Goal: Task Accomplishment & Management: Use online tool/utility

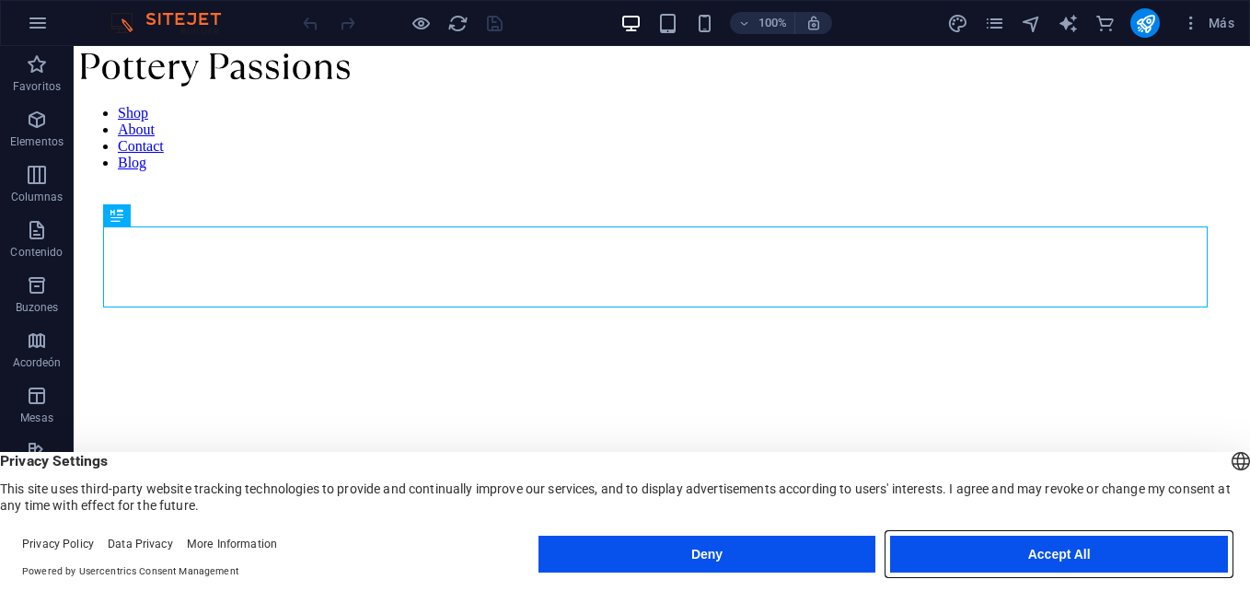
click at [1061, 546] on button "Accept All" at bounding box center [1059, 554] width 338 height 37
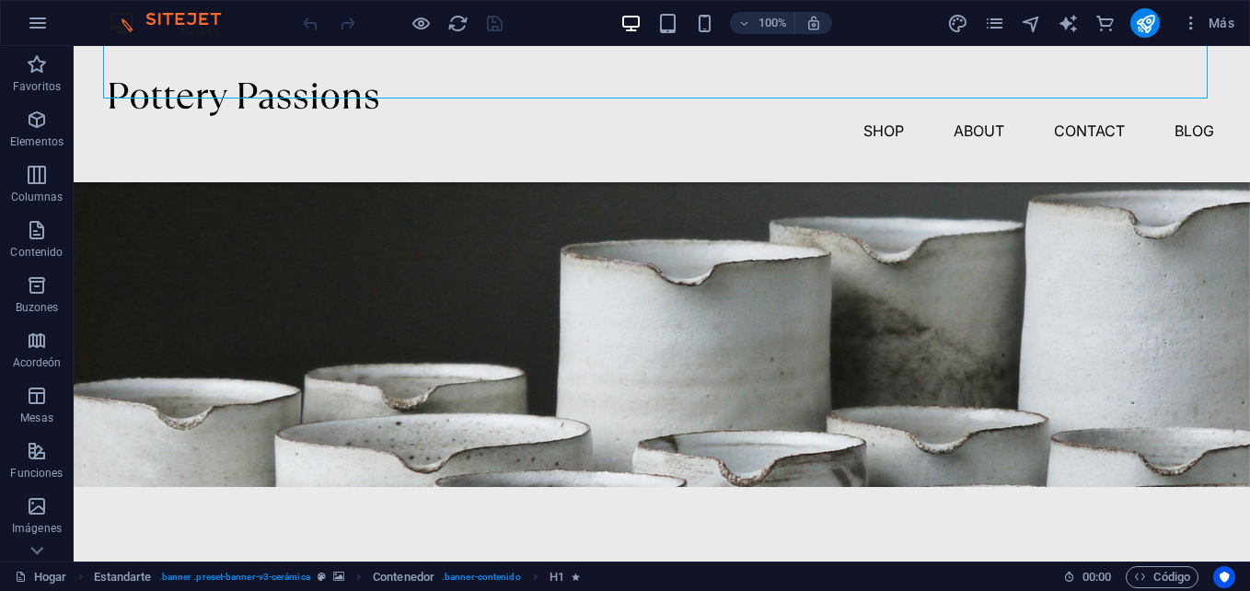
scroll to position [144, 0]
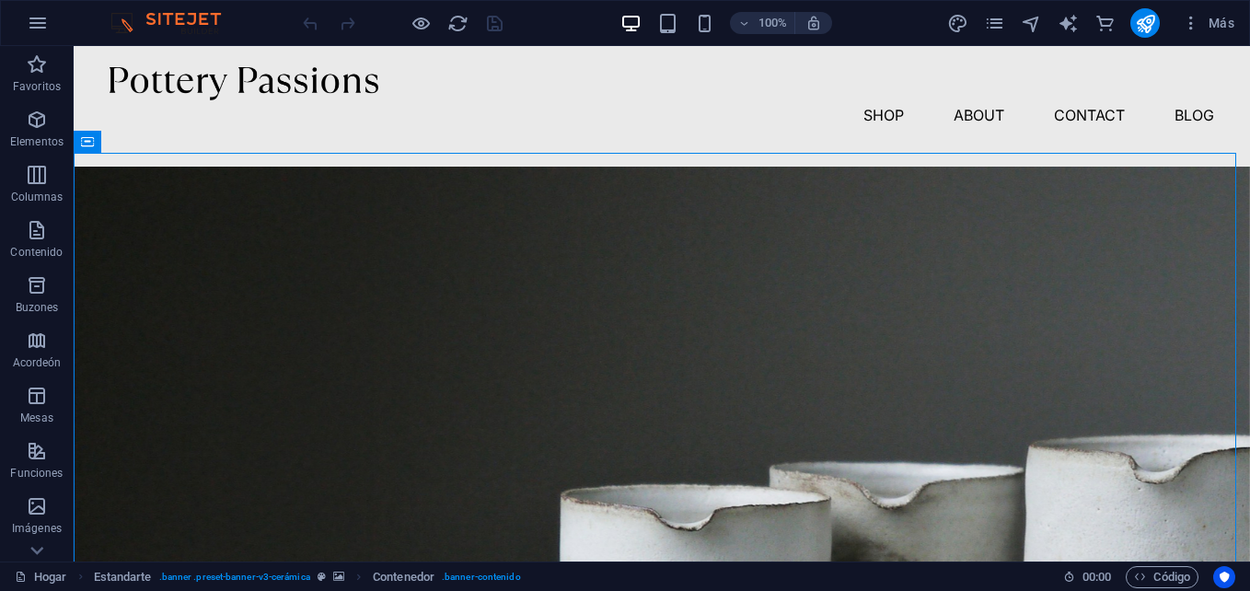
scroll to position [0, 0]
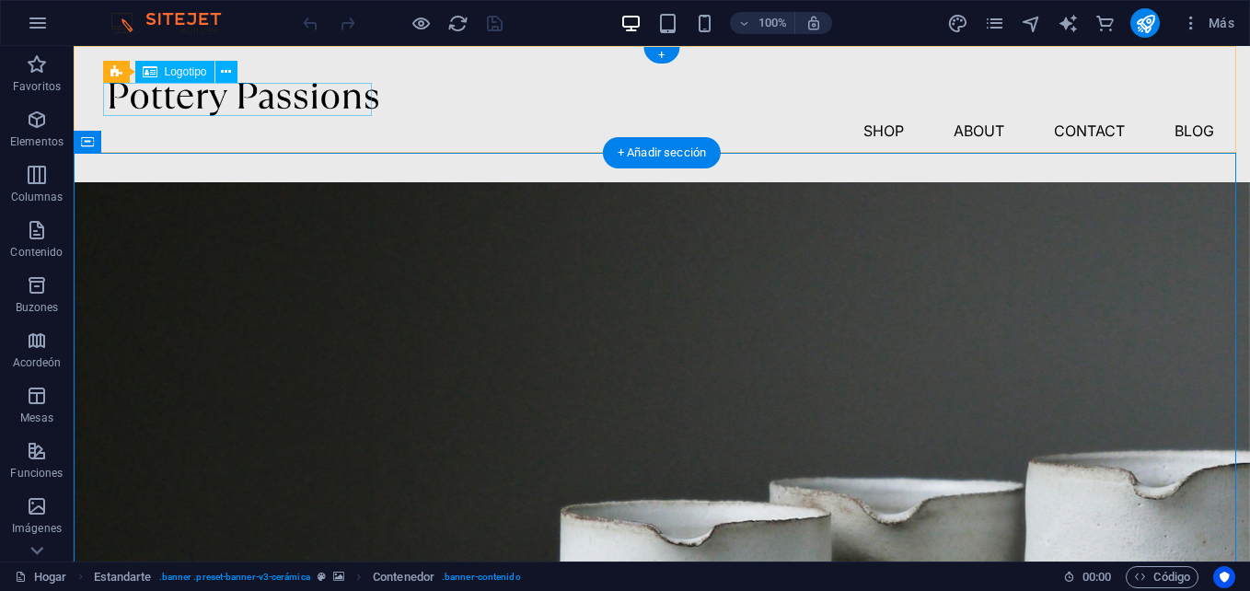
click at [318, 94] on div at bounding box center [662, 99] width 1104 height 33
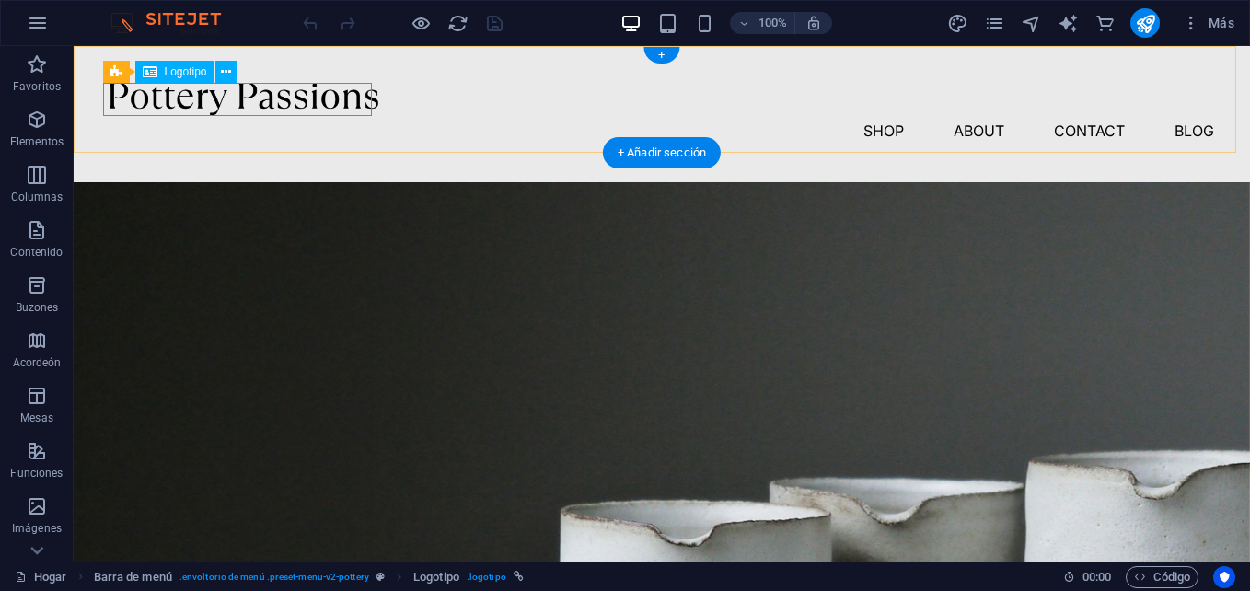
click at [340, 108] on div at bounding box center [662, 99] width 1104 height 33
select select "px"
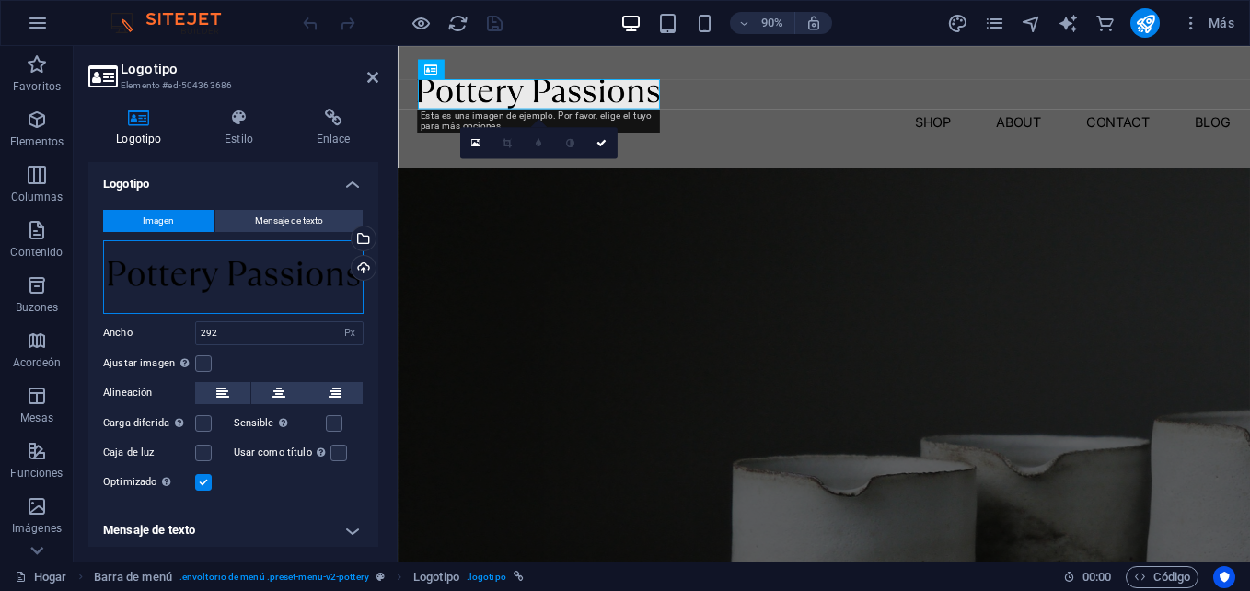
click at [338, 263] on div "Drag files here, click to choose files or select files from Files or our free s…" at bounding box center [233, 277] width 260 height 74
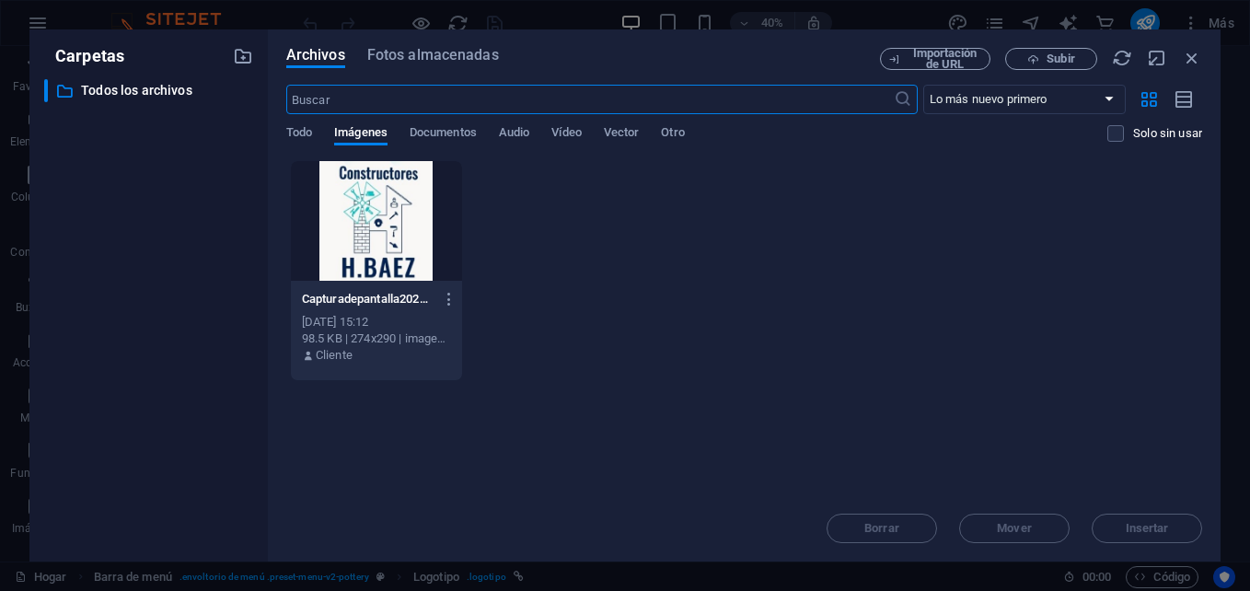
click at [380, 220] on div at bounding box center [376, 221] width 171 height 120
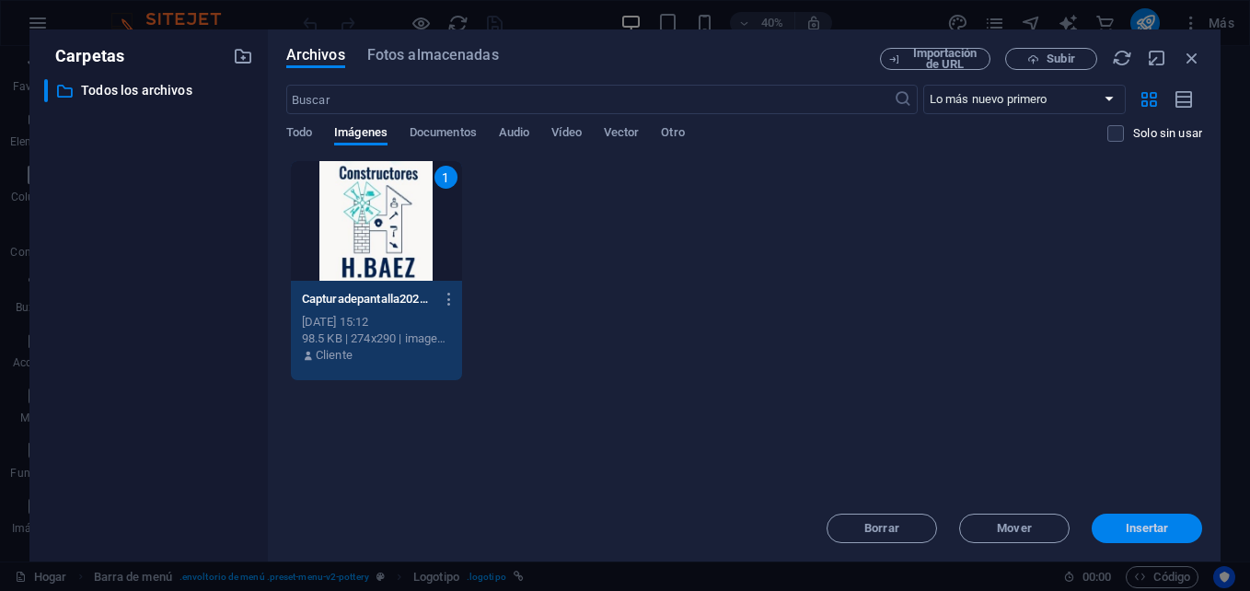
click at [1114, 531] on span "Insertar" at bounding box center [1147, 528] width 96 height 11
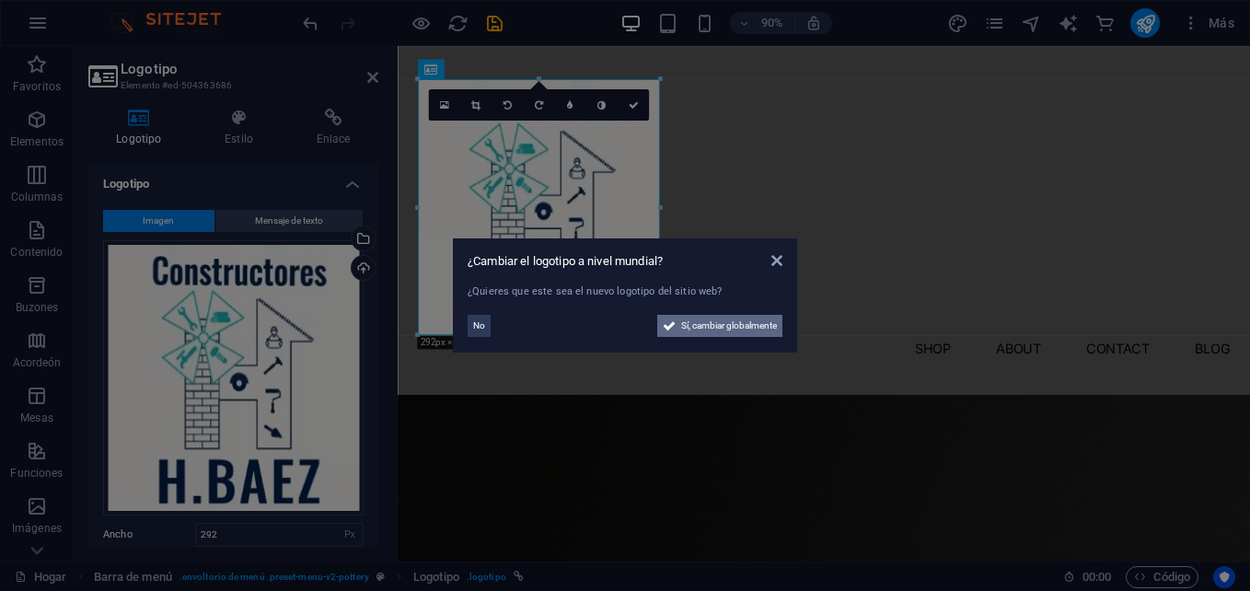
click at [681, 331] on span "Sí, cambiar globalmente" at bounding box center [729, 326] width 96 height 22
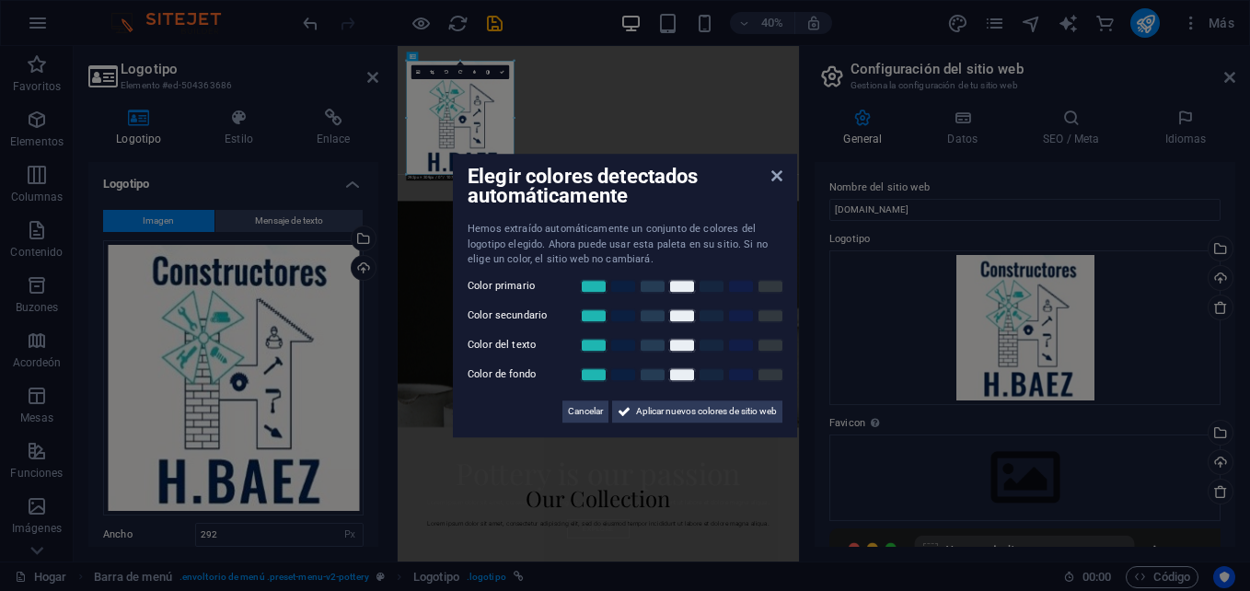
click at [257, 406] on aside "Elegir colores detectados automáticamente Hemos extraído automáticamente un con…" at bounding box center [625, 295] width 1250 height 591
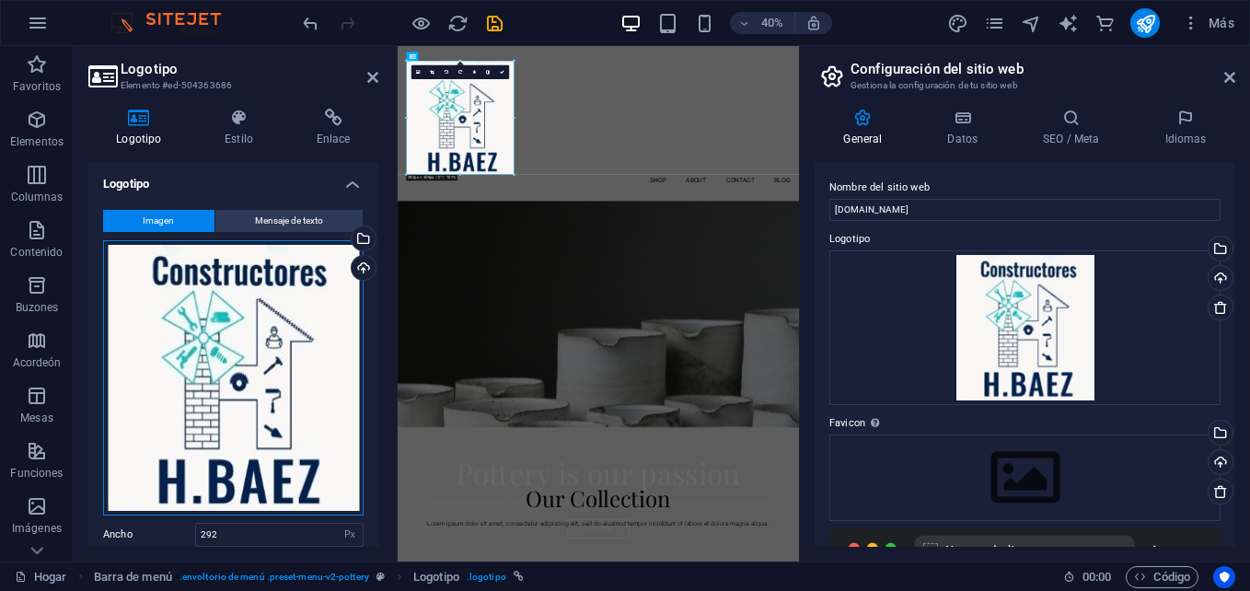
click at [219, 495] on div "Drag files here, click to choose files or select files from Files or our free s…" at bounding box center [233, 377] width 260 height 275
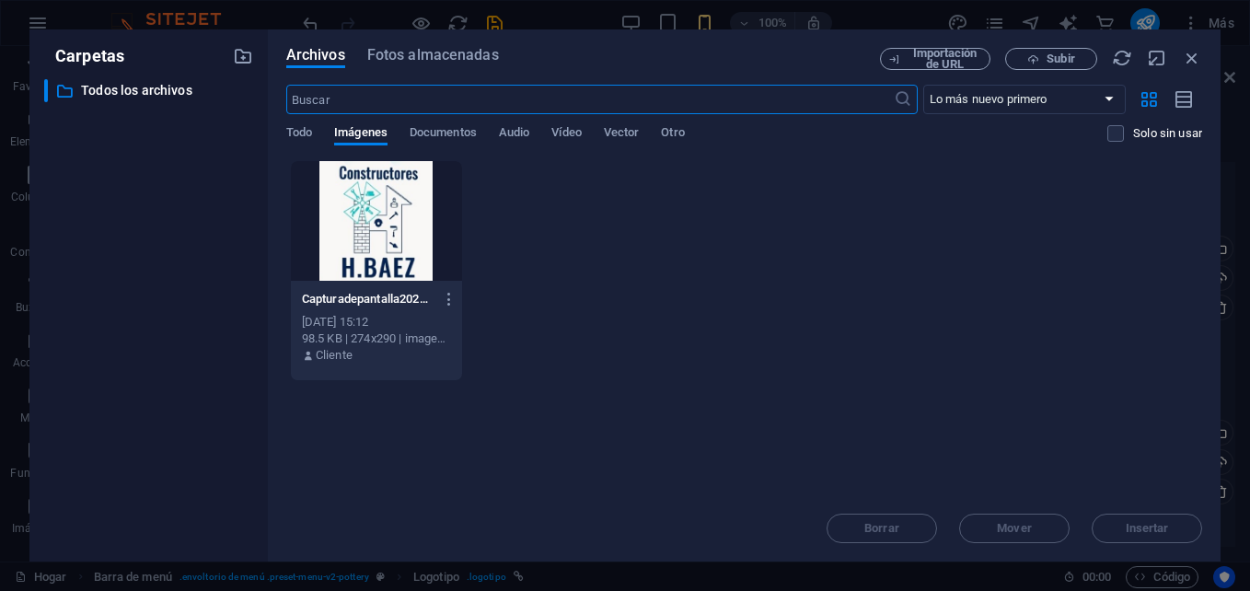
click at [365, 209] on div at bounding box center [376, 221] width 171 height 120
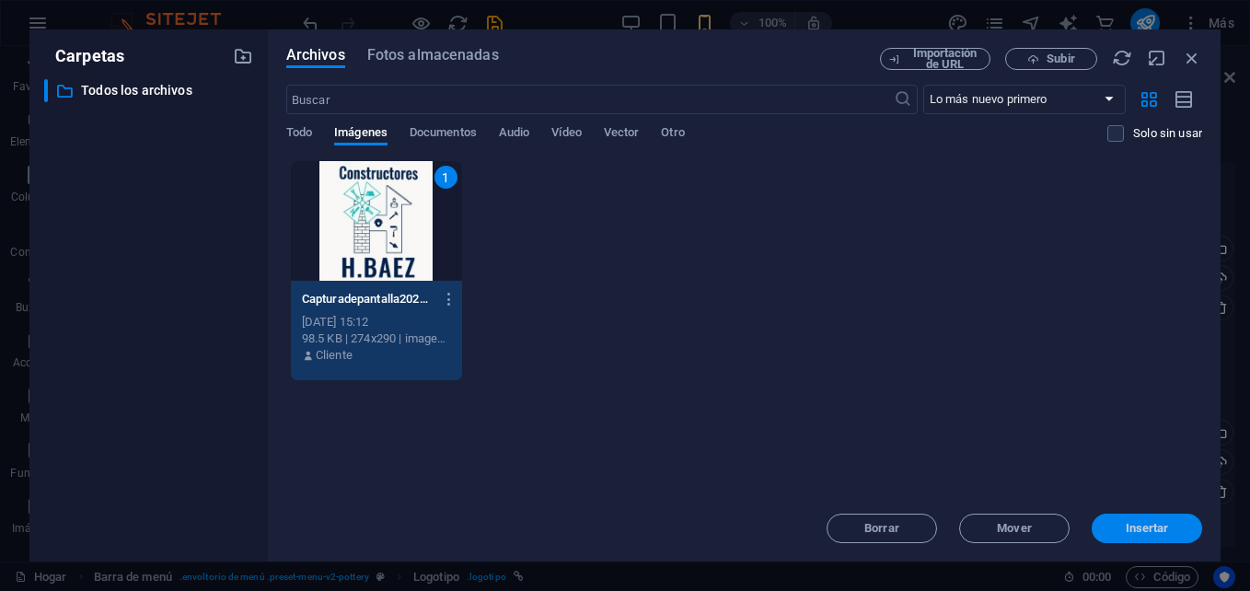
click at [1136, 525] on span "Insertar" at bounding box center [1146, 528] width 43 height 11
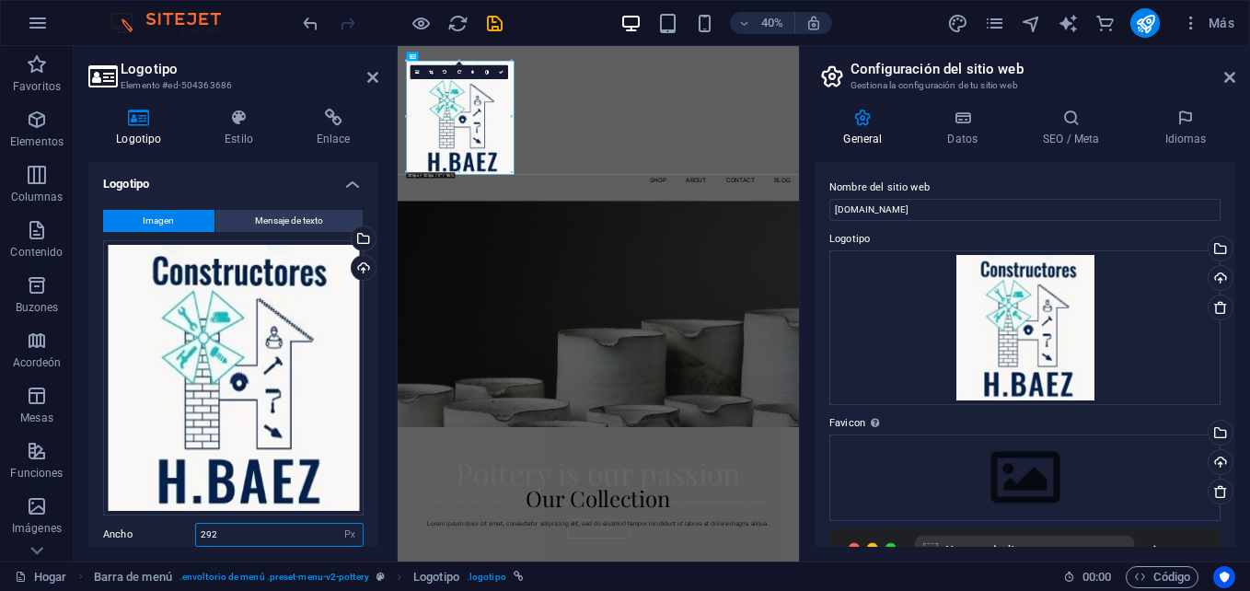
click at [265, 529] on input "292" at bounding box center [279, 535] width 167 height 22
type input "2"
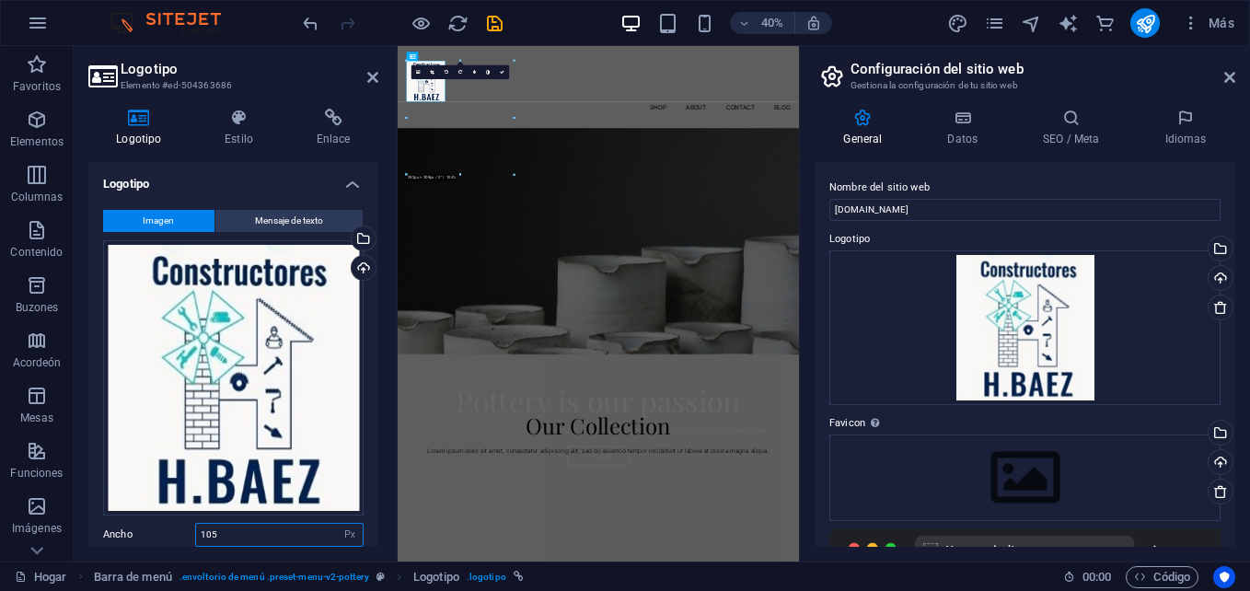
click at [225, 524] on input "105" at bounding box center [279, 535] width 167 height 22
type input "100"
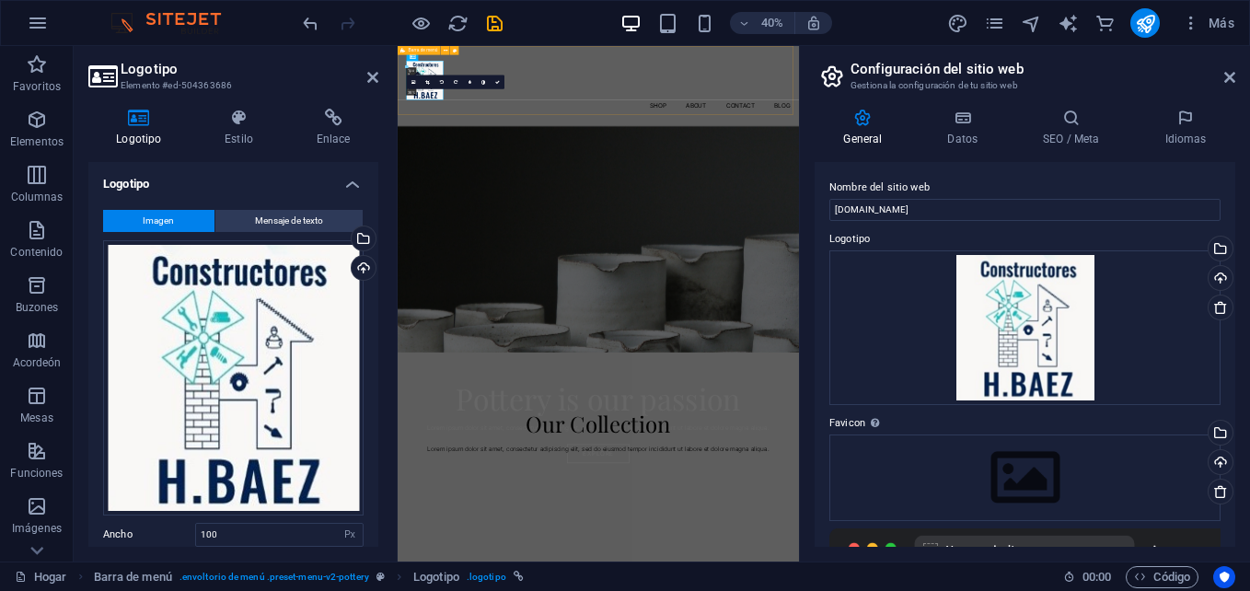
click at [743, 163] on div "Shop About Contact Blog" at bounding box center [899, 146] width 1003 height 201
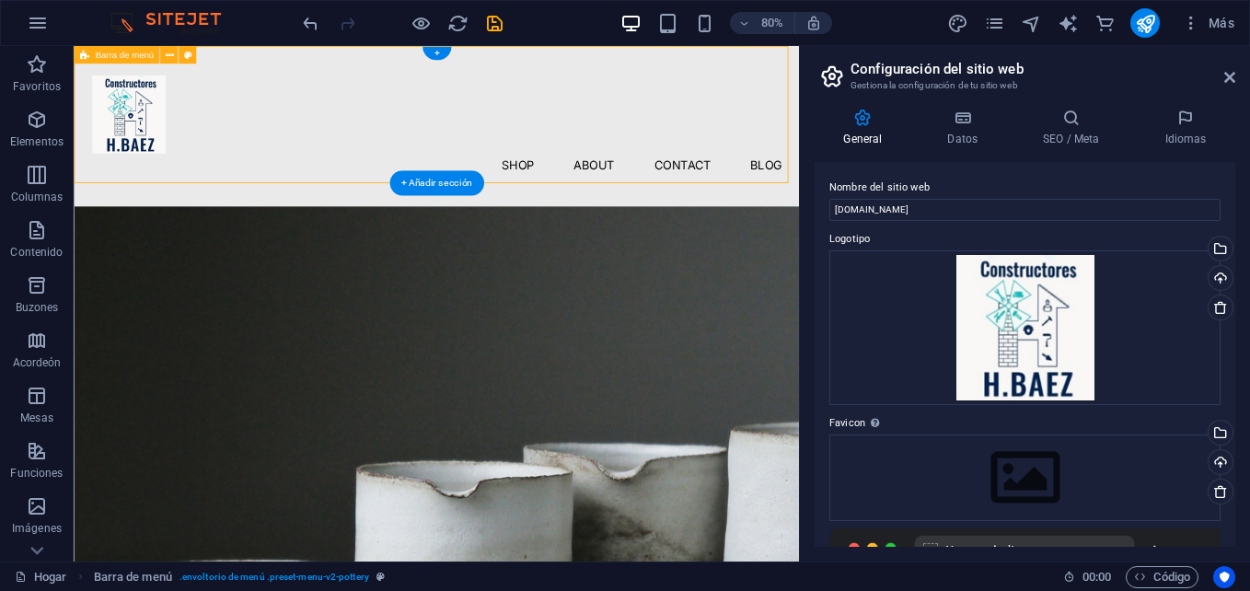
click at [288, 155] on div "Shop About Contact Blog" at bounding box center [527, 146] width 906 height 201
click at [248, 147] on div "Shop About Contact Blog" at bounding box center [527, 146] width 906 height 201
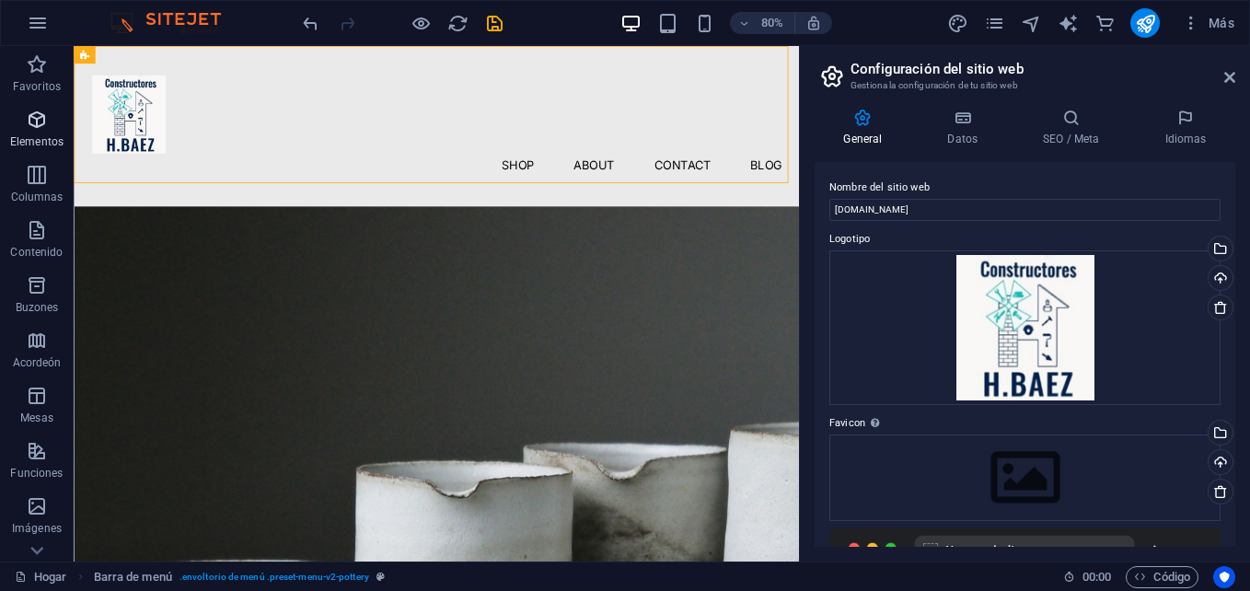
click at [53, 139] on p "Elementos" at bounding box center [36, 141] width 53 height 15
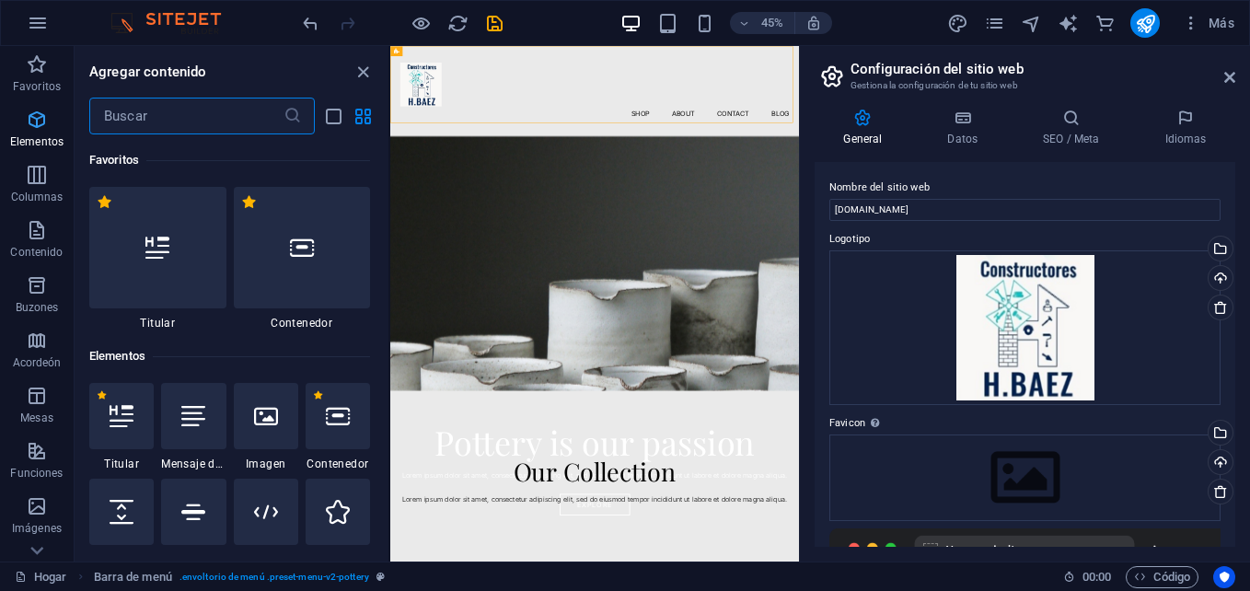
scroll to position [196, 0]
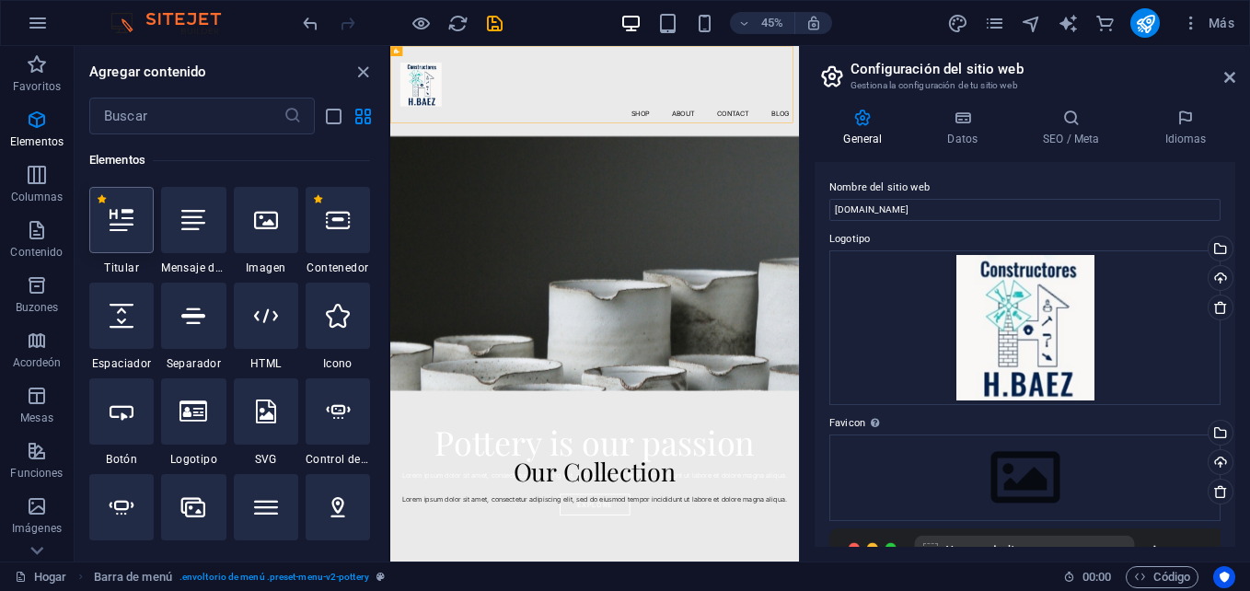
click at [141, 217] on div at bounding box center [121, 220] width 64 height 66
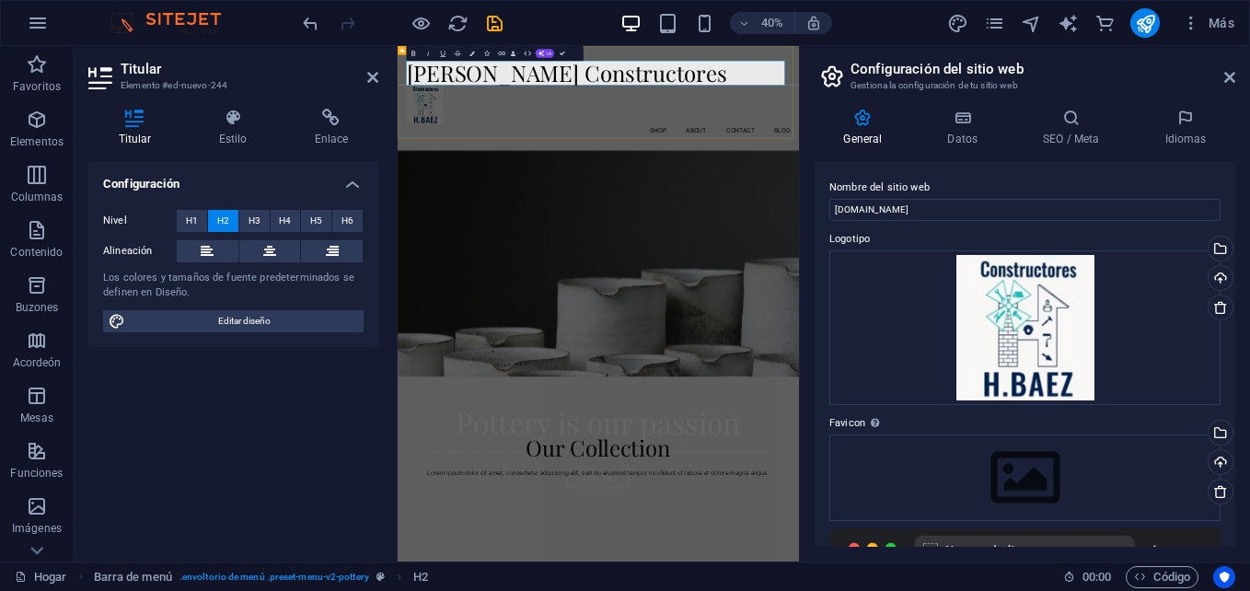
click at [675, 246] on div "[PERSON_NAME] Constructores Shop About Contact Blog" at bounding box center [899, 176] width 1003 height 261
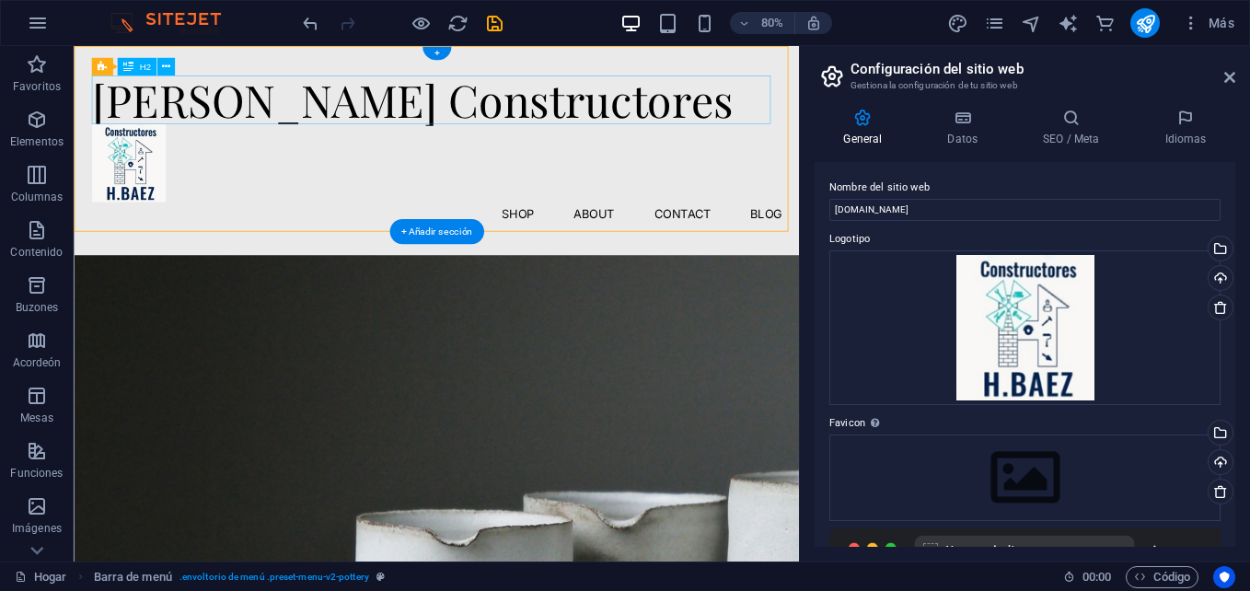
click at [863, 121] on div "[PERSON_NAME] Constructores" at bounding box center [527, 113] width 862 height 61
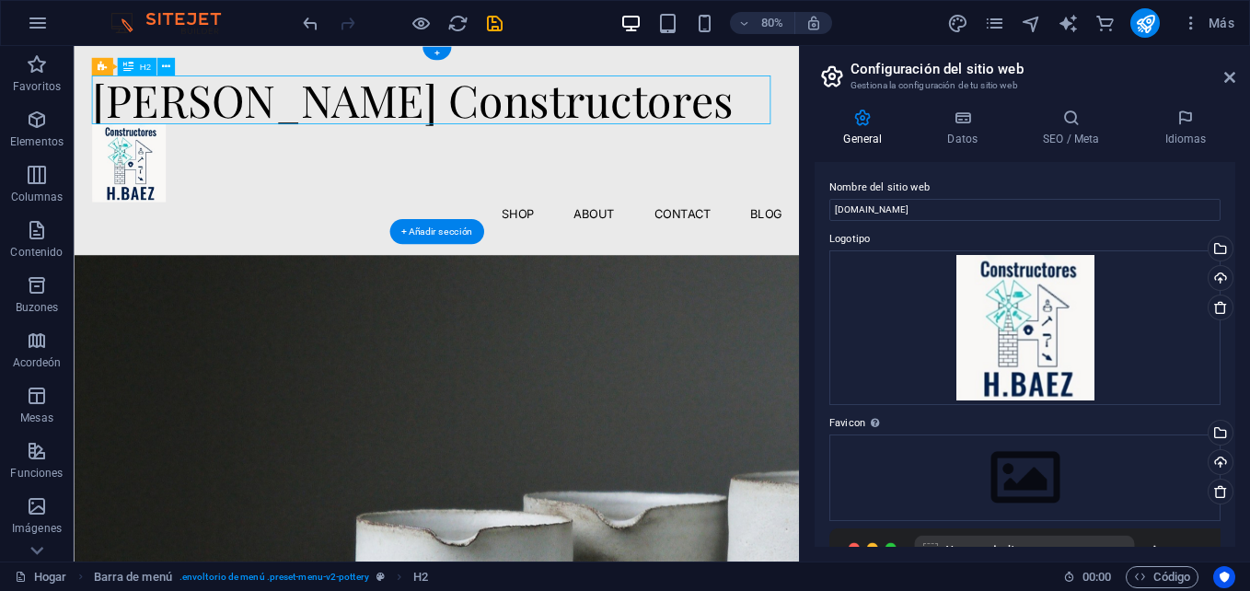
drag, startPoint x: 941, startPoint y: 108, endPoint x: 730, endPoint y: 115, distance: 211.8
click at [737, 115] on div "[PERSON_NAME] Constructores" at bounding box center [527, 113] width 862 height 61
click at [668, 94] on div "[PERSON_NAME] Constructores" at bounding box center [527, 113] width 862 height 61
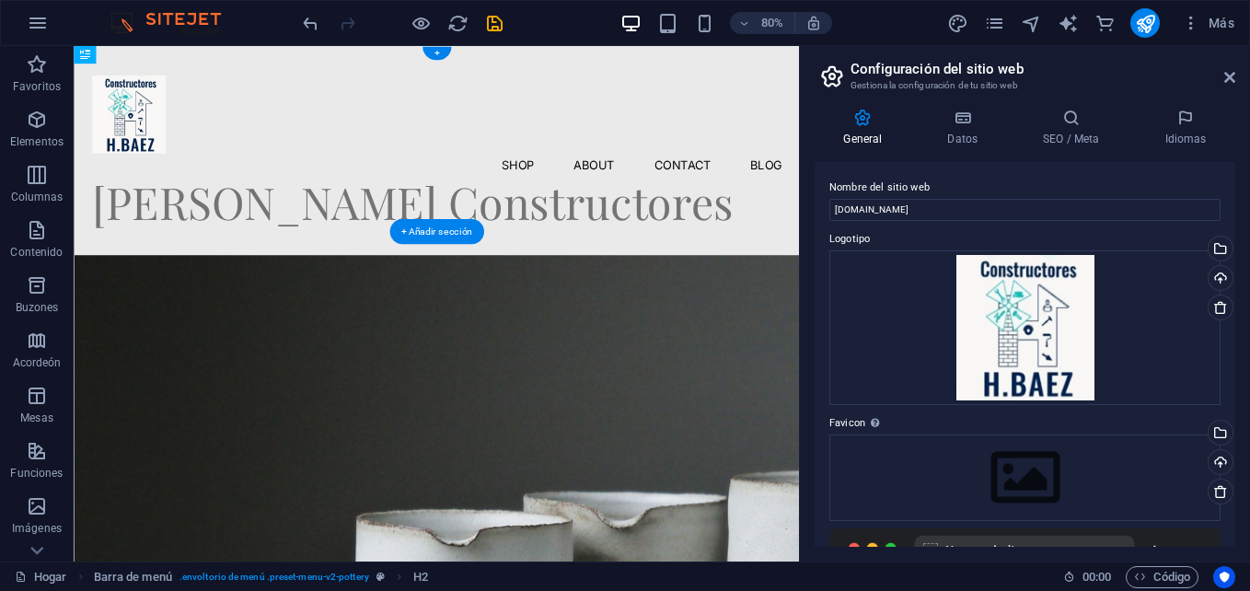
drag, startPoint x: 665, startPoint y: 117, endPoint x: 475, endPoint y: 210, distance: 212.0
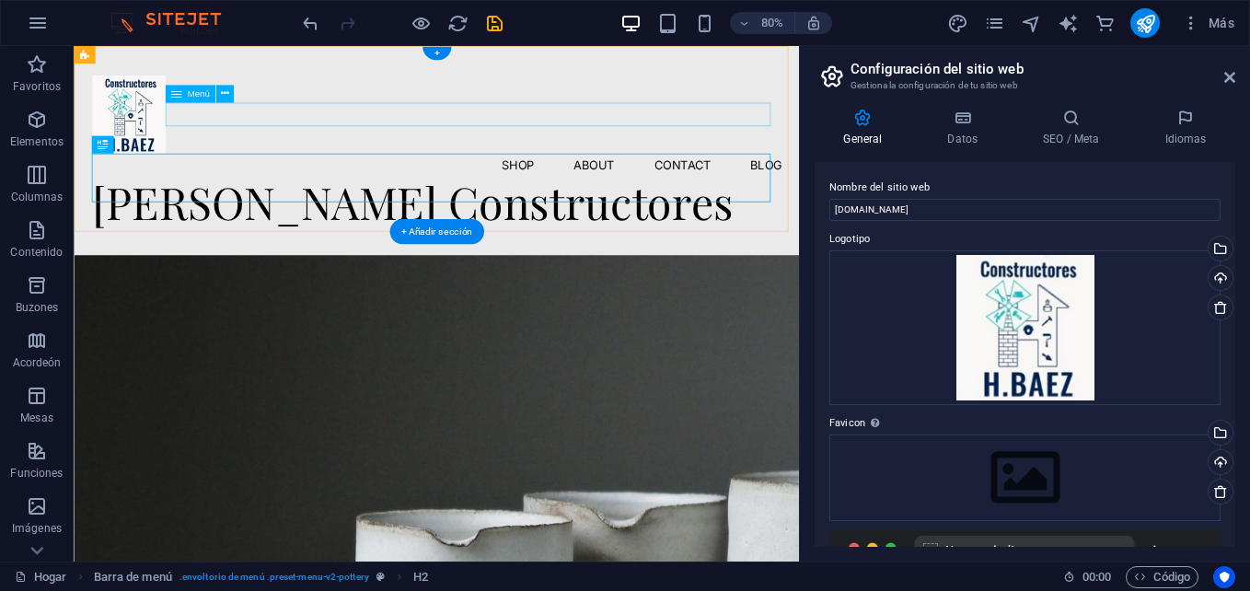
click at [613, 180] on nav "Shop About Contact Blog" at bounding box center [527, 194] width 862 height 29
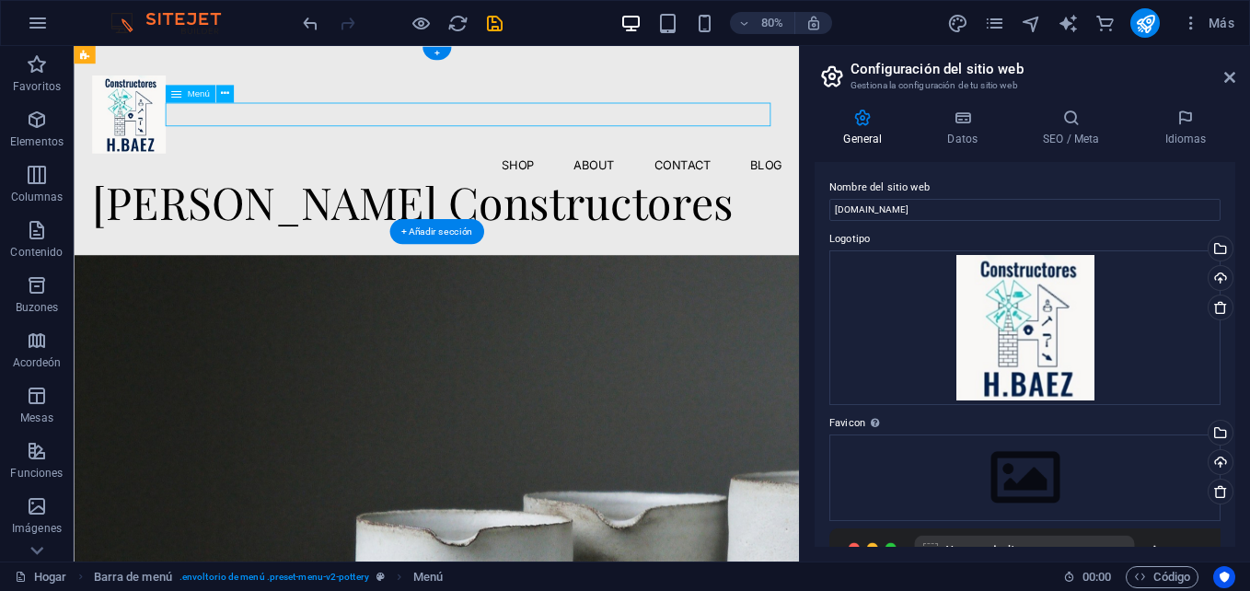
click at [622, 180] on nav "Shop About Contact Blog" at bounding box center [527, 194] width 862 height 29
click at [828, 180] on nav "Shop About Contact Blog" at bounding box center [527, 194] width 862 height 29
select select "1"
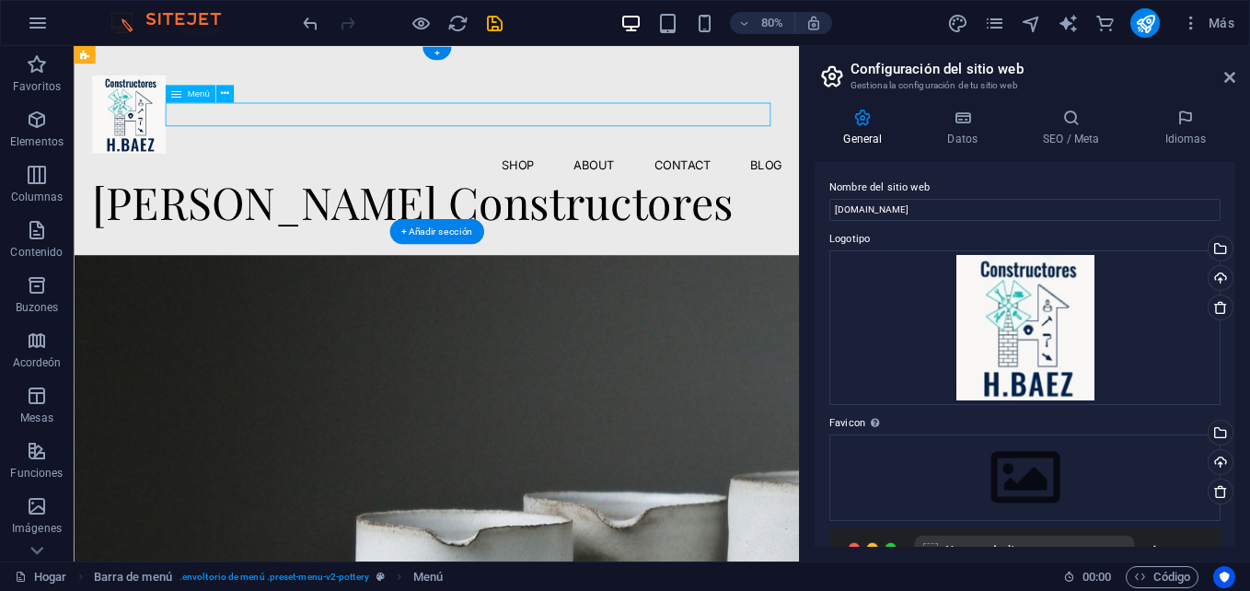
select select
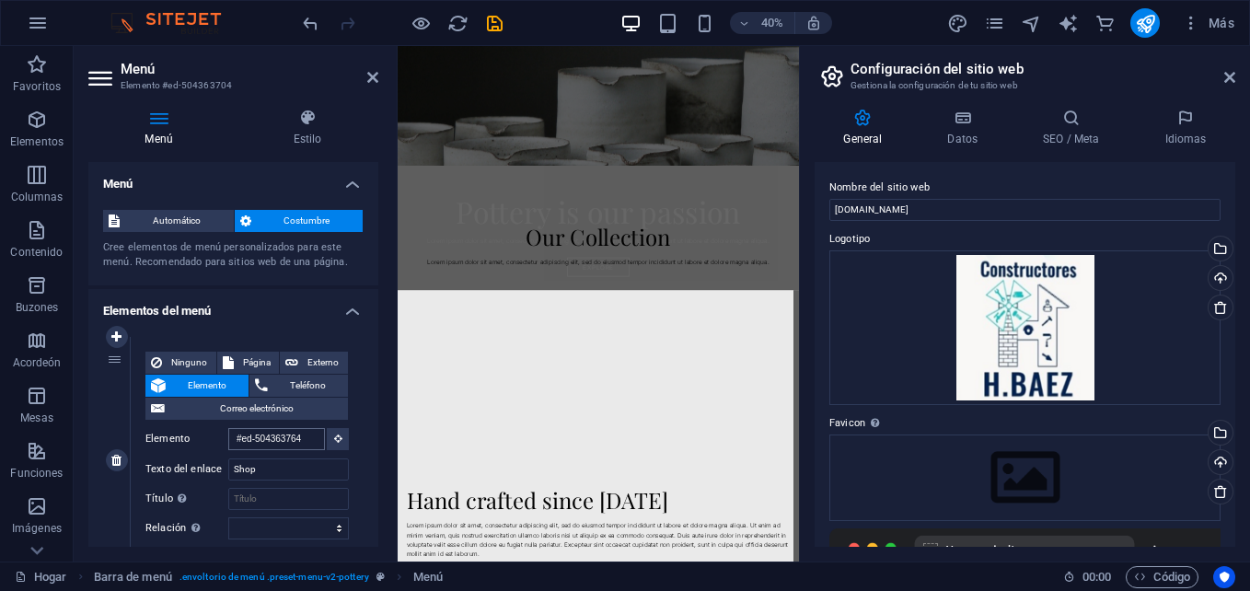
scroll to position [531, 0]
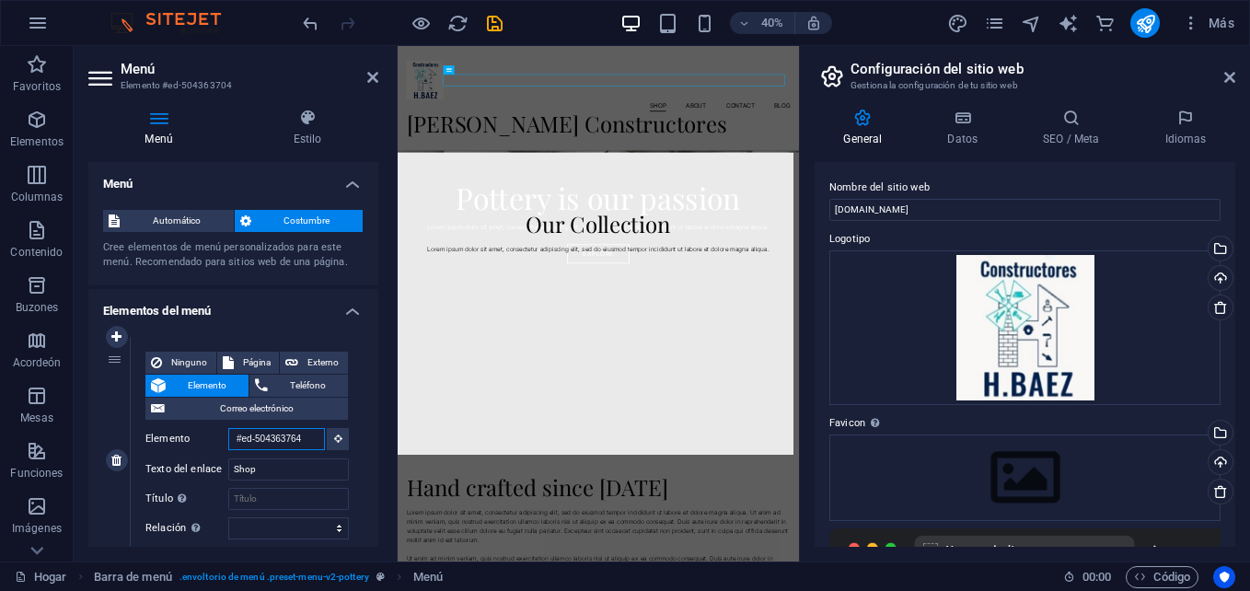
click at [306, 438] on input "#ed-504363764" at bounding box center [276, 439] width 97 height 22
click at [303, 442] on input "#ed-504363764" at bounding box center [276, 439] width 97 height 22
click at [299, 436] on input "#ed-504363764" at bounding box center [276, 439] width 97 height 22
click at [267, 438] on input "#ed-504363764" at bounding box center [276, 439] width 97 height 22
type input "#ed-54363764"
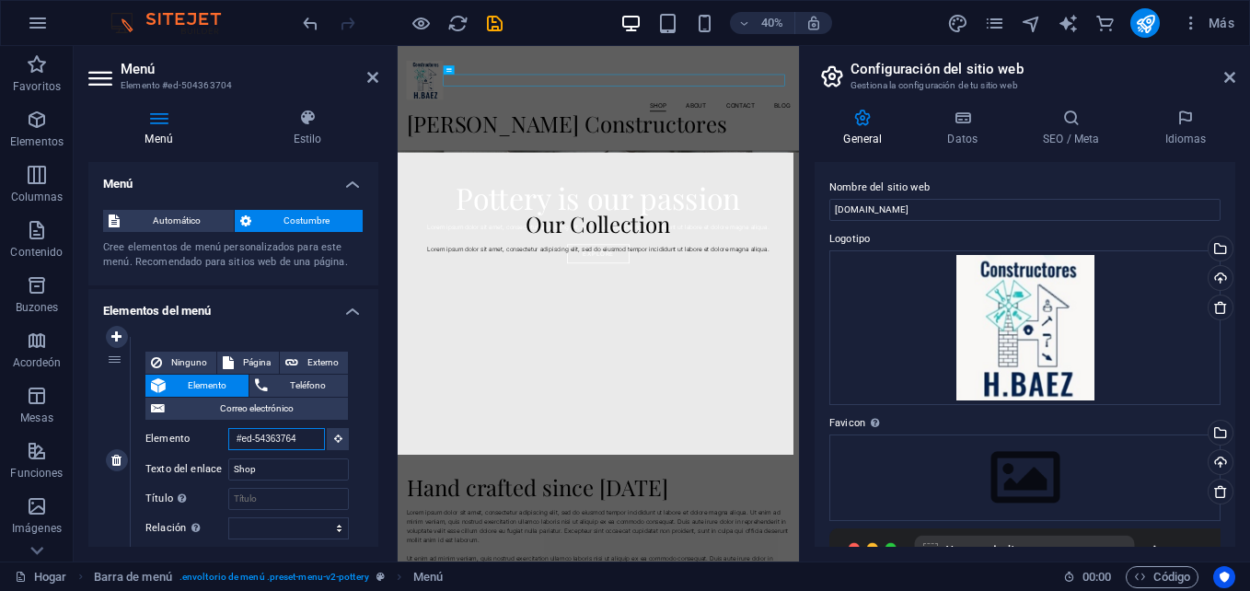
select select
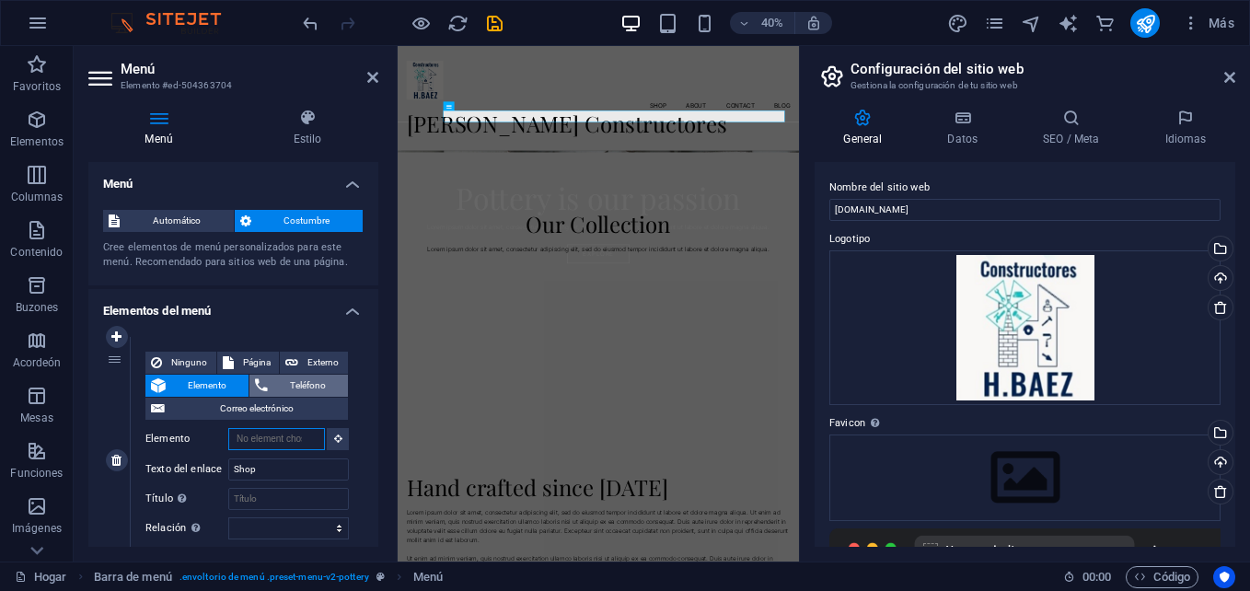
scroll to position [0, 0]
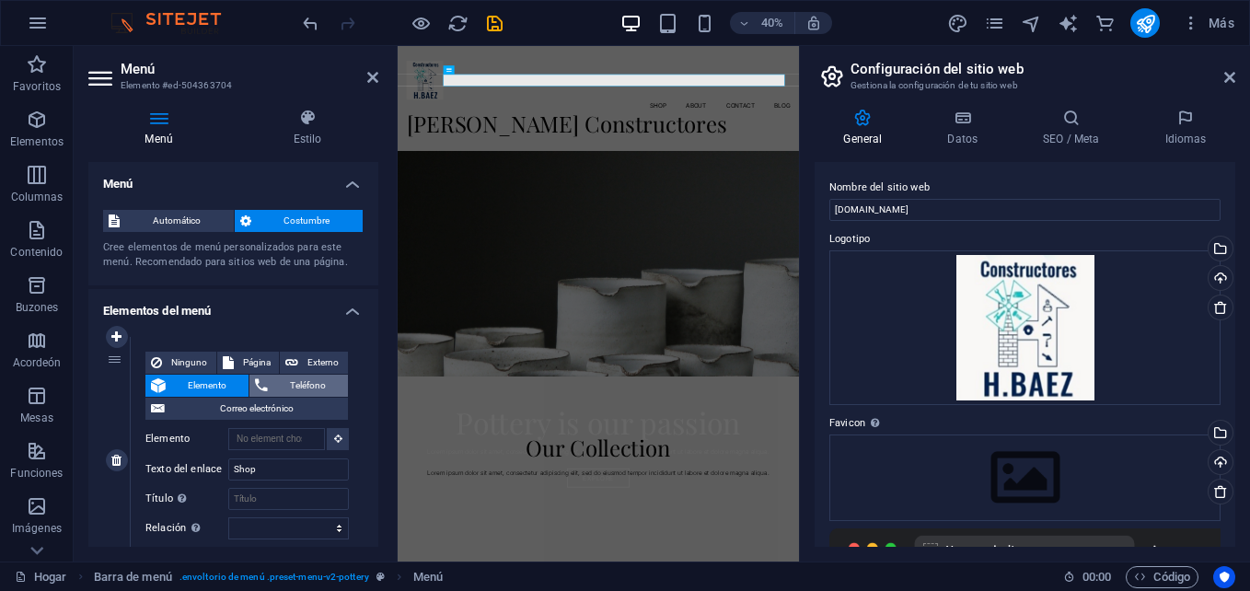
click at [274, 382] on span "Teléfono" at bounding box center [307, 386] width 69 height 22
select select
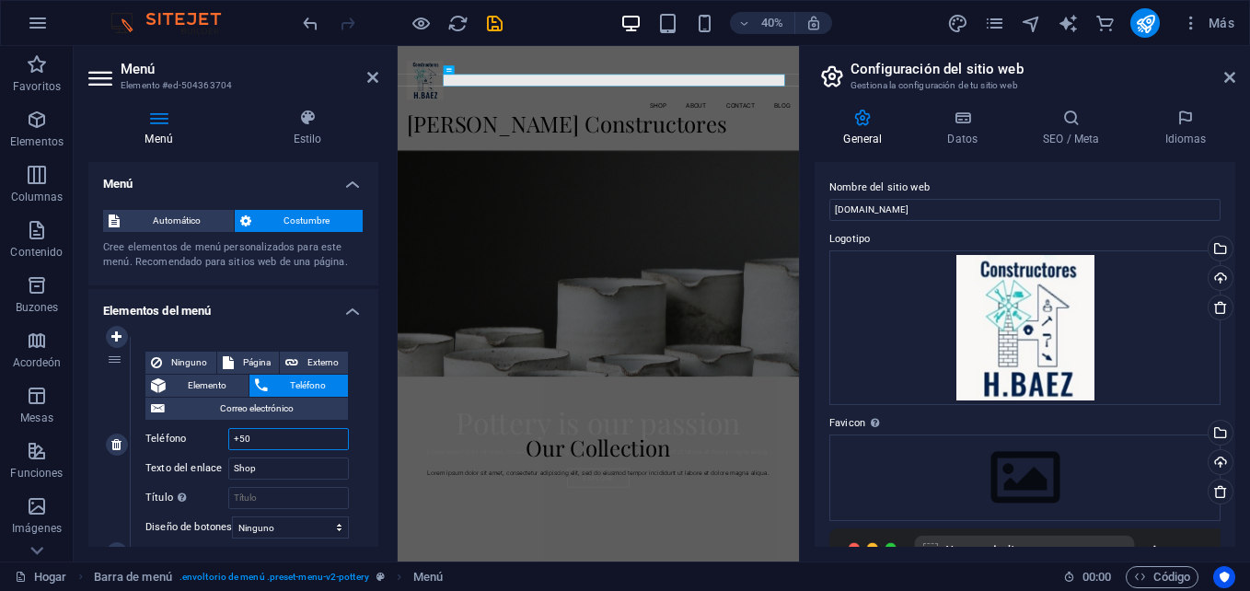
type input "+506"
select select
type input "+506644"
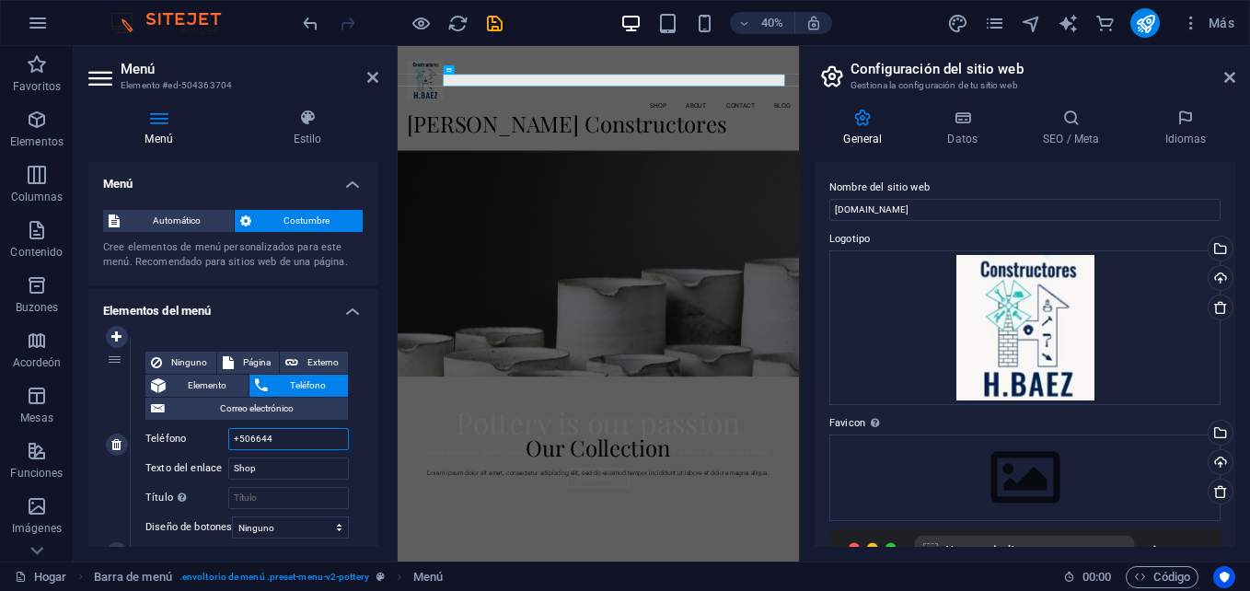
select select
type input "+5066440"
select select
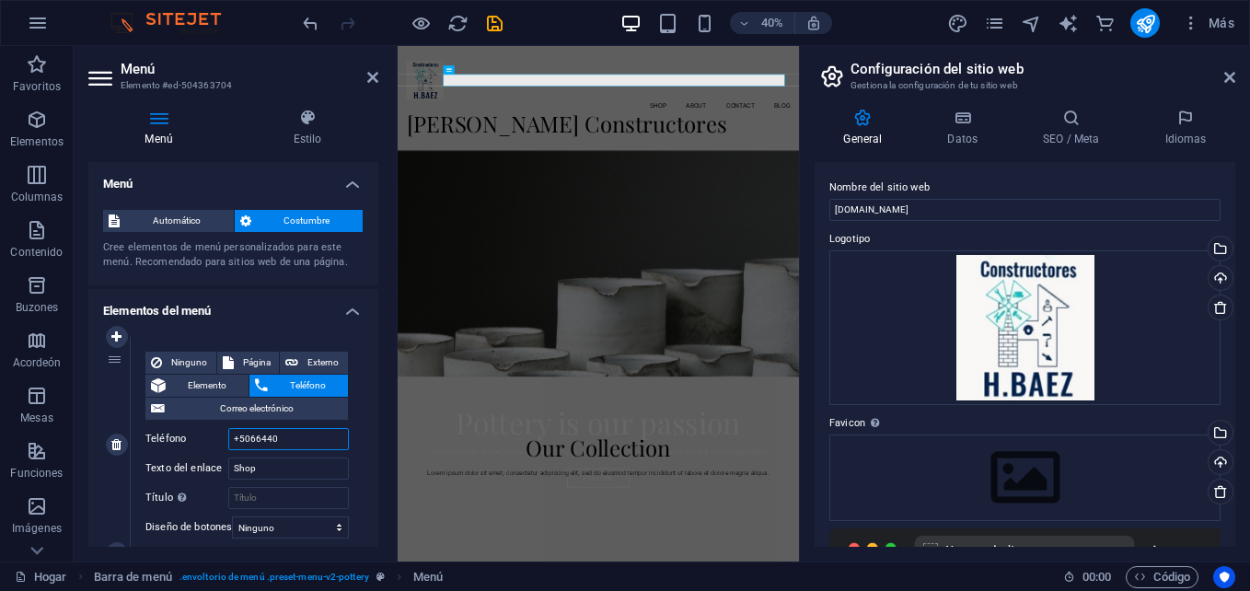
select select
type input "[PHONE_NUMBER]"
select select
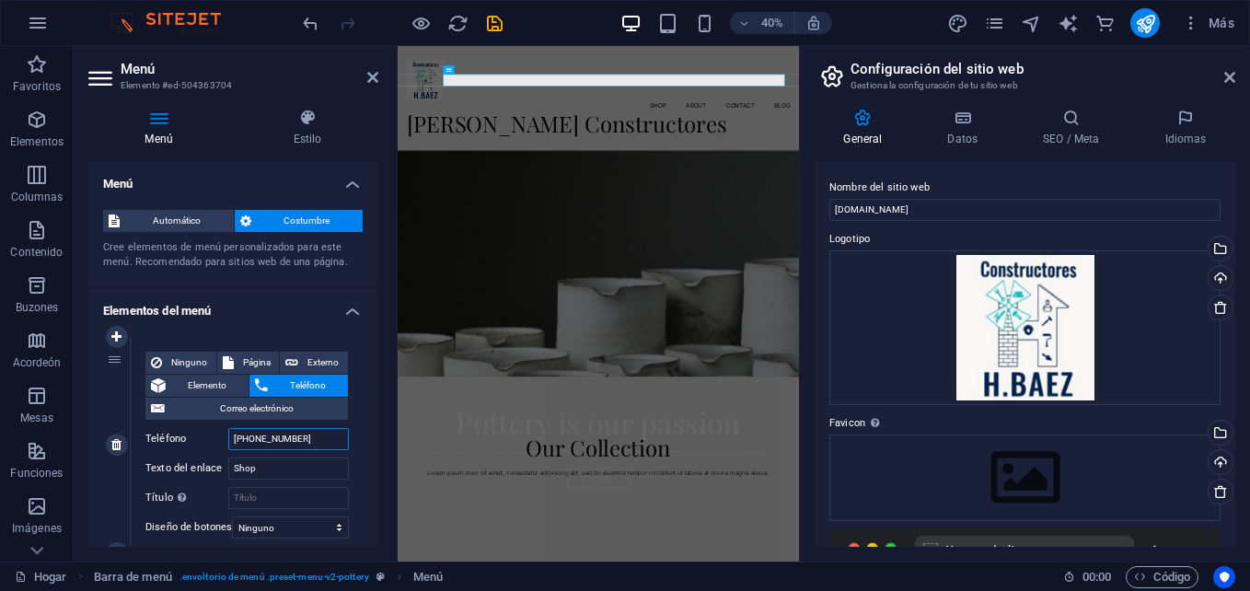
select select
type input "[PHONE_NUMBER]"
click at [260, 472] on input "Shop" at bounding box center [288, 468] width 121 height 22
type input "S"
select select
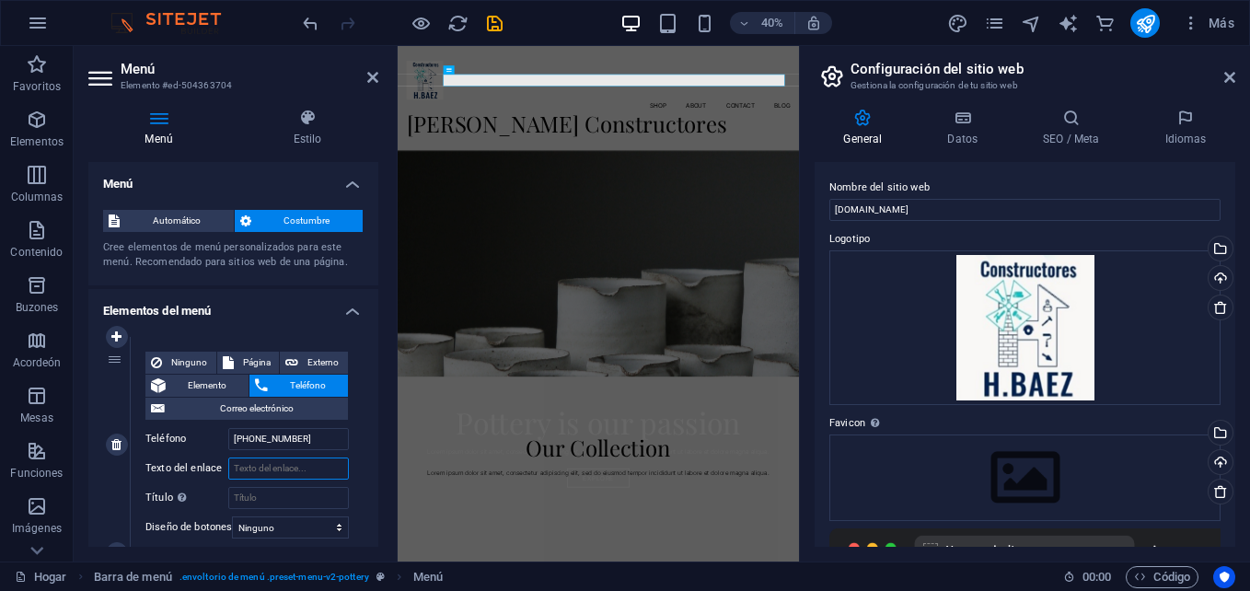
select select
type input "Gerenci"
select select
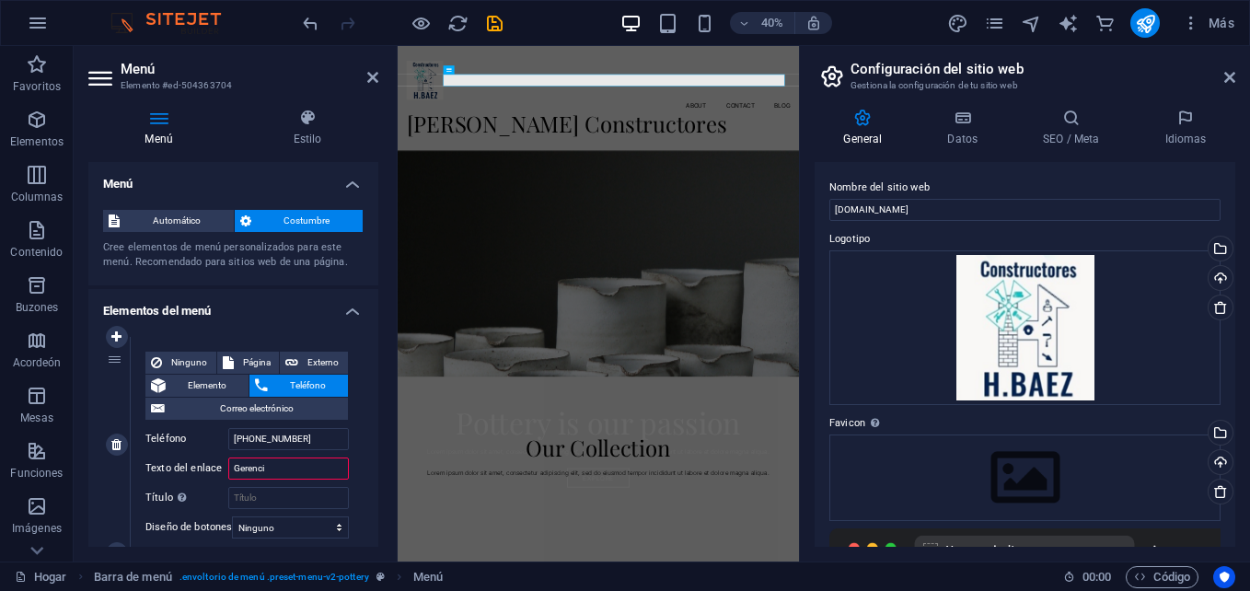
select select
type input "G"
select select
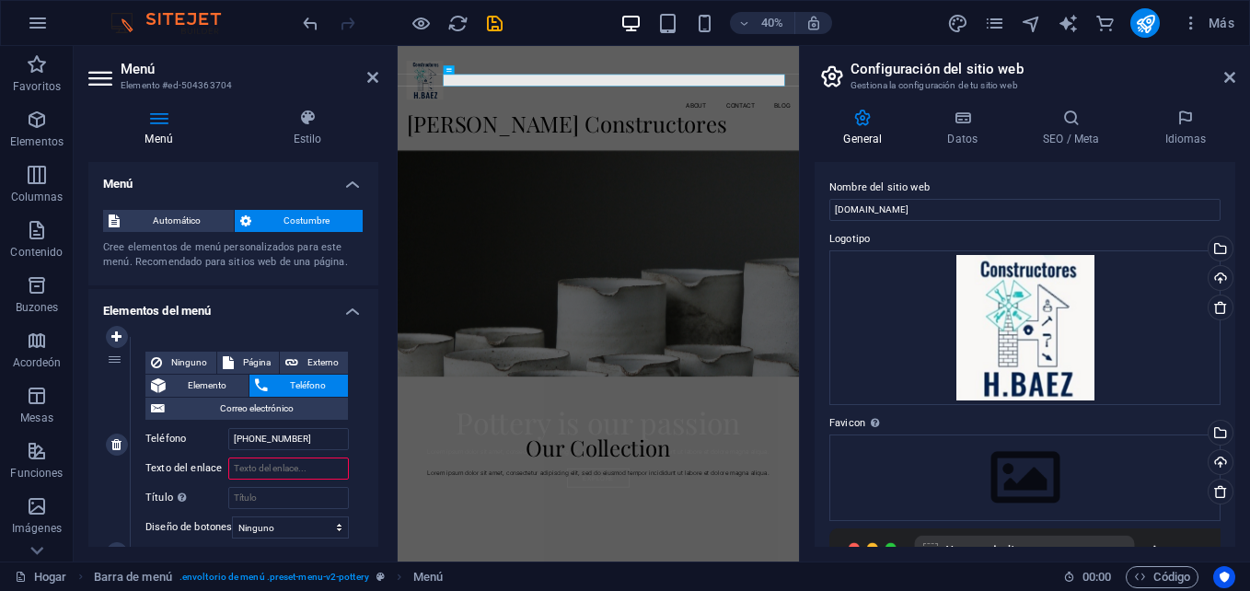
type input "D"
select select
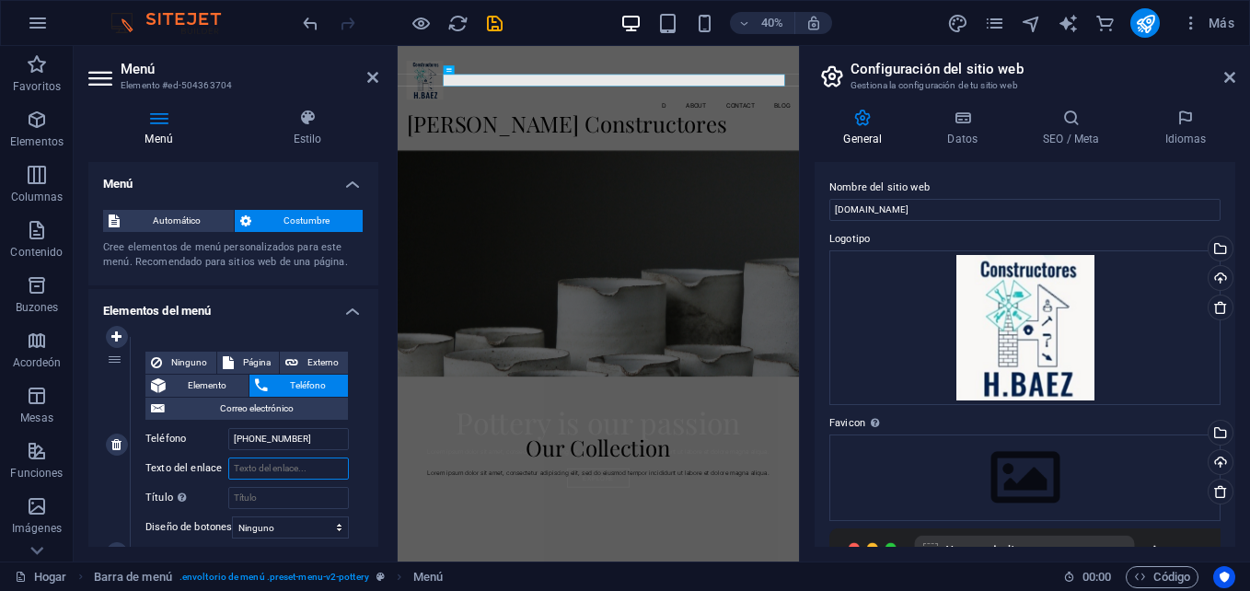
select select
type input "Shp"
select select
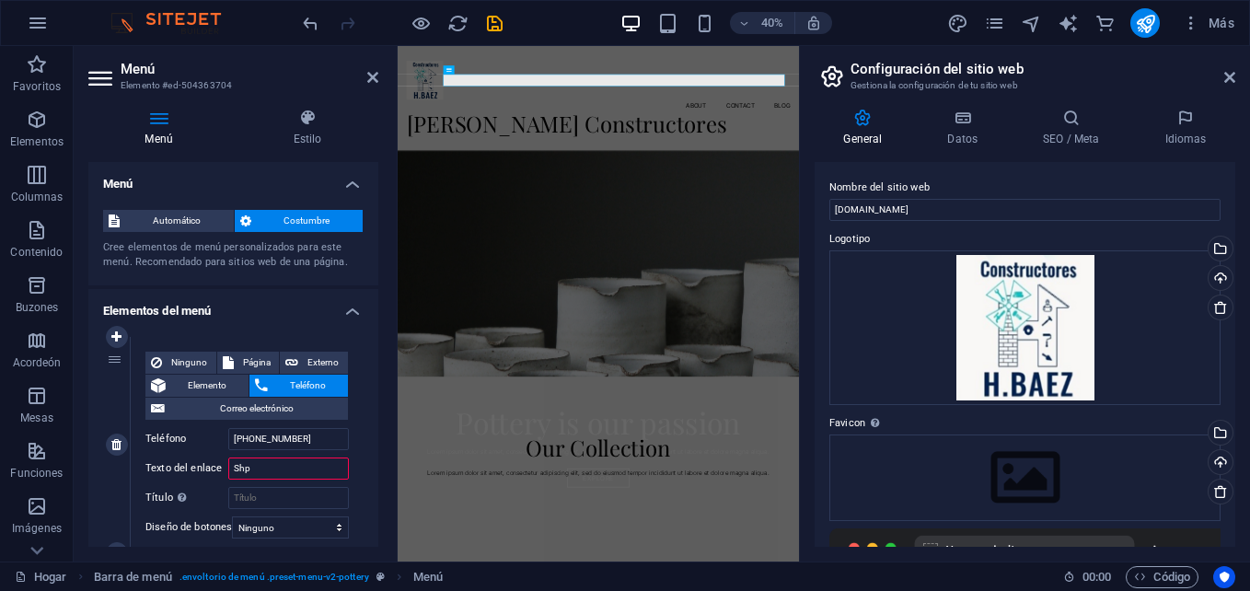
select select
type input "S"
select select
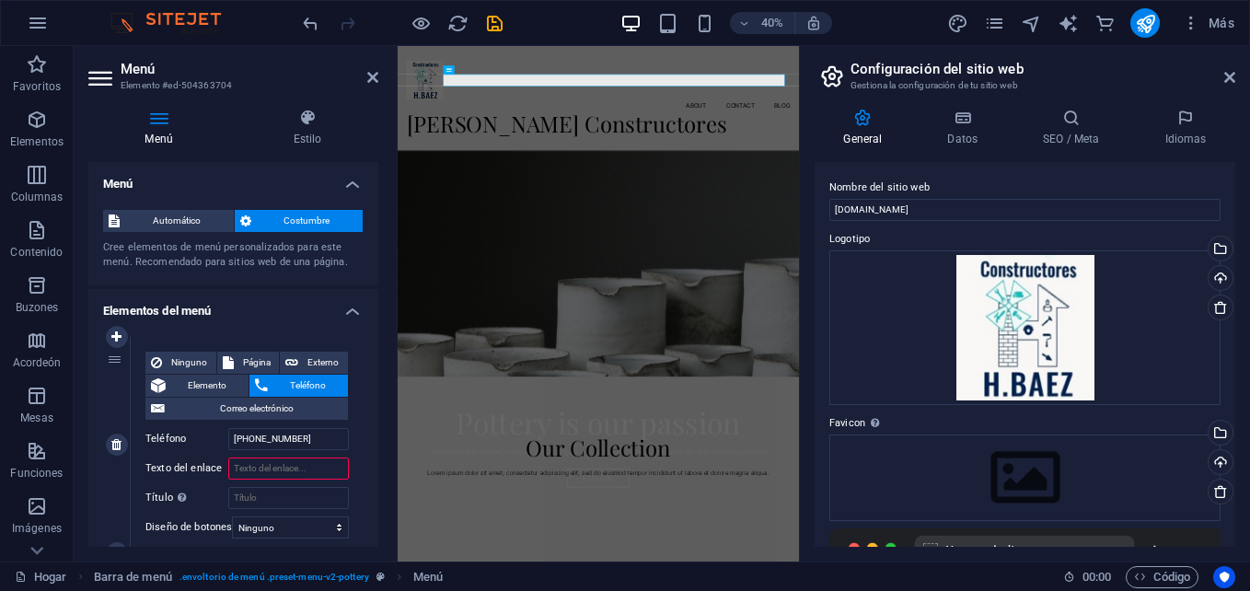
type input "W"
select select
type input "Whats"
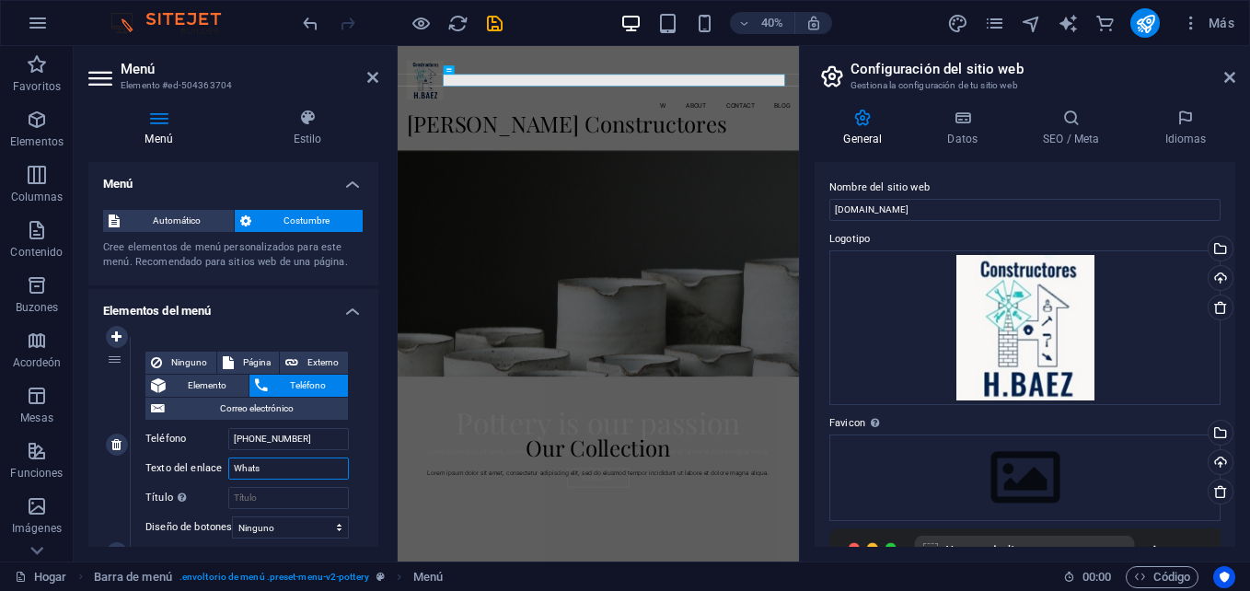
select select
type input "Whatsa"
select select
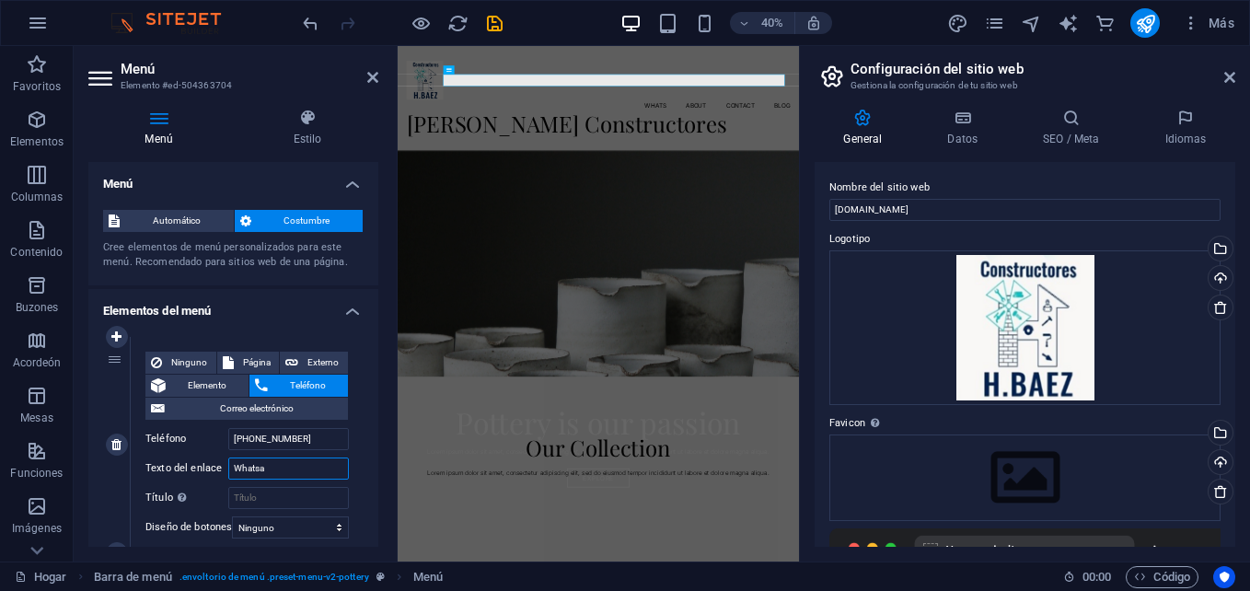
select select
type input "Whatsapp"
select select
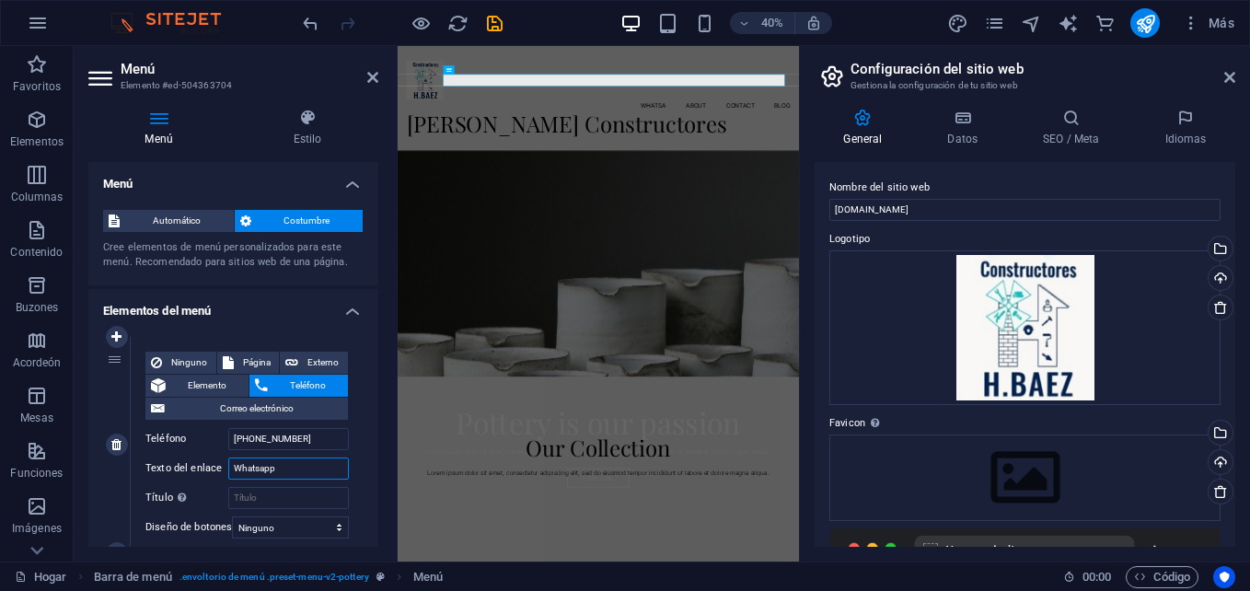
select select
type input "W"
select select
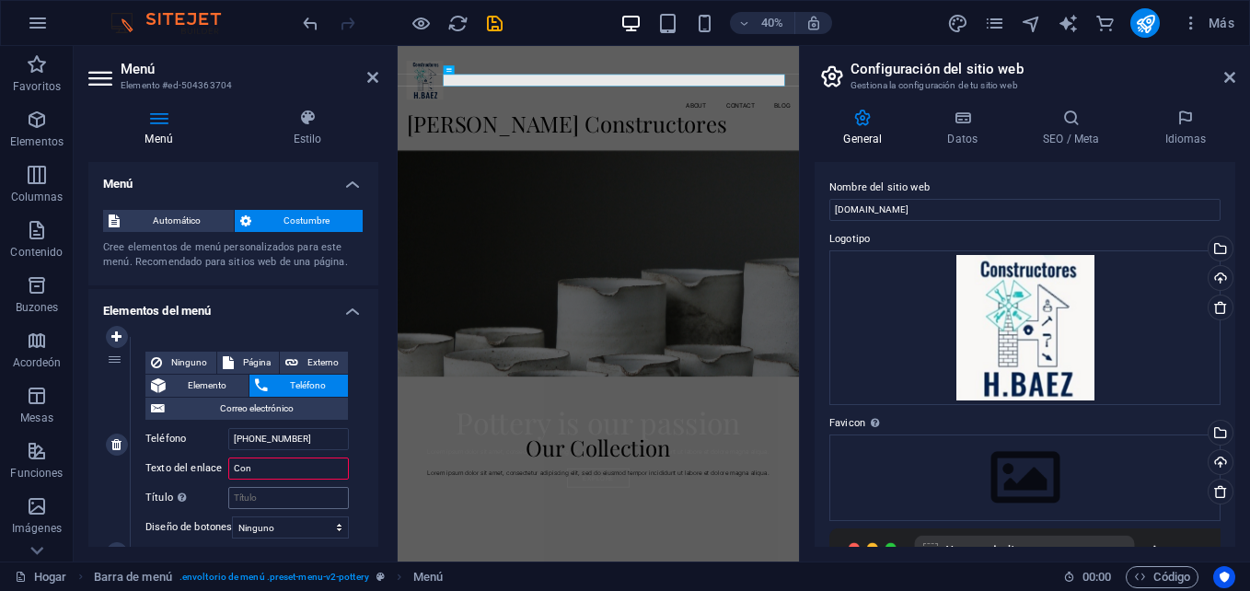
type input "Cons"
select select
type input "Consult"
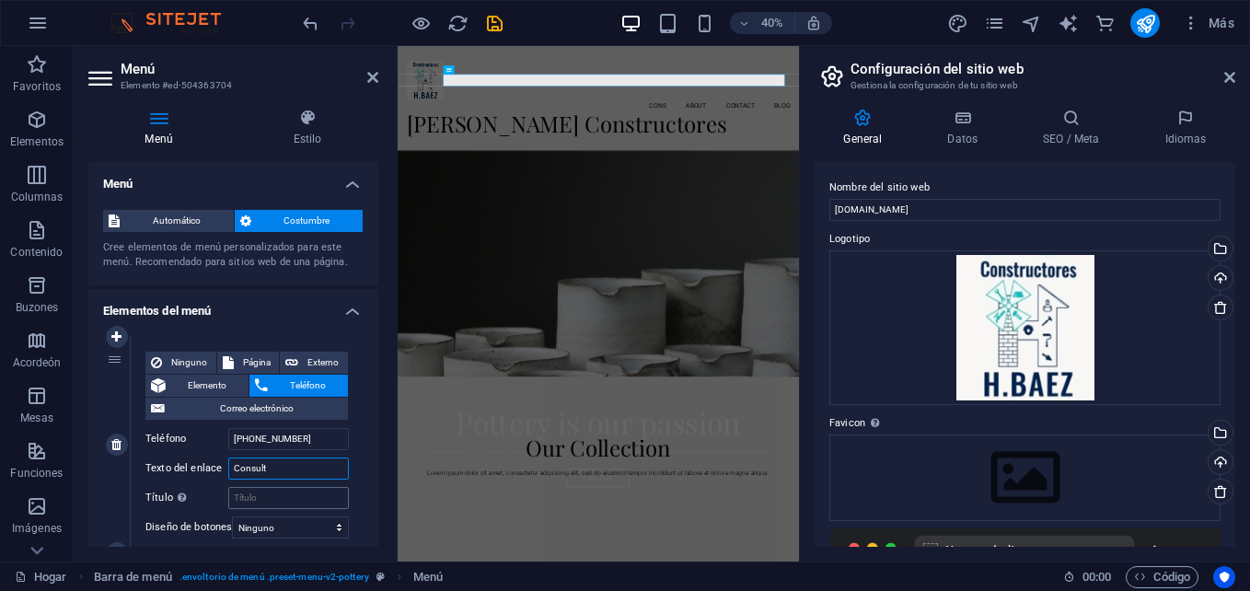
select select
type input "Consulta"
select select
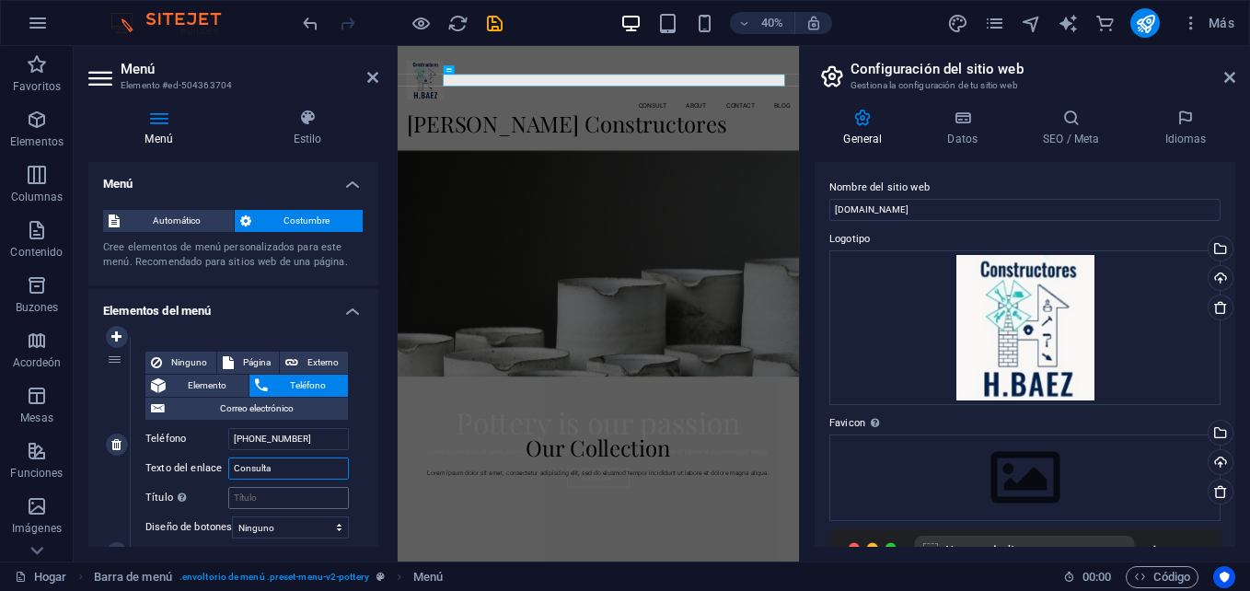
select select
type input "Consultas"
select select
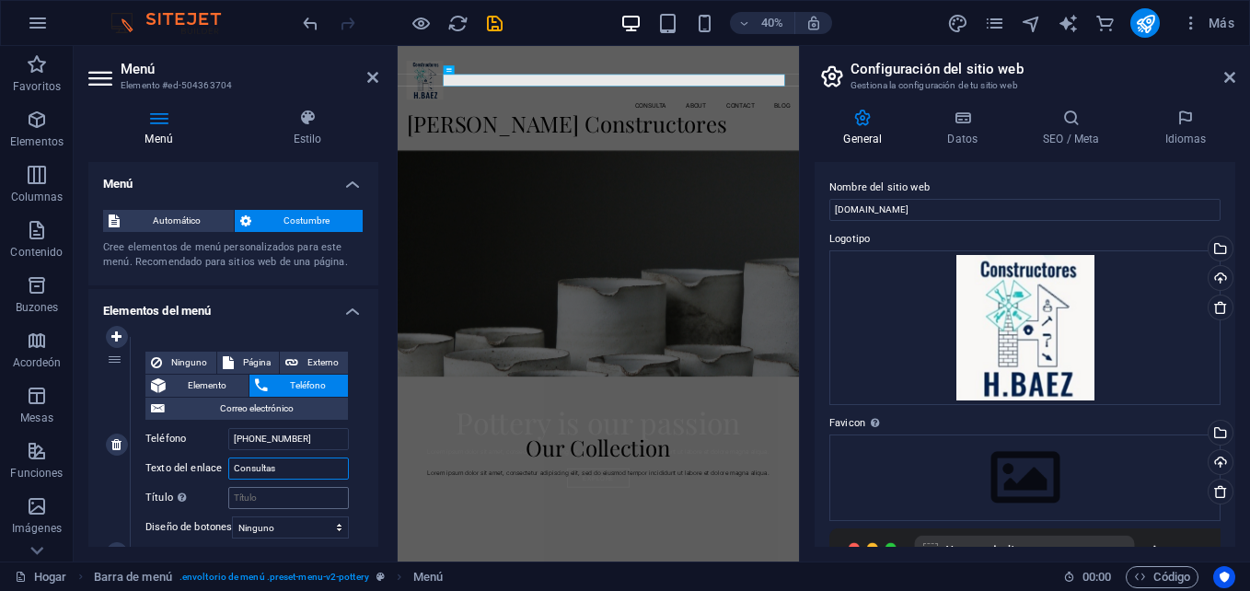
select select
type input "Consultas"
click at [263, 493] on input "Título La descripción adicional del enlace no debe ser la misma que el texto de…" at bounding box center [288, 498] width 121 height 22
type input "Cons"
select select
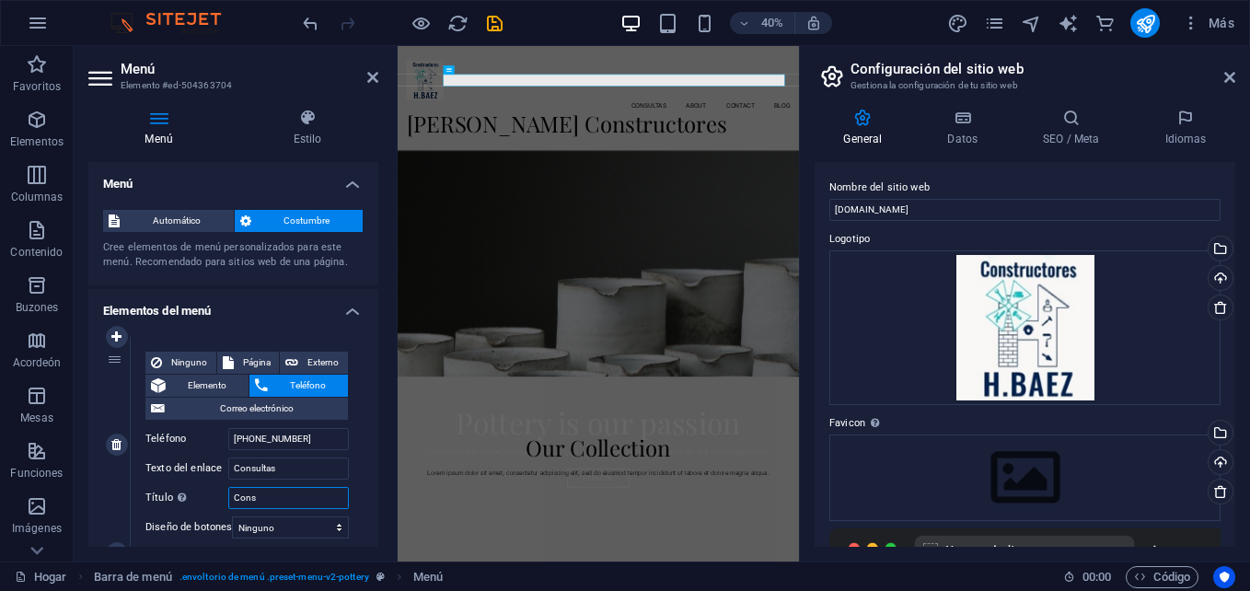
select select
type input "Consltas"
select select
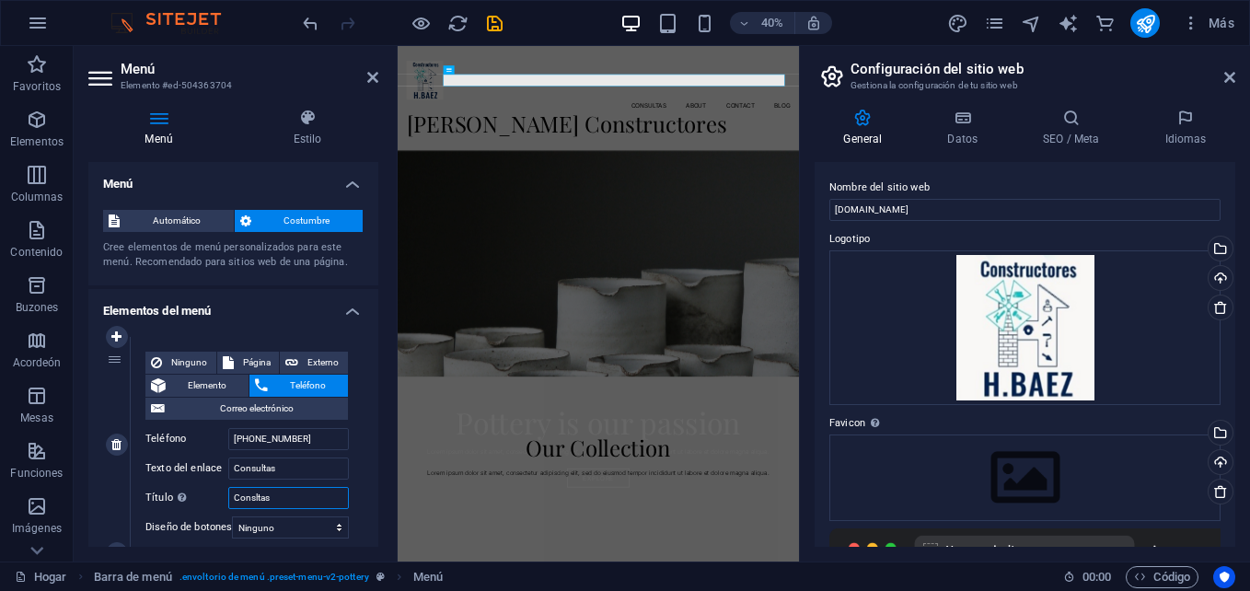
select select
type input "Consltas"
select select
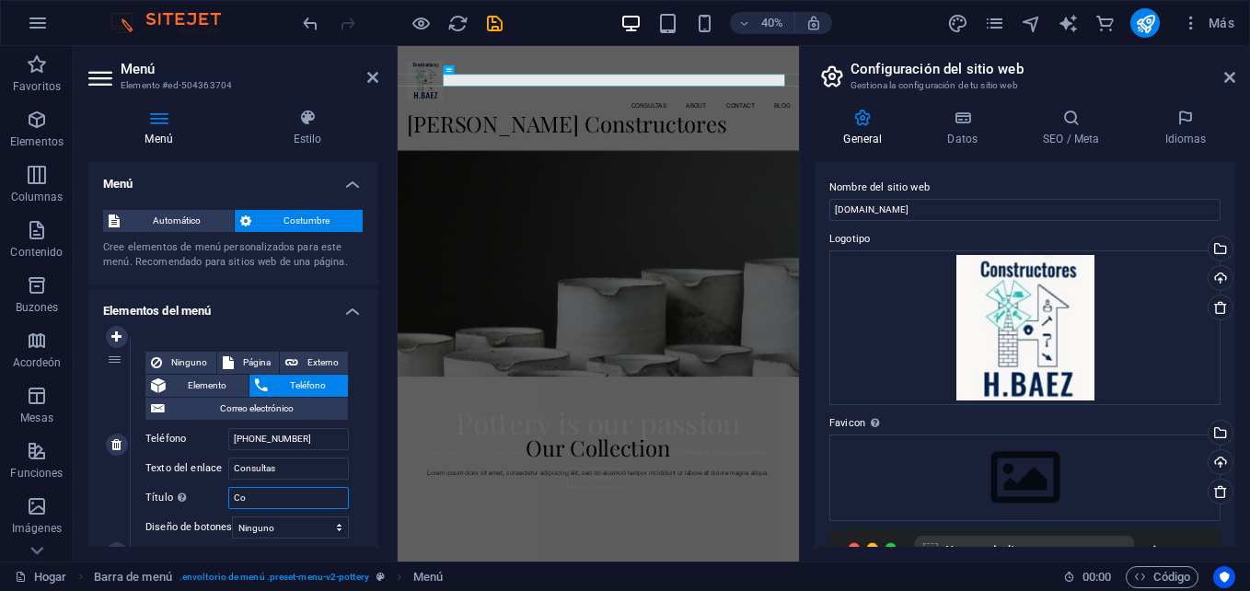
type input "C"
select select
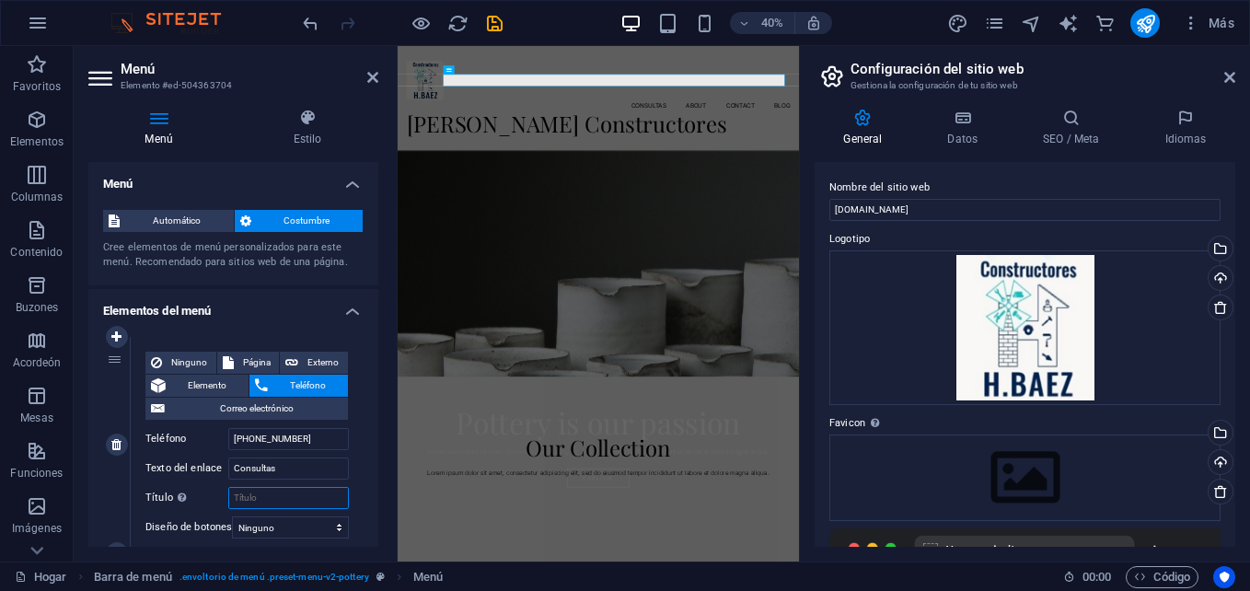
select select
type input "Preguntas y Consu"
select select
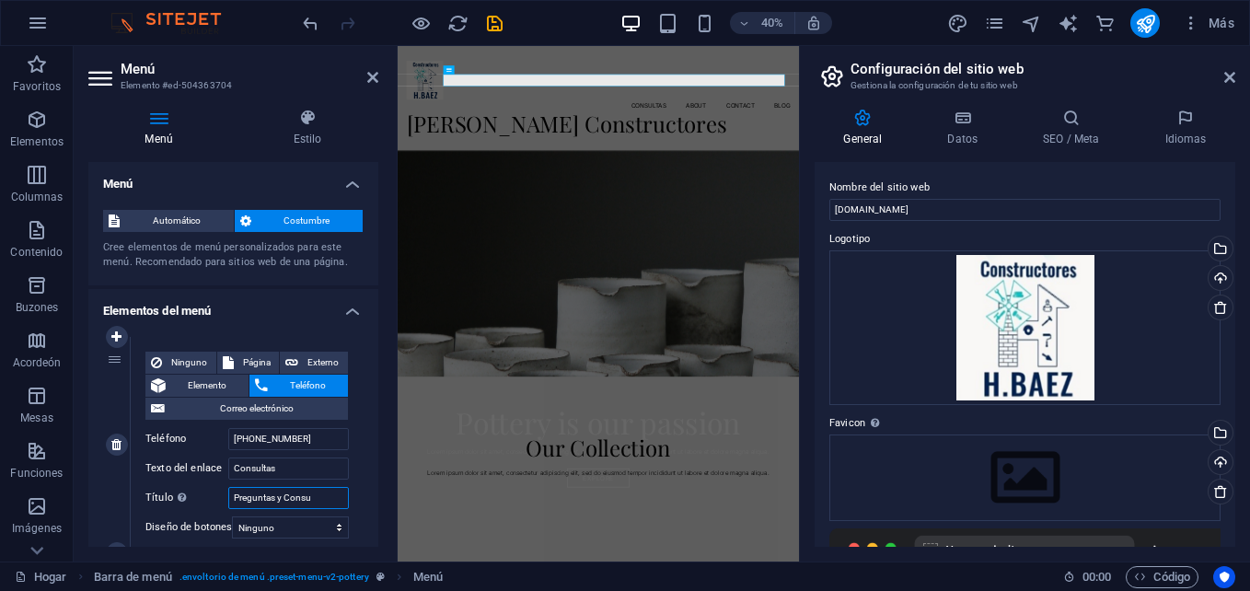
select select
type input "Preguntas y Consultas"
select select
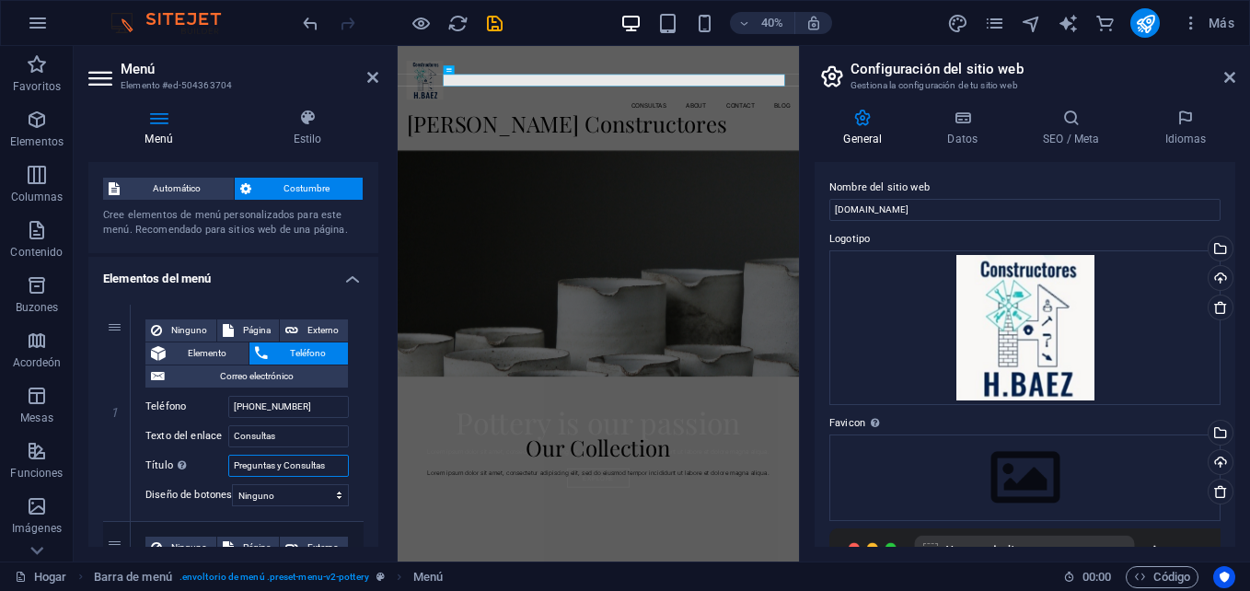
scroll to position [39, 0]
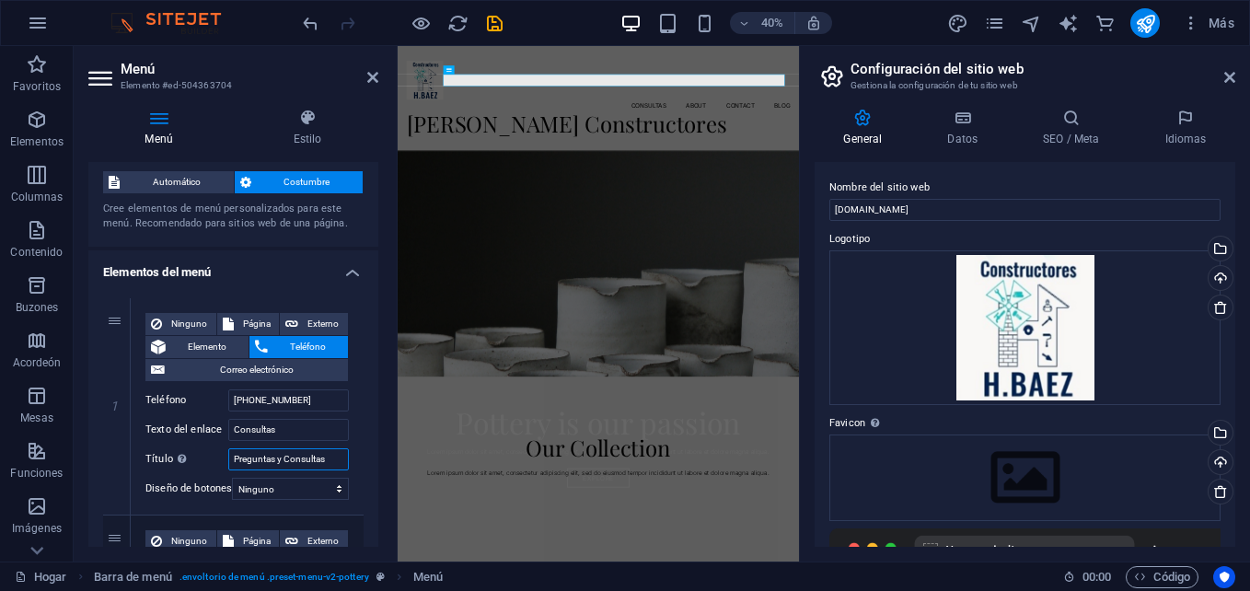
type input "Preguntas y Consultas"
drag, startPoint x: 374, startPoint y: 213, endPoint x: 375, endPoint y: 161, distance: 51.5
click at [375, 162] on div "Menú Automático Costumbre Cree elementos de menú personalizados para este menú.…" at bounding box center [233, 354] width 290 height 385
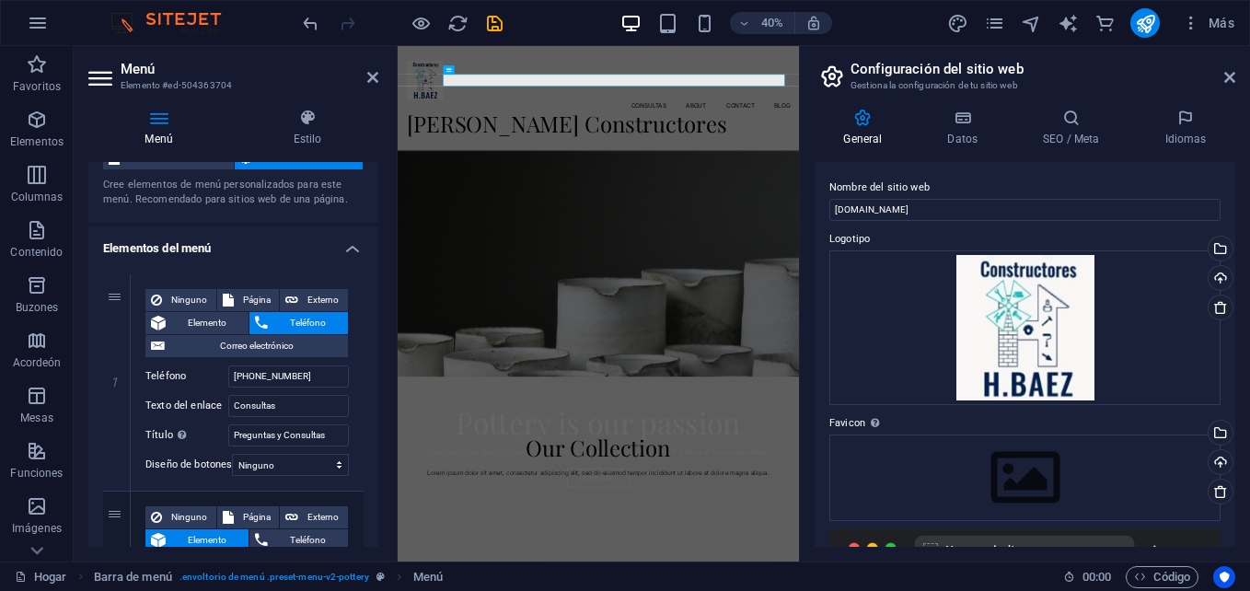
scroll to position [65, 0]
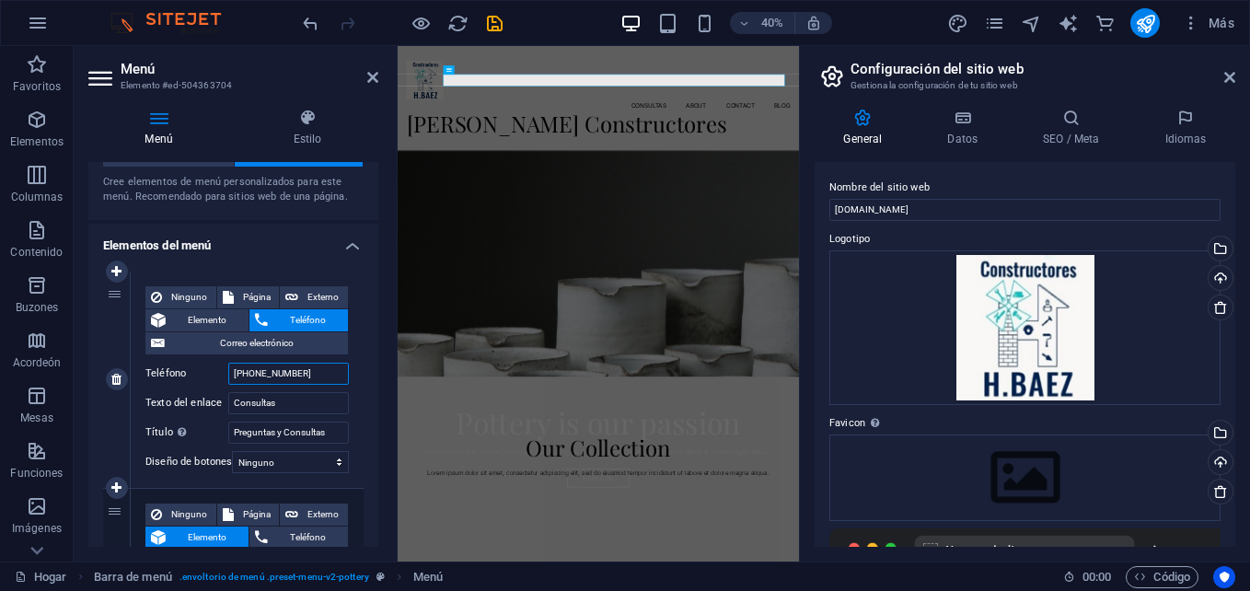
click at [306, 372] on input "[PHONE_NUMBER]" at bounding box center [288, 374] width 121 height 22
click at [293, 404] on input "Consultas" at bounding box center [288, 403] width 121 height 22
type input "Co"
select select
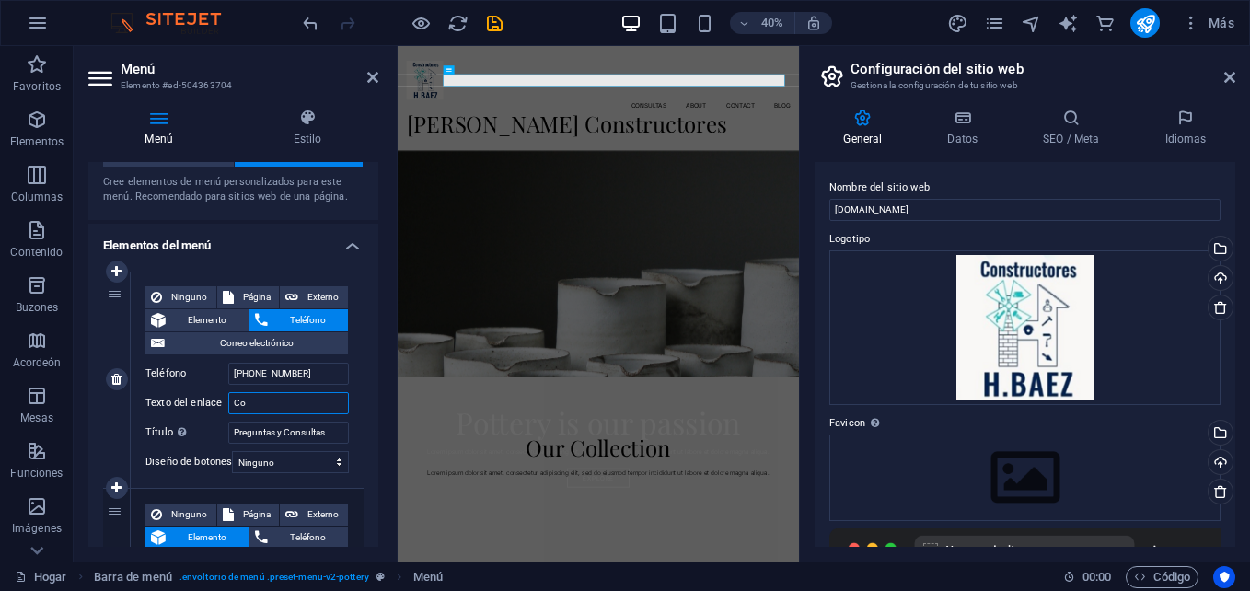
select select
type input "C"
select select
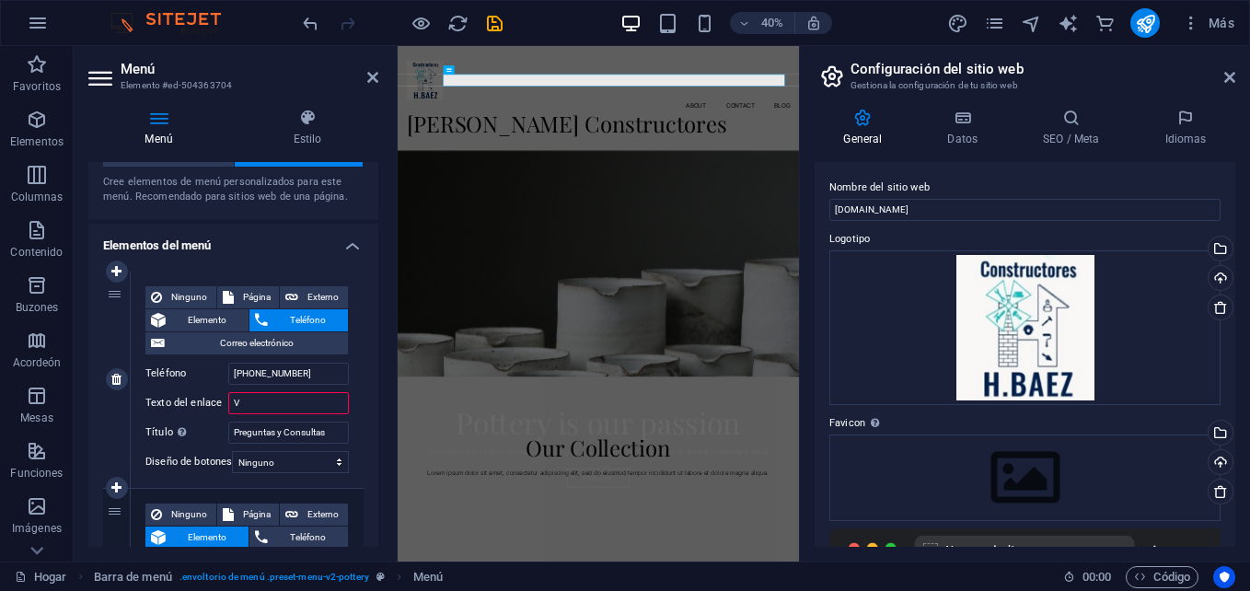
type input "Ve"
select select
type input "V"
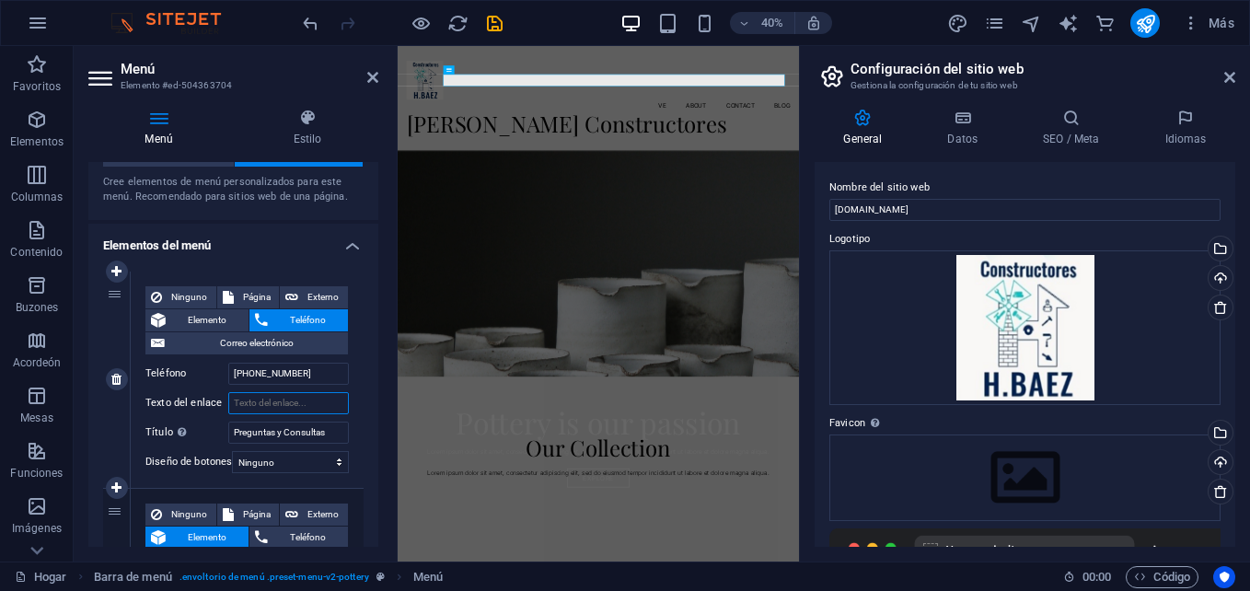
select select
type input "Di"
select select
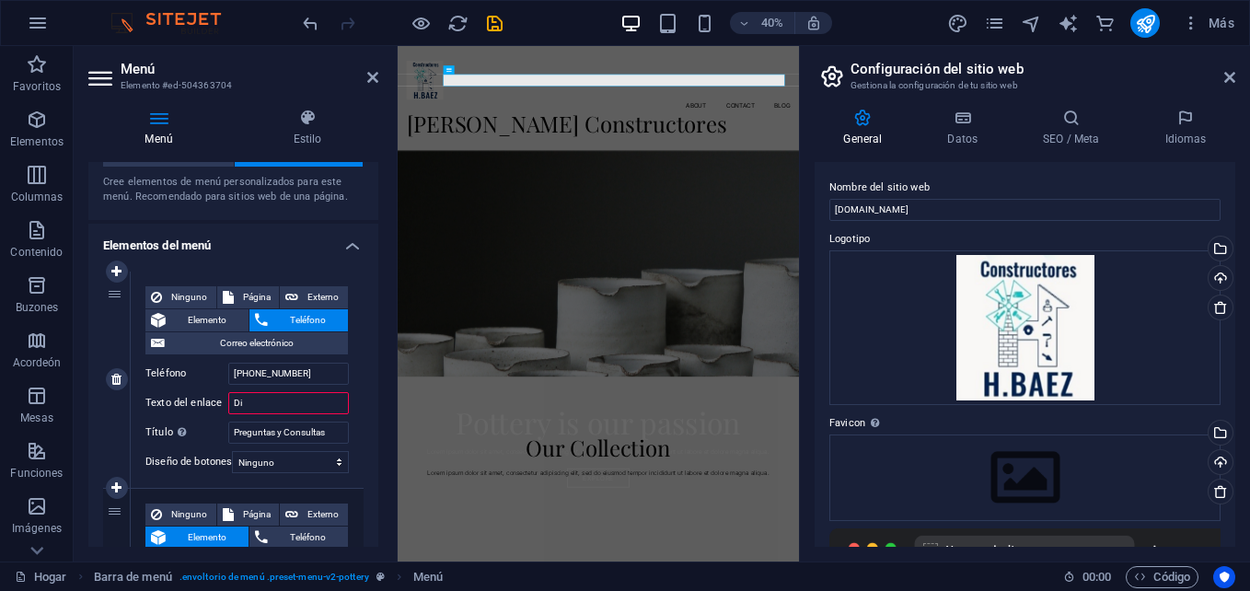
select select
type input "D"
select select
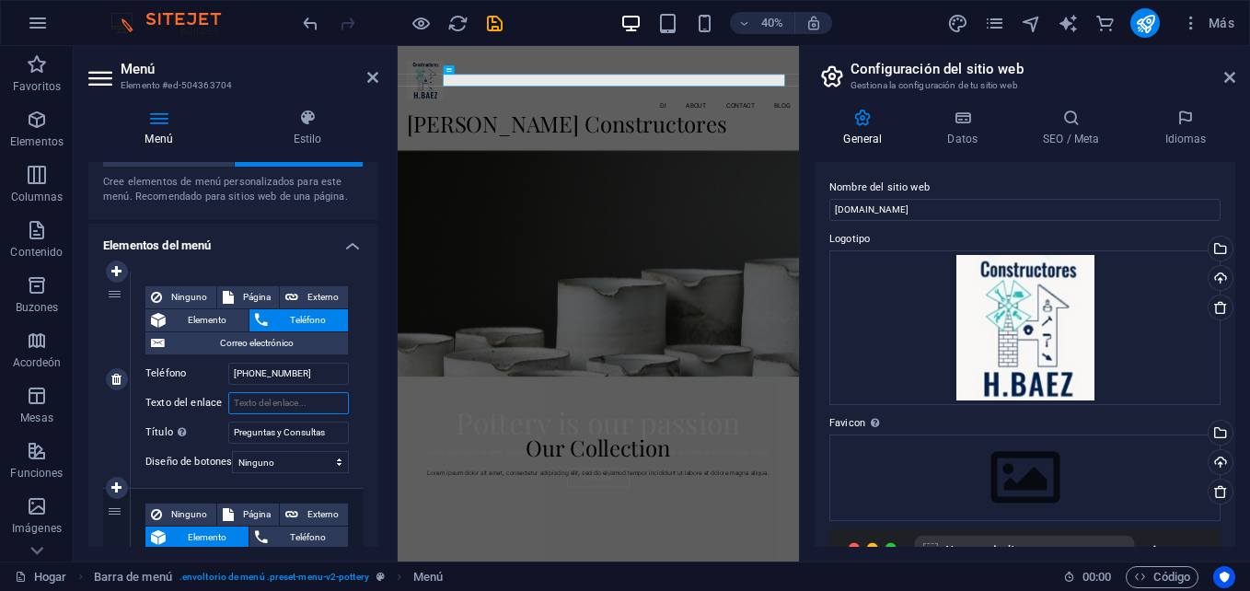
select select
type input "Elaboraci"
select select
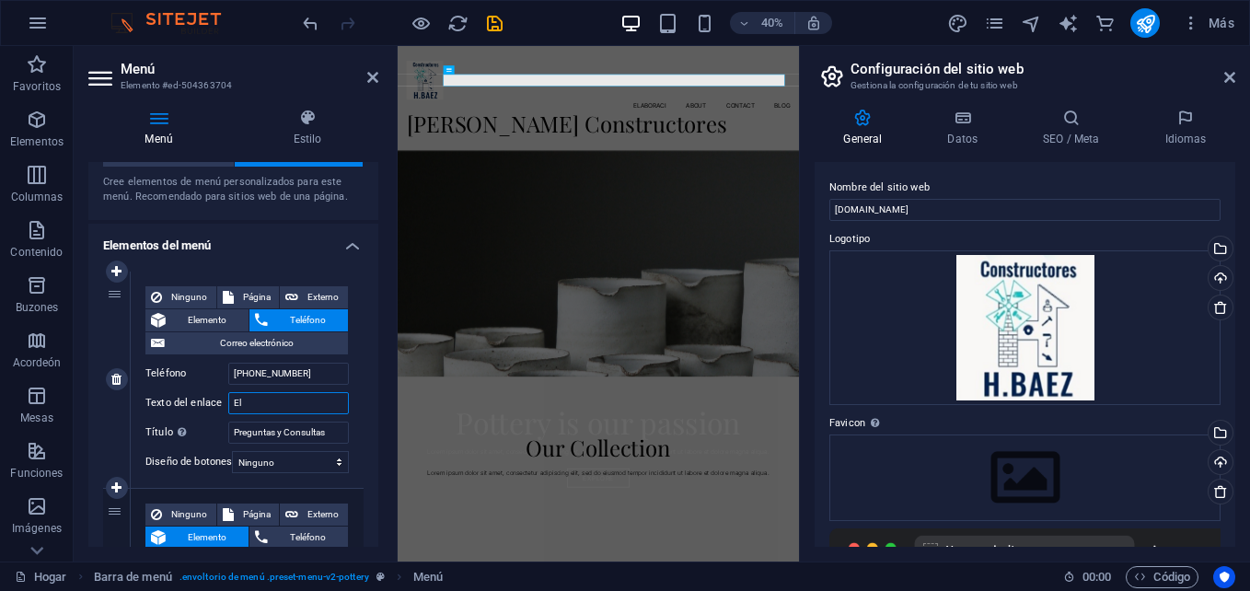
type input "E"
select select
type input "Ca"
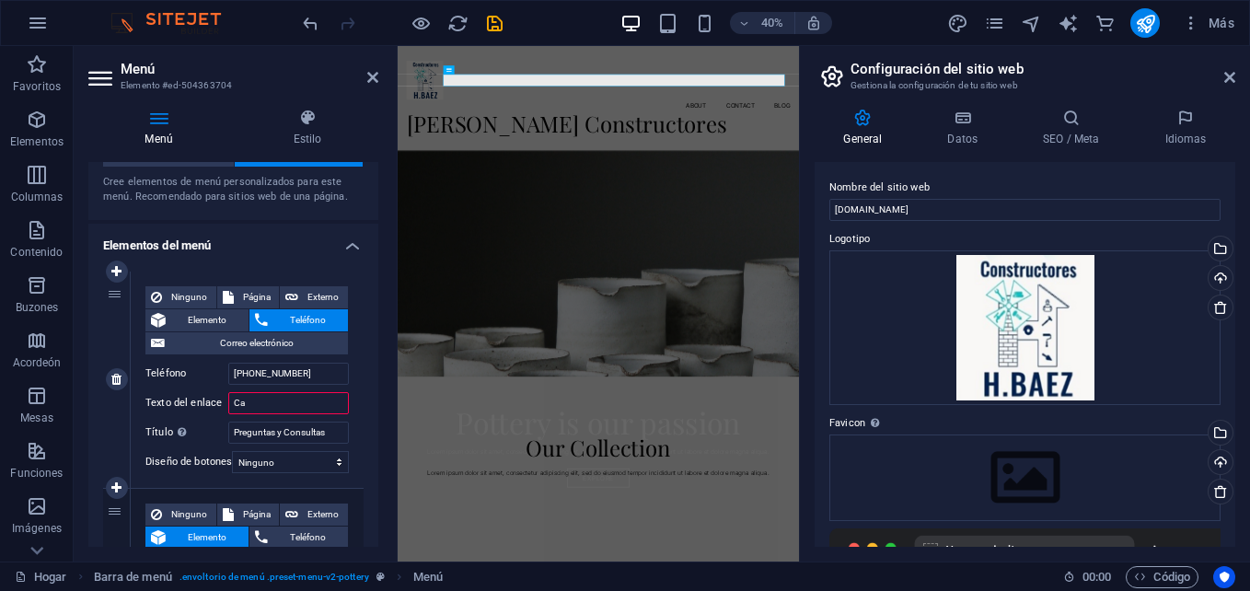
select select
type input "Cat"
select select
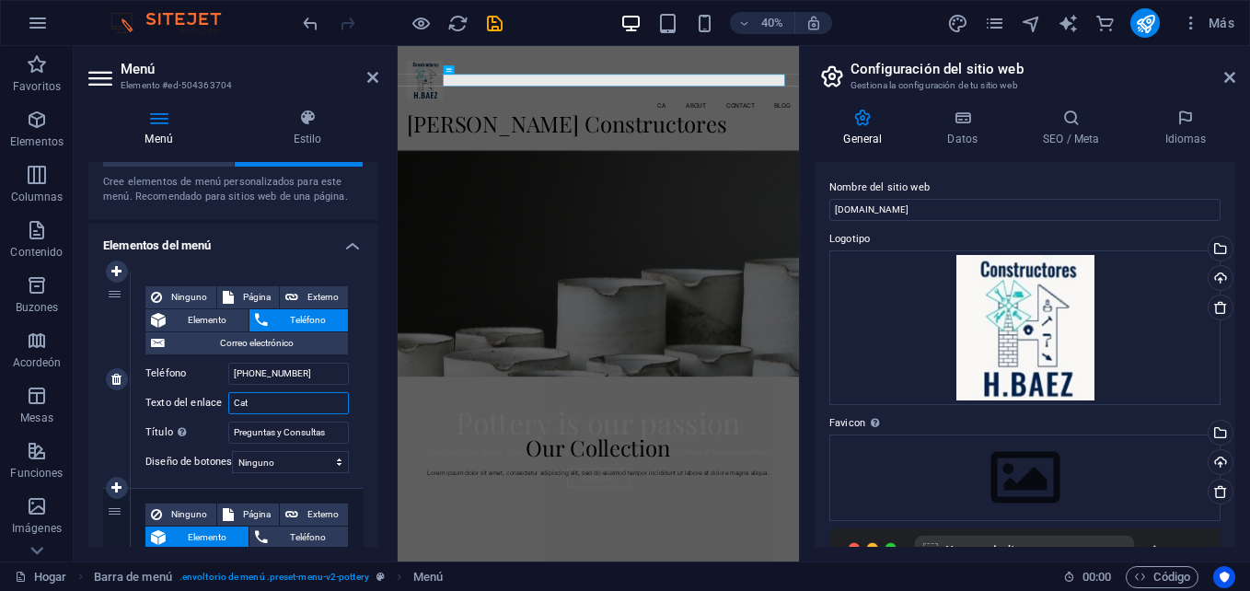
select select
type input "Catá"
select select
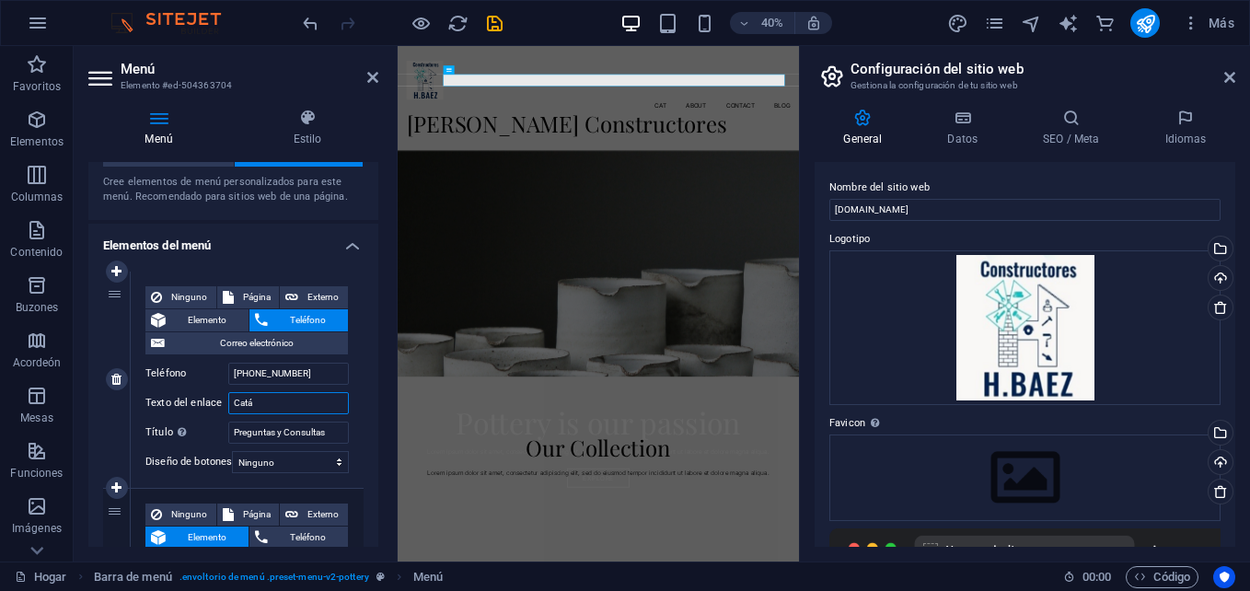
select select
type input "Catálogo"
select select
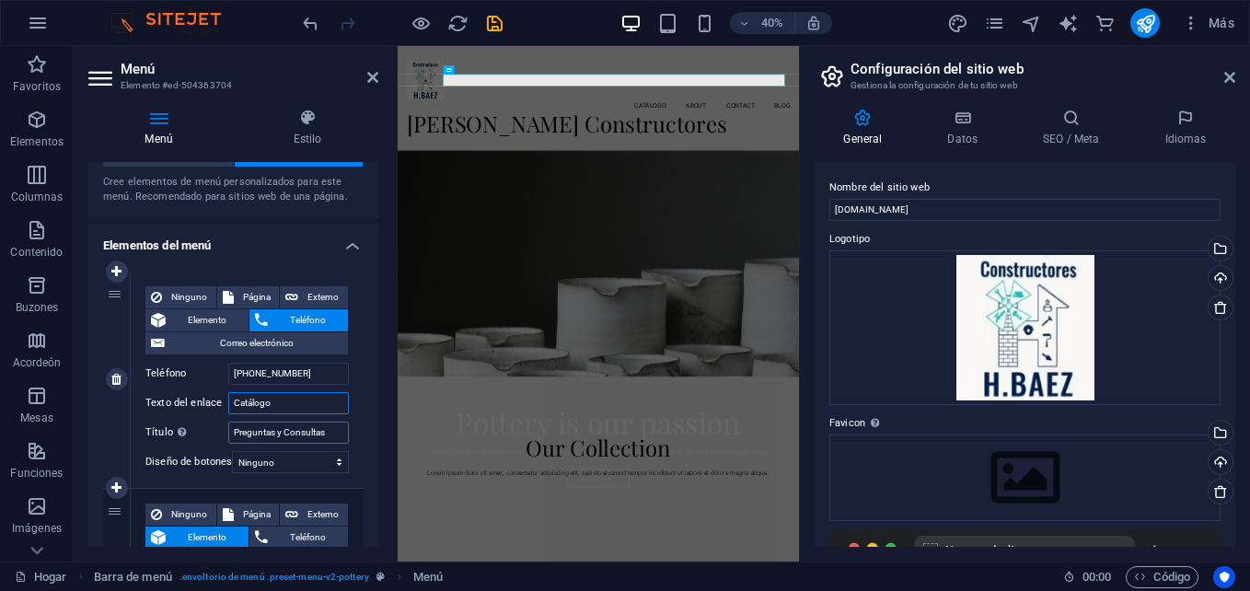
type input "Catálogo"
click at [279, 438] on input "Preguntas y Consultas" at bounding box center [288, 432] width 121 height 22
click at [322, 370] on input "[PHONE_NUMBER]" at bounding box center [288, 374] width 121 height 22
type input "+"
select select
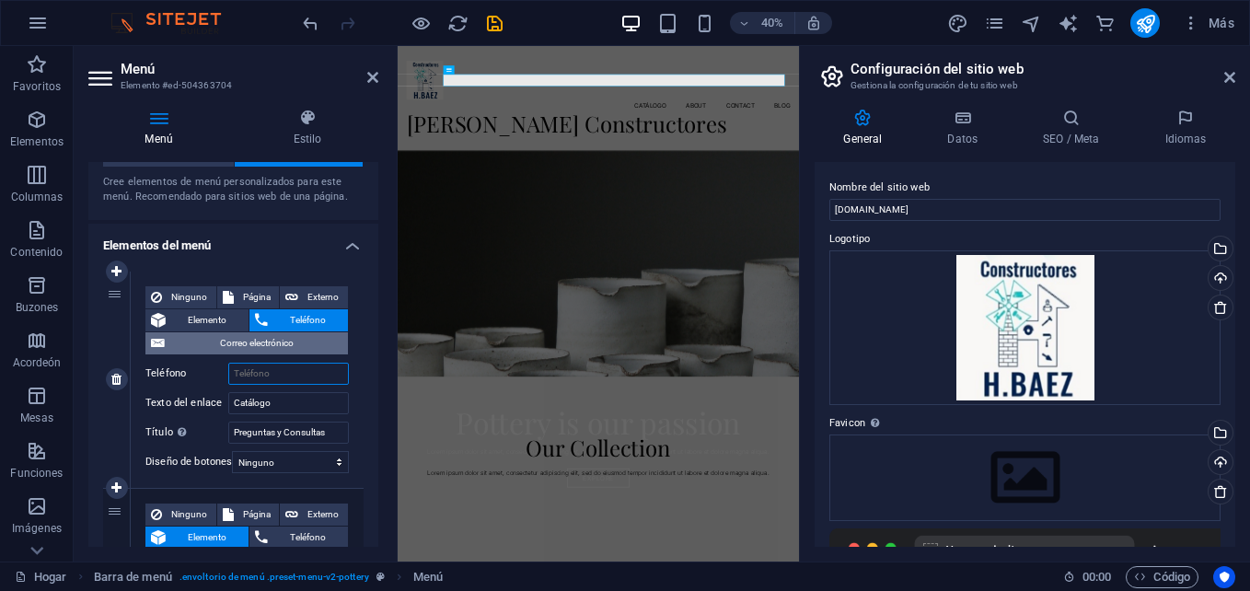
select select
click at [189, 320] on span "Elemento" at bounding box center [207, 320] width 72 height 22
select select
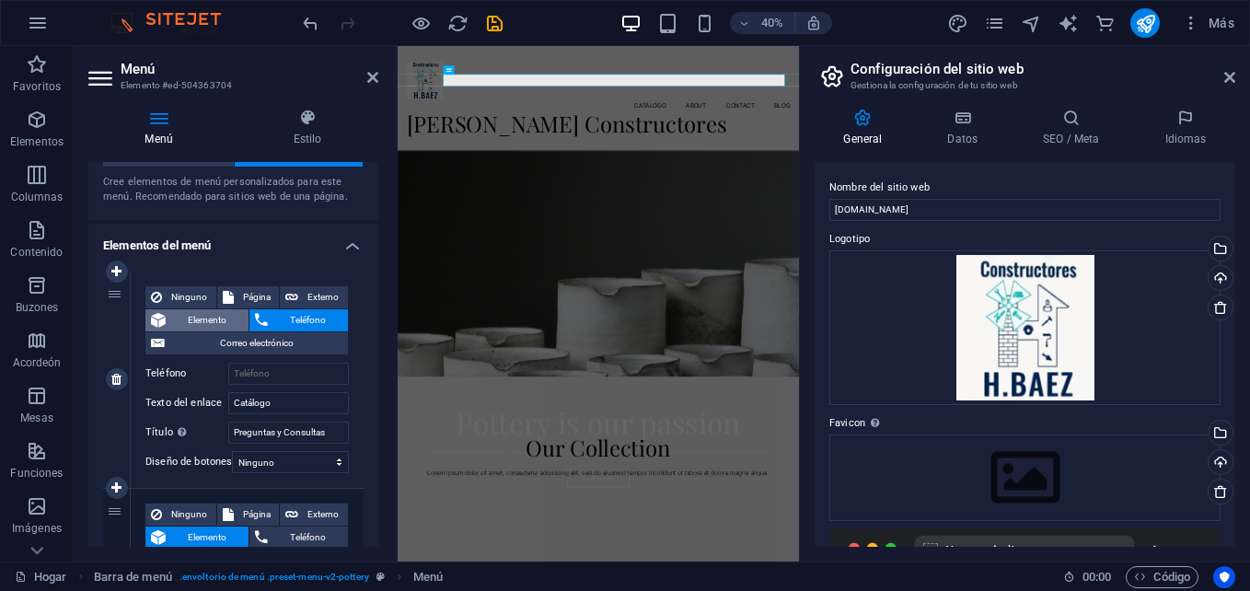
select select
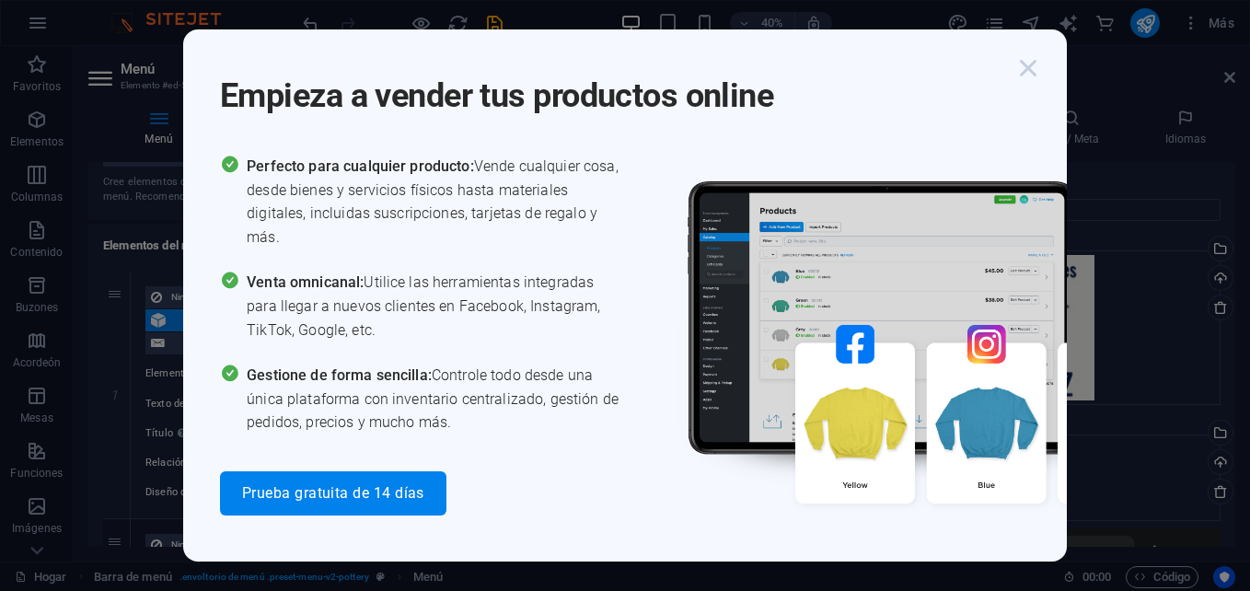
click at [1033, 61] on icon "button" at bounding box center [1027, 68] width 33 height 33
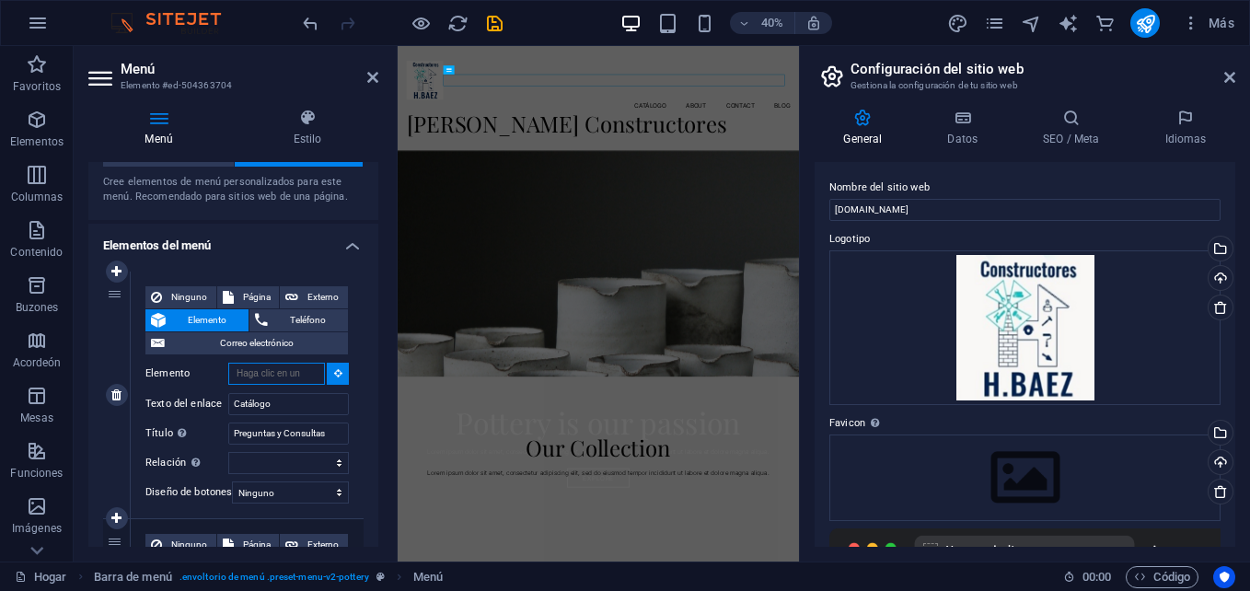
click at [313, 375] on input "Elemento" at bounding box center [276, 374] width 97 height 22
click at [334, 369] on icon at bounding box center [338, 372] width 8 height 9
click at [264, 371] on input "Elemento" at bounding box center [276, 374] width 97 height 22
click at [283, 376] on input "Elemento" at bounding box center [276, 374] width 97 height 22
click at [302, 375] on input "Elemento" at bounding box center [276, 374] width 97 height 22
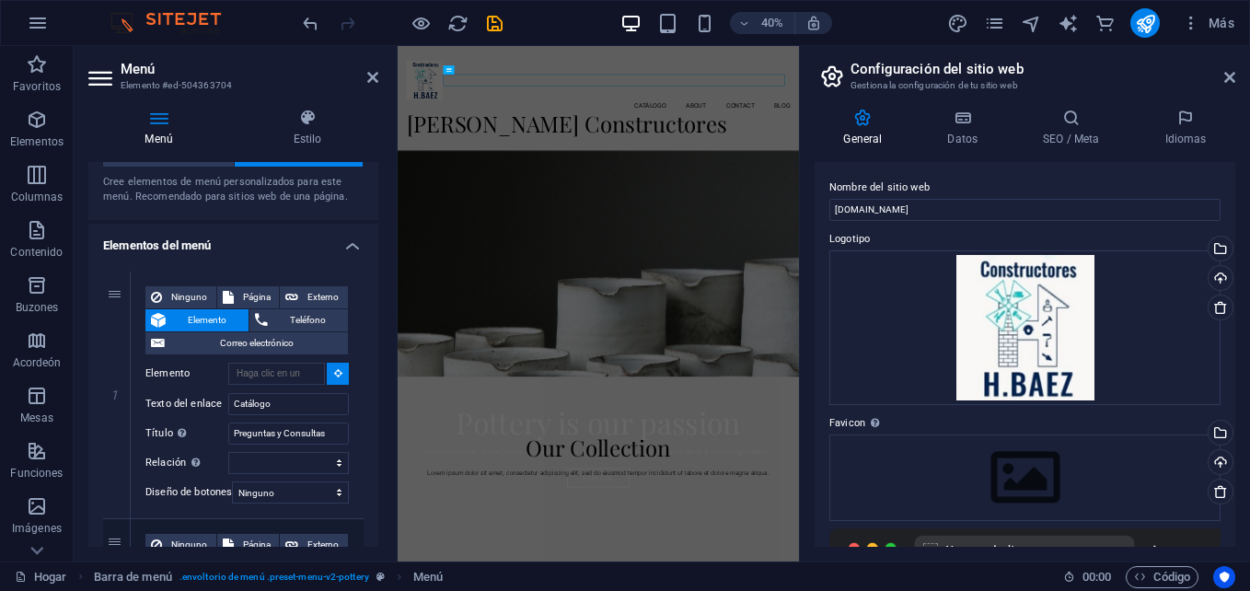
drag, startPoint x: 379, startPoint y: 254, endPoint x: 375, endPoint y: 274, distance: 20.8
click at [375, 274] on div "Menú Estilo Menú Automático Costumbre Cree elementos de menú personalizados par…" at bounding box center [233, 327] width 319 height 467
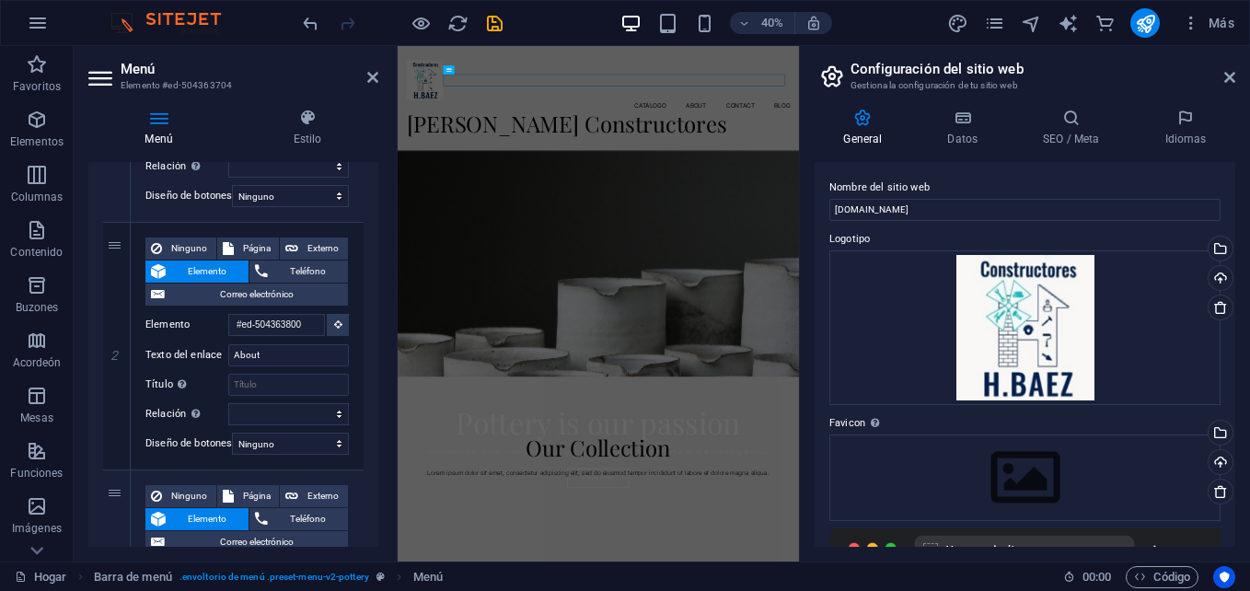
scroll to position [389, 0]
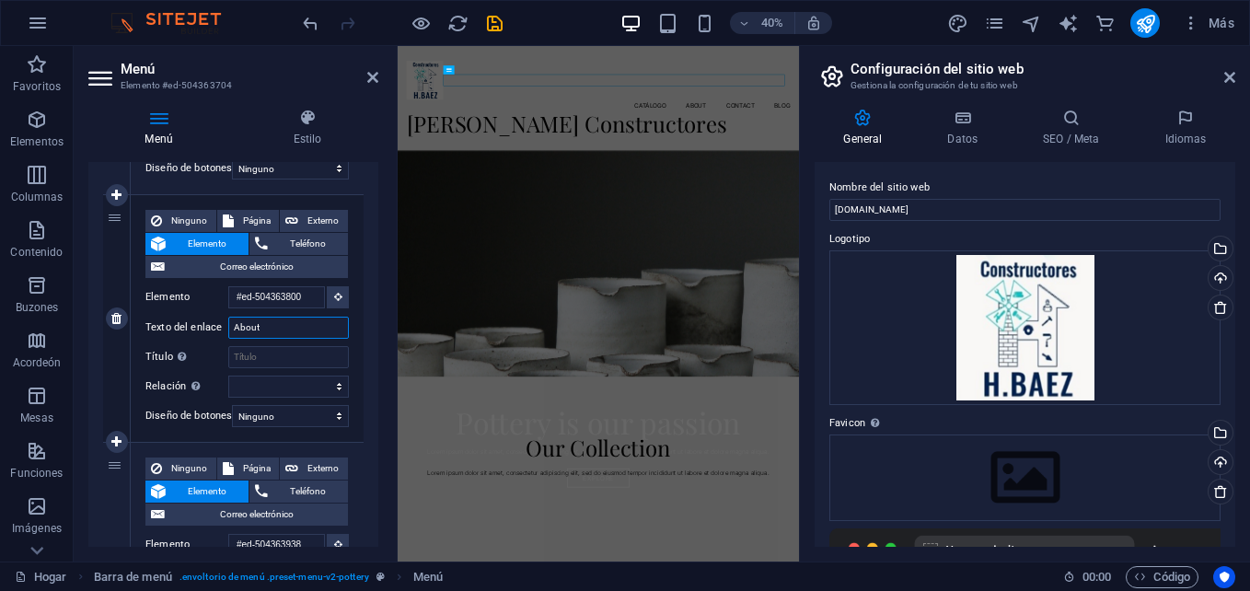
click at [281, 335] on input "About" at bounding box center [288, 328] width 121 height 22
type input "A"
select select
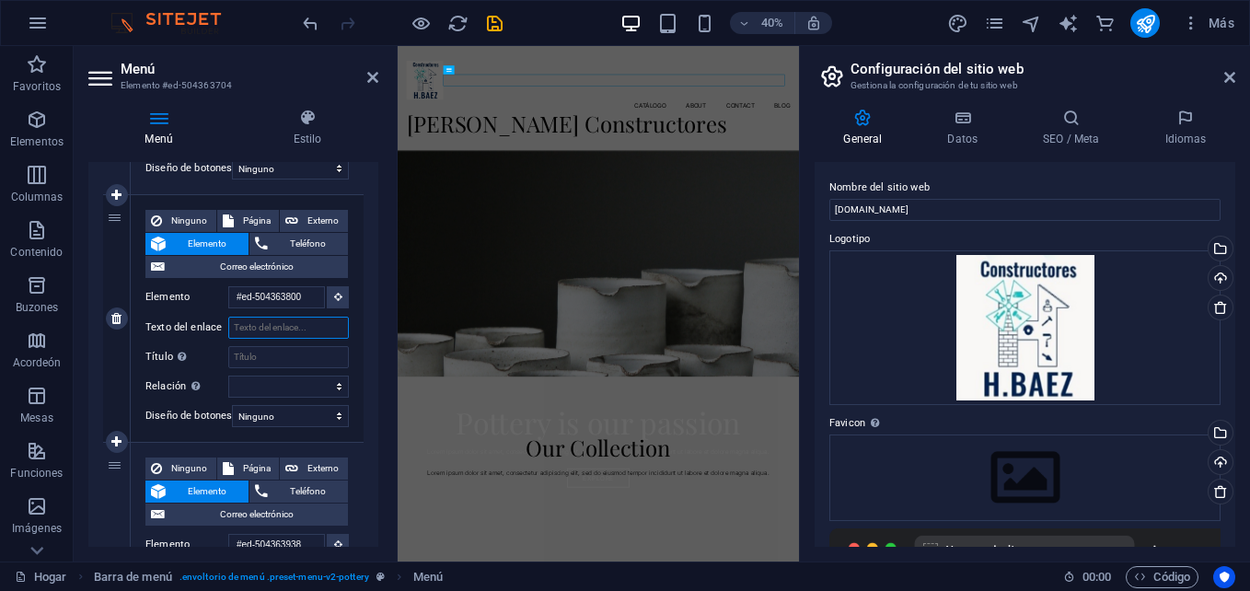
select select
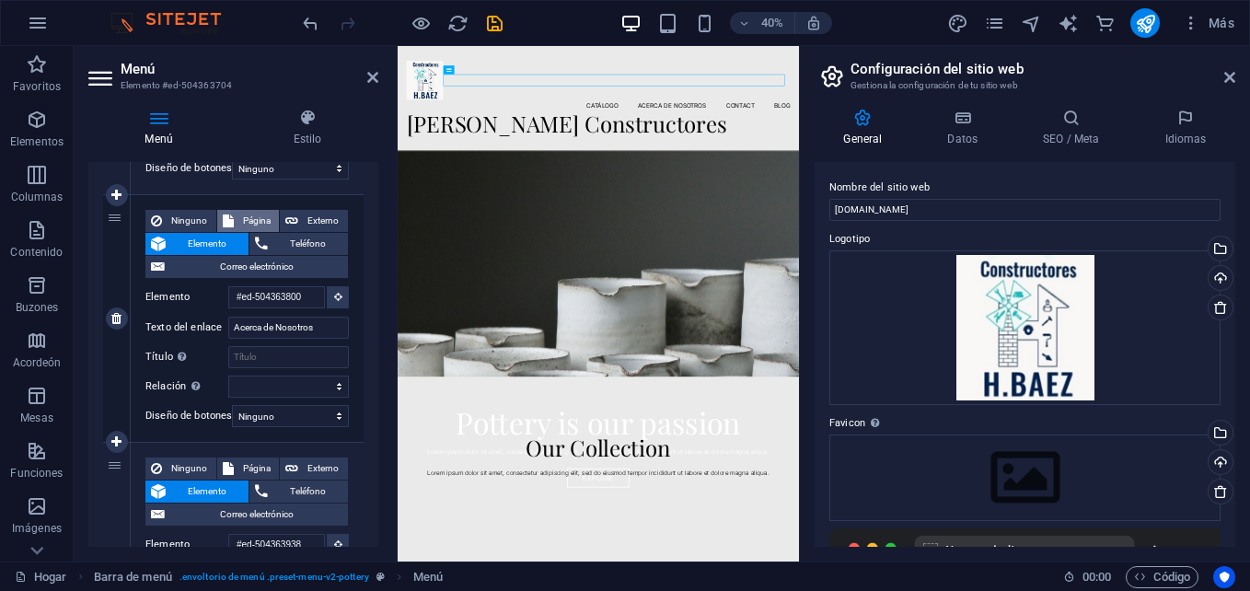
click at [239, 218] on span "Página" at bounding box center [256, 221] width 35 height 22
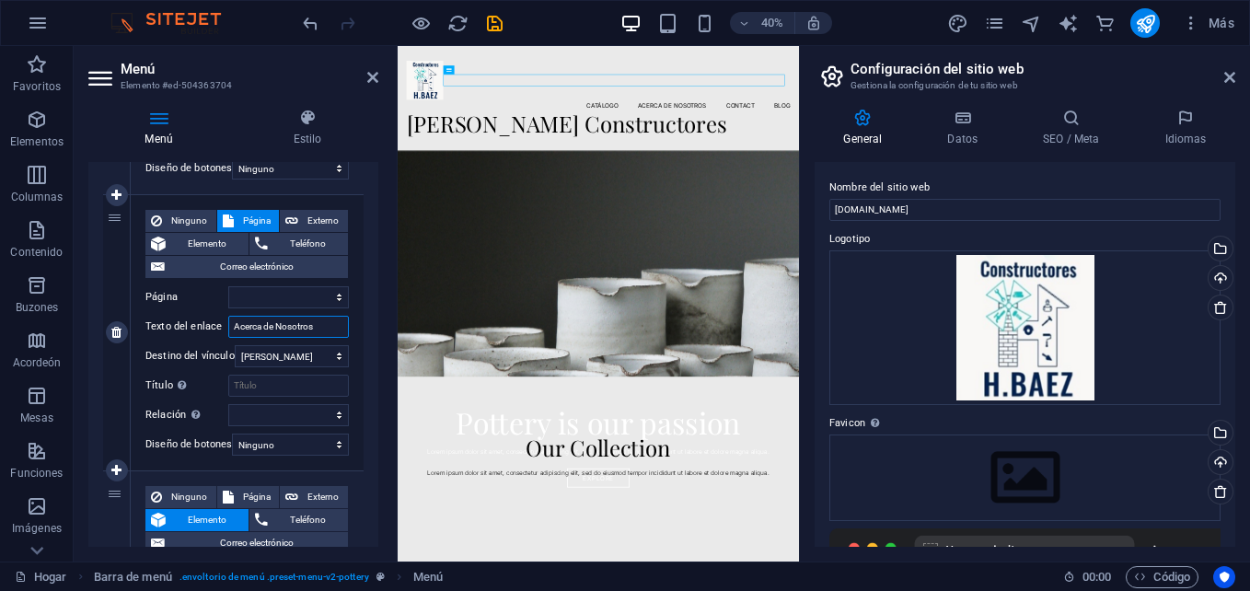
click at [307, 324] on input "Acerca de Nosotros" at bounding box center [288, 327] width 121 height 22
click at [316, 290] on select "Hogar Blog Subpágina Aviso Legal Privacidad" at bounding box center [288, 297] width 121 height 22
click at [369, 236] on div "1 Ninguno Página Externo Elemento Teléfono Correo electrónico Page Home Blog Su…" at bounding box center [233, 471] width 290 height 1076
click at [1249, 210] on div "[PERSON_NAME] Constructores" at bounding box center [899, 240] width 959 height 61
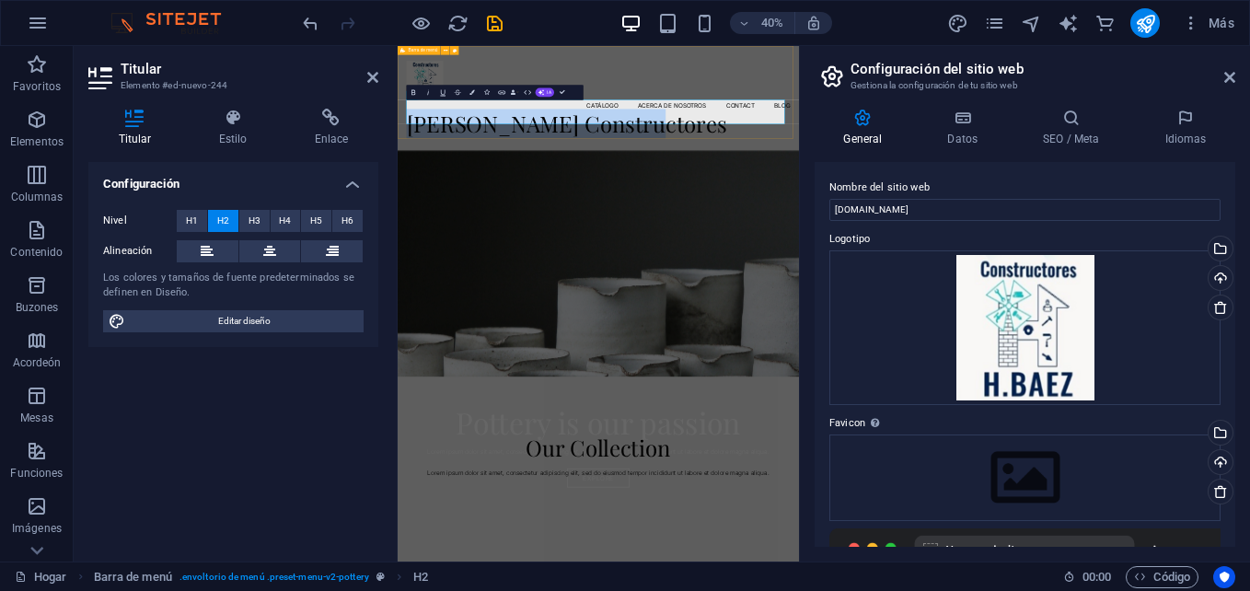
click at [1212, 258] on div "Catálogo Acerca de Nosotros Contact Blog [PERSON_NAME] Constructores" at bounding box center [899, 176] width 1003 height 261
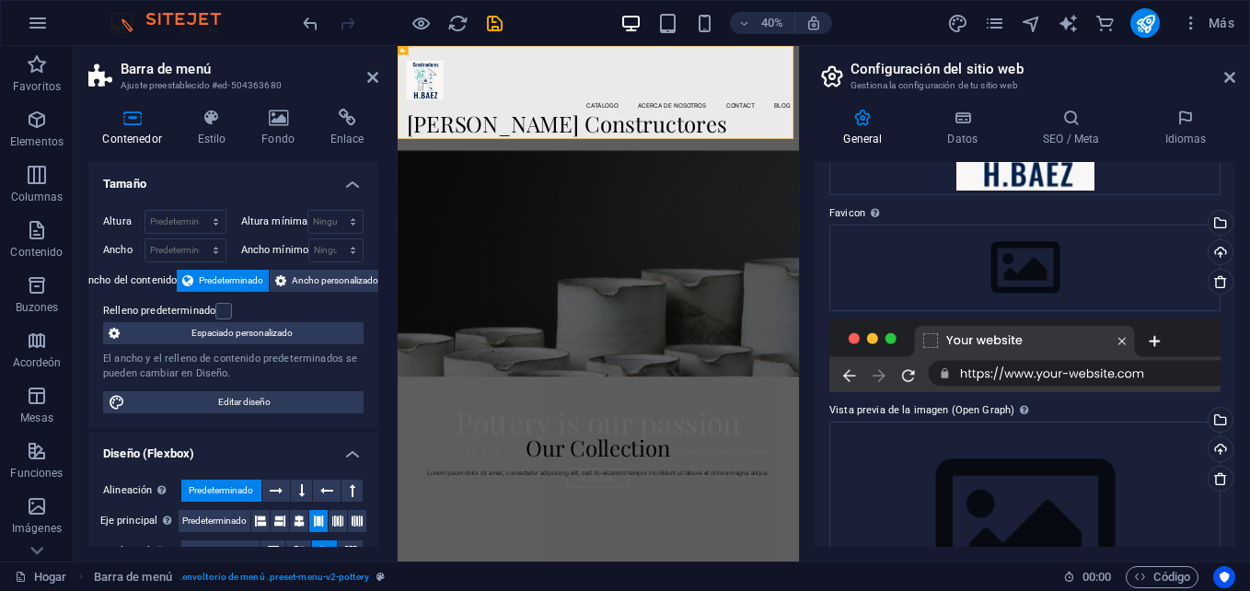
scroll to position [311, 0]
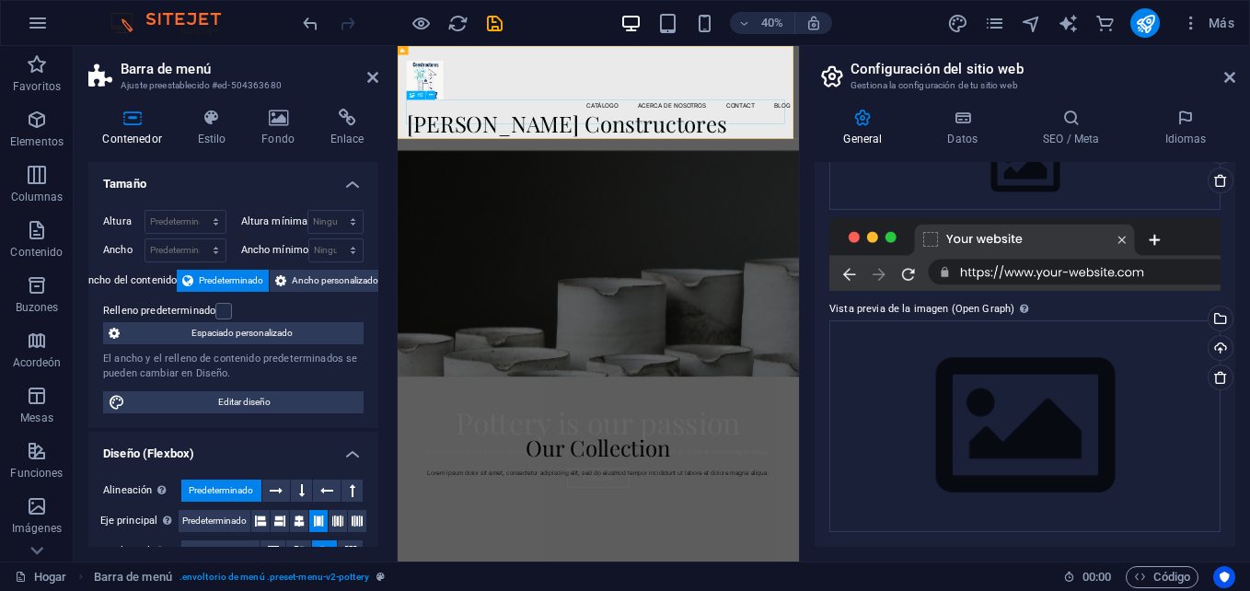
click at [1044, 221] on div "[PERSON_NAME] Constructores" at bounding box center [899, 240] width 959 height 61
click at [1065, 244] on div "Catálogo Acerca de Nosotros Contact Blog [PERSON_NAME] Constructores" at bounding box center [899, 176] width 1003 height 261
drag, startPoint x: 377, startPoint y: 207, endPoint x: 377, endPoint y: 324, distance: 116.9
click at [379, 326] on div "Contenedor Estilo Fondo Enlace Tamaño Altura Predeterminado Px Rem % VH Vw Altu…" at bounding box center [233, 327] width 319 height 467
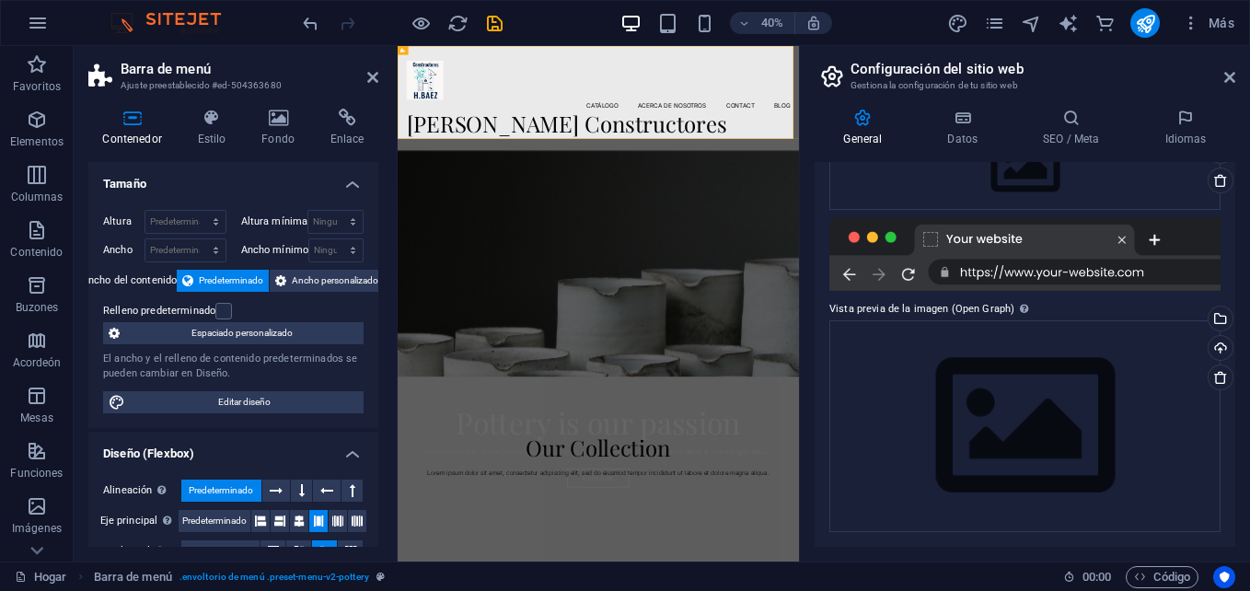
drag, startPoint x: 378, startPoint y: 315, endPoint x: 367, endPoint y: 427, distance: 112.8
click at [367, 427] on div "Contenedor Estilo Fondo Enlace Tamaño Altura Predeterminado Px Rem % VH Vw Altu…" at bounding box center [233, 327] width 319 height 467
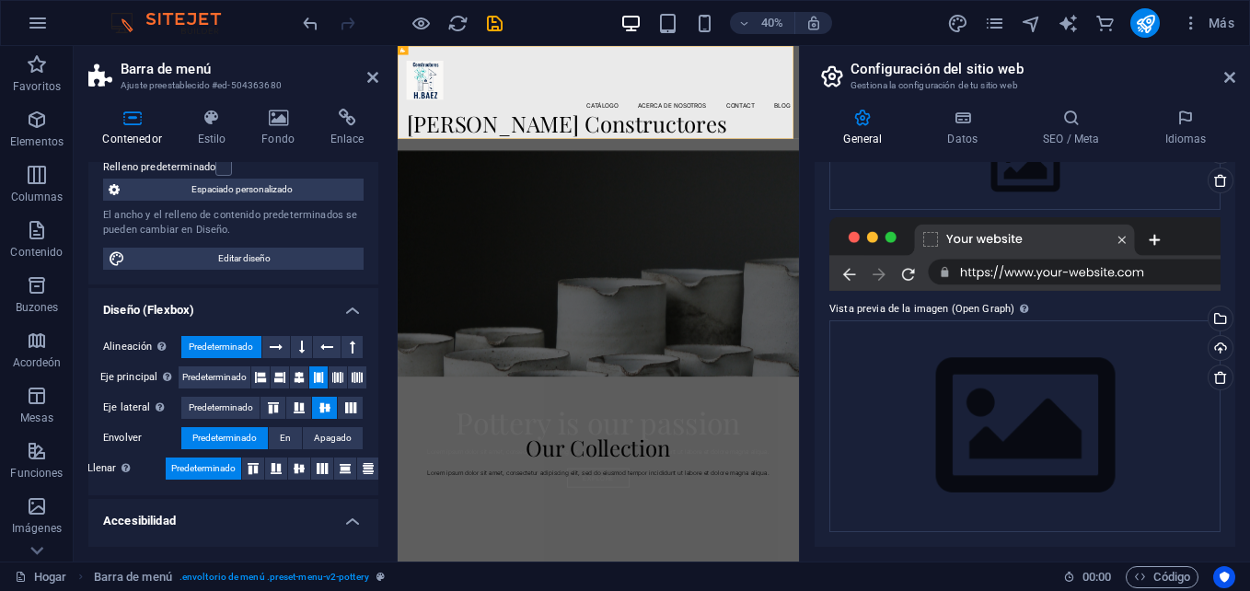
scroll to position [0, 0]
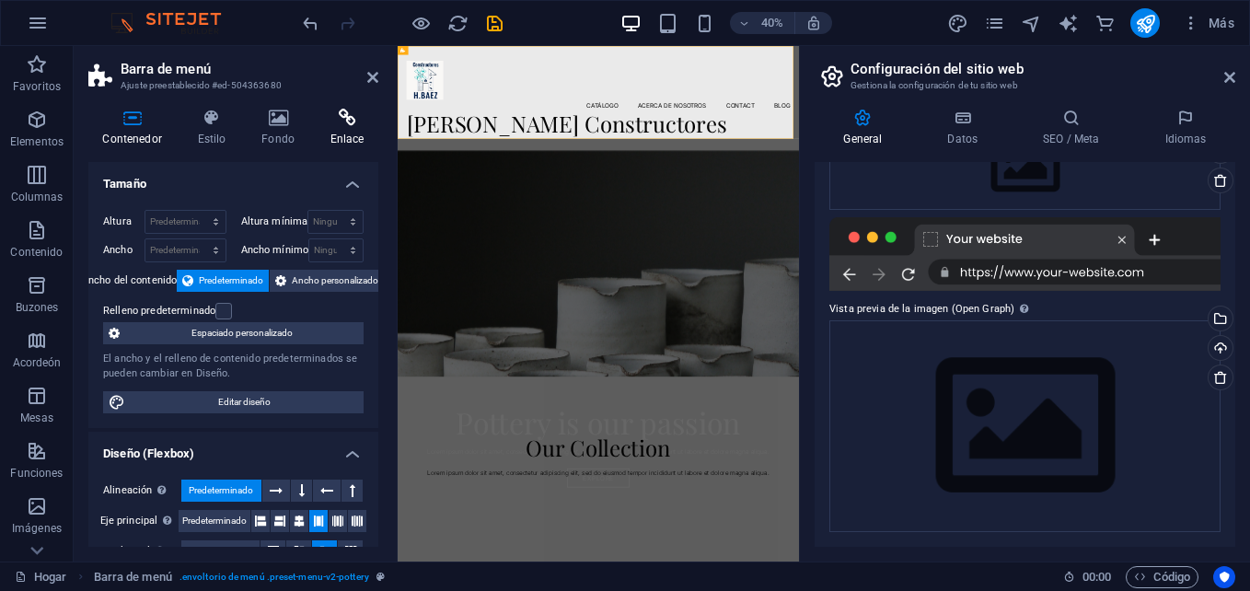
click at [339, 123] on icon at bounding box center [347, 118] width 63 height 18
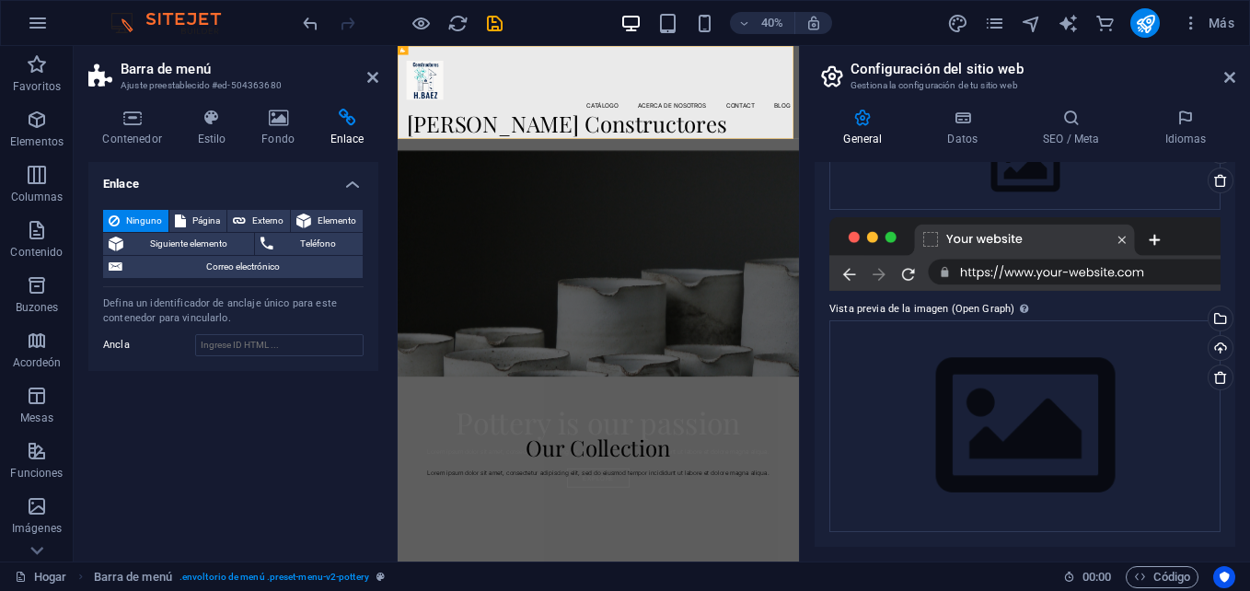
click at [370, 68] on h2 "Barra de menú" at bounding box center [250, 69] width 258 height 17
click at [379, 72] on aside "Barra de menú Ajuste preestablecido #ed-504363680 Contenedor Estilo Fondo Enlac…" at bounding box center [236, 303] width 324 height 515
click at [373, 75] on icon at bounding box center [372, 77] width 11 height 15
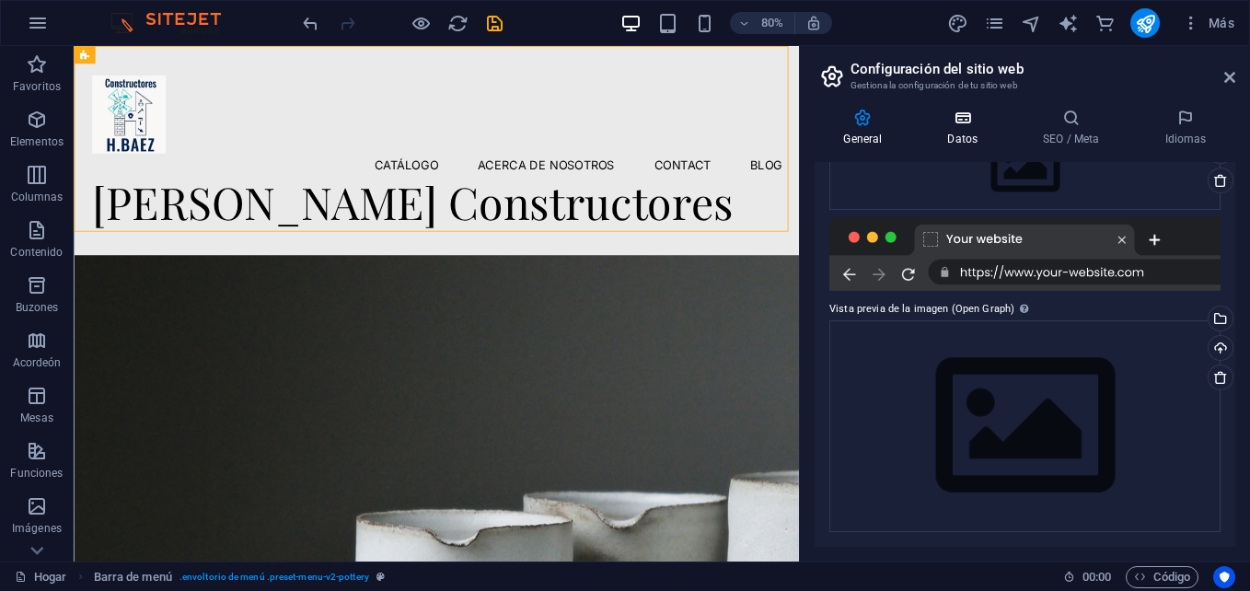
click at [961, 121] on icon at bounding box center [962, 118] width 88 height 18
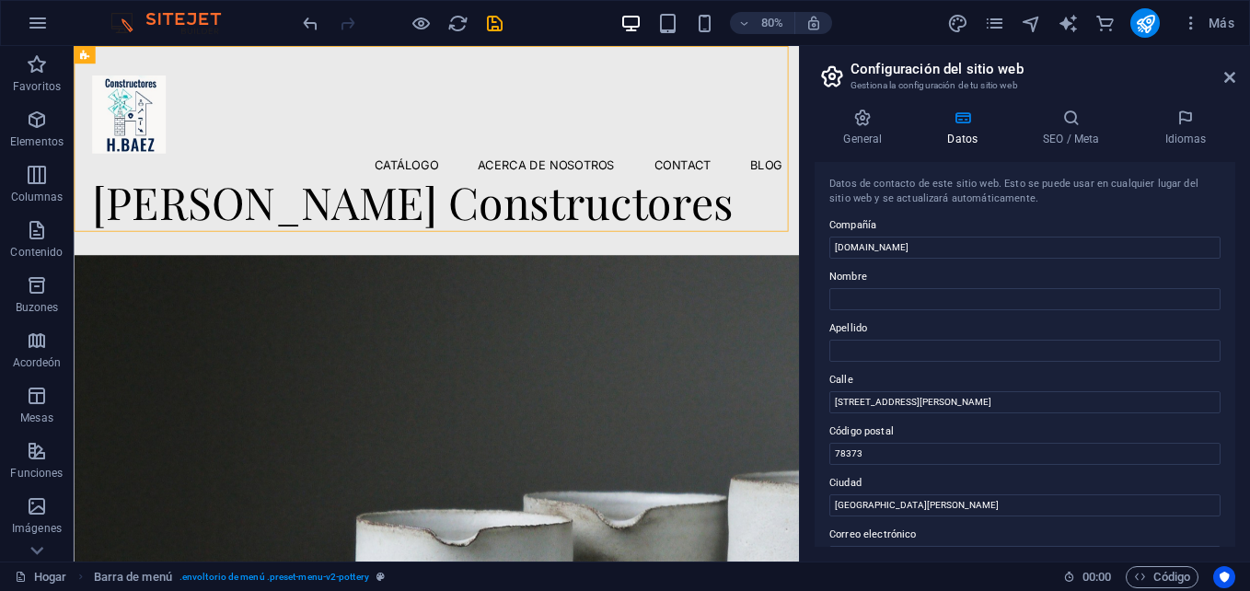
drag, startPoint x: 1230, startPoint y: 207, endPoint x: 1219, endPoint y: 291, distance: 84.5
click at [1219, 291] on div "Datos de contacto de este sitio web. Esto se puede usar en cualquier lugar del …" at bounding box center [1024, 354] width 421 height 385
click at [923, 295] on input "Nombre" at bounding box center [1024, 299] width 391 height 22
click at [935, 404] on input "[STREET_ADDRESS][PERSON_NAME]" at bounding box center [1024, 402] width 391 height 22
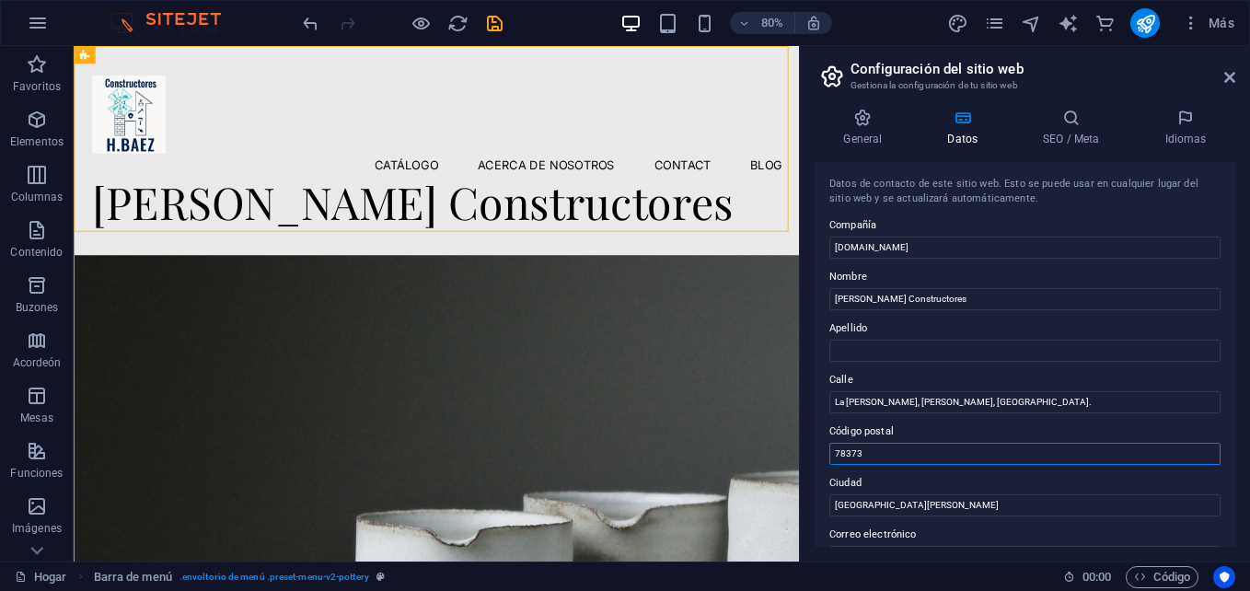
click at [934, 458] on input "78373" at bounding box center [1024, 454] width 391 height 22
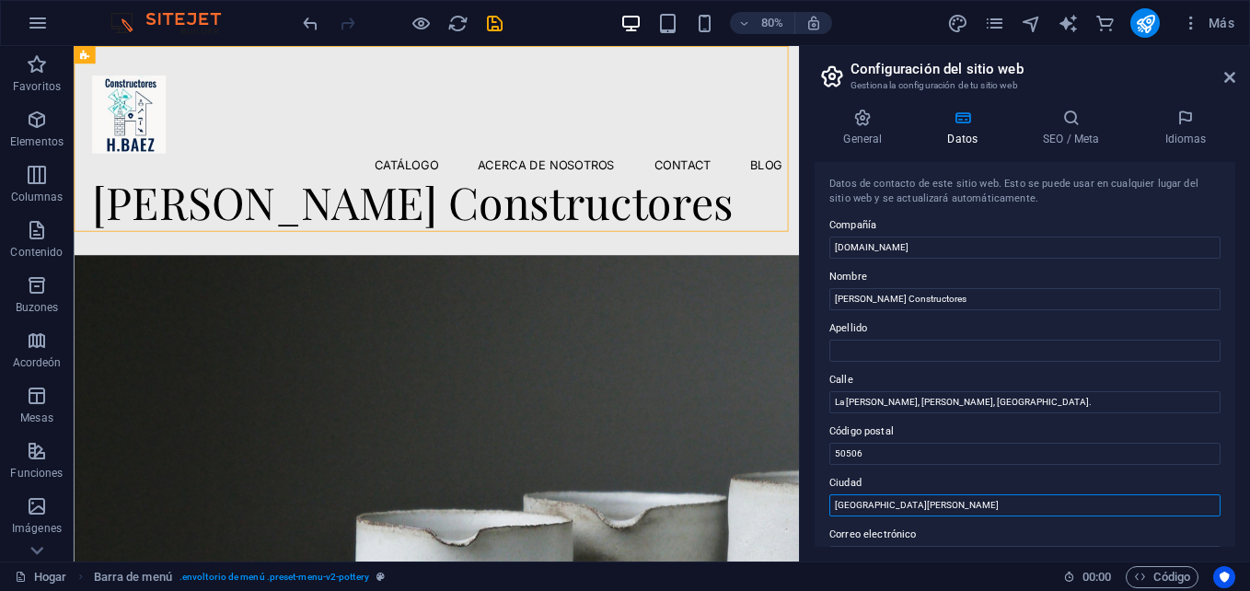
click at [924, 505] on input "[GEOGRAPHIC_DATA][PERSON_NAME]" at bounding box center [1024, 505] width 391 height 22
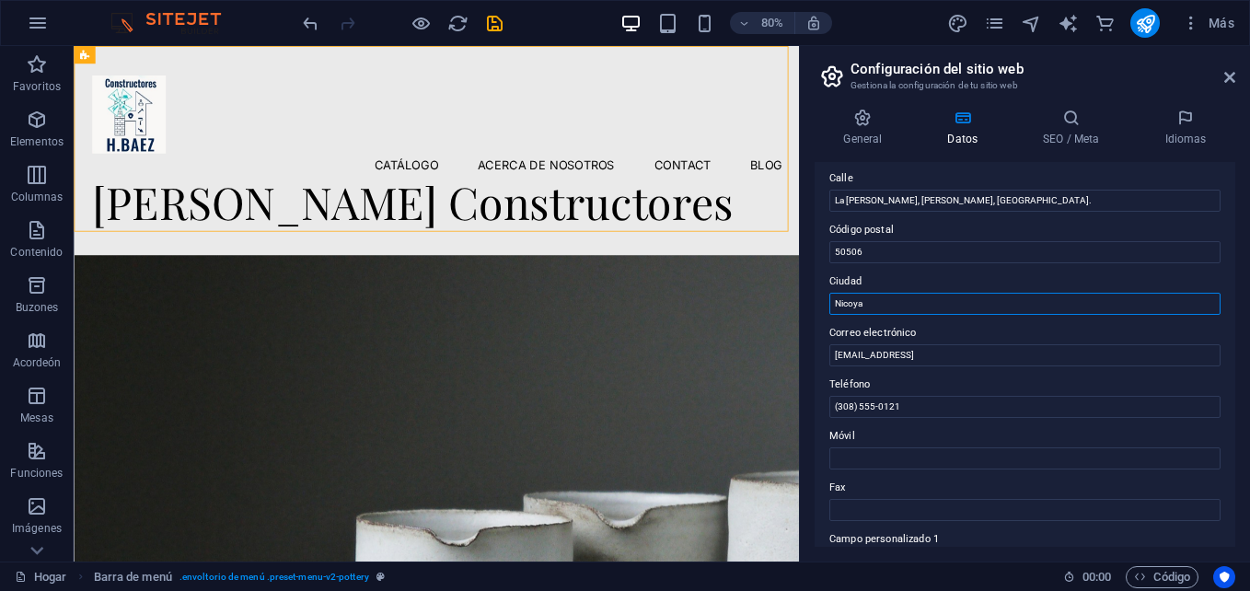
scroll to position [225, 0]
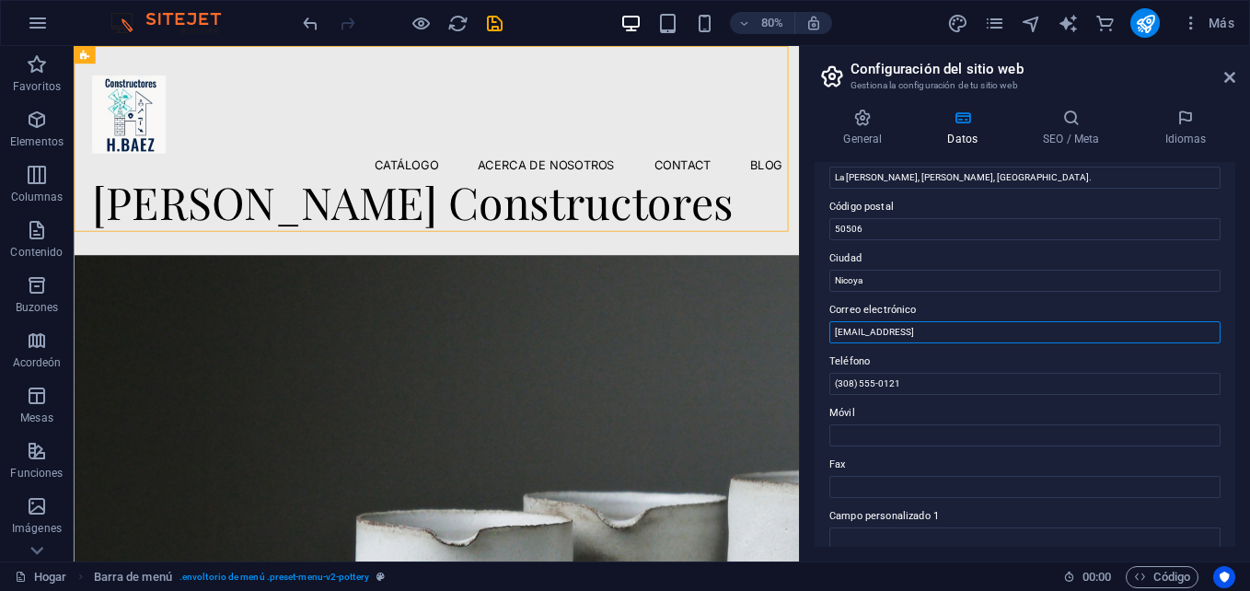
click at [1059, 326] on input "[EMAIL_ADDRESS]" at bounding box center [1024, 332] width 391 height 22
click at [952, 381] on input "(308) 555-0121" at bounding box center [1024, 384] width 391 height 22
click at [851, 382] on input "(308) 555-0121" at bounding box center [1024, 384] width 391 height 22
click at [920, 383] on input "(506) 555-0121" at bounding box center [1024, 384] width 391 height 22
click at [893, 436] on input "Móvil" at bounding box center [1024, 435] width 391 height 22
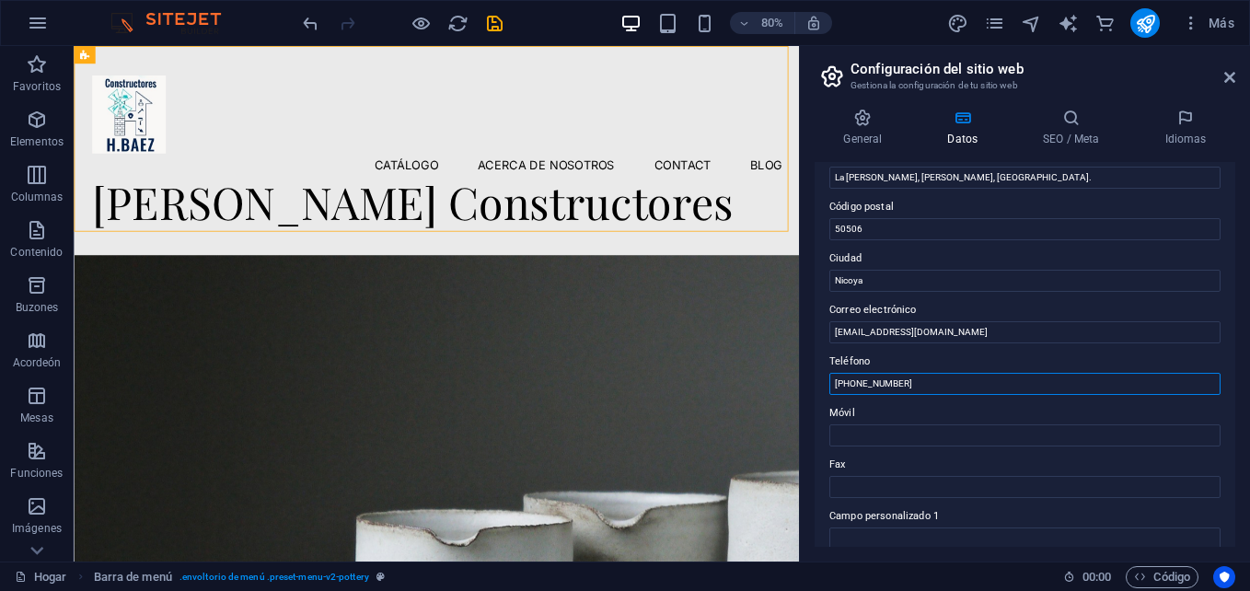
drag, startPoint x: 998, startPoint y: 432, endPoint x: 976, endPoint y: 474, distance: 47.7
click at [926, 384] on input "[PHONE_NUMBER]" at bounding box center [1024, 384] width 391 height 22
click at [926, 433] on input "Móvil" at bounding box center [1024, 435] width 391 height 22
paste input "[PHONE_NUMBER]"
click at [928, 381] on input "[PHONE_NUMBER]" at bounding box center [1024, 384] width 391 height 22
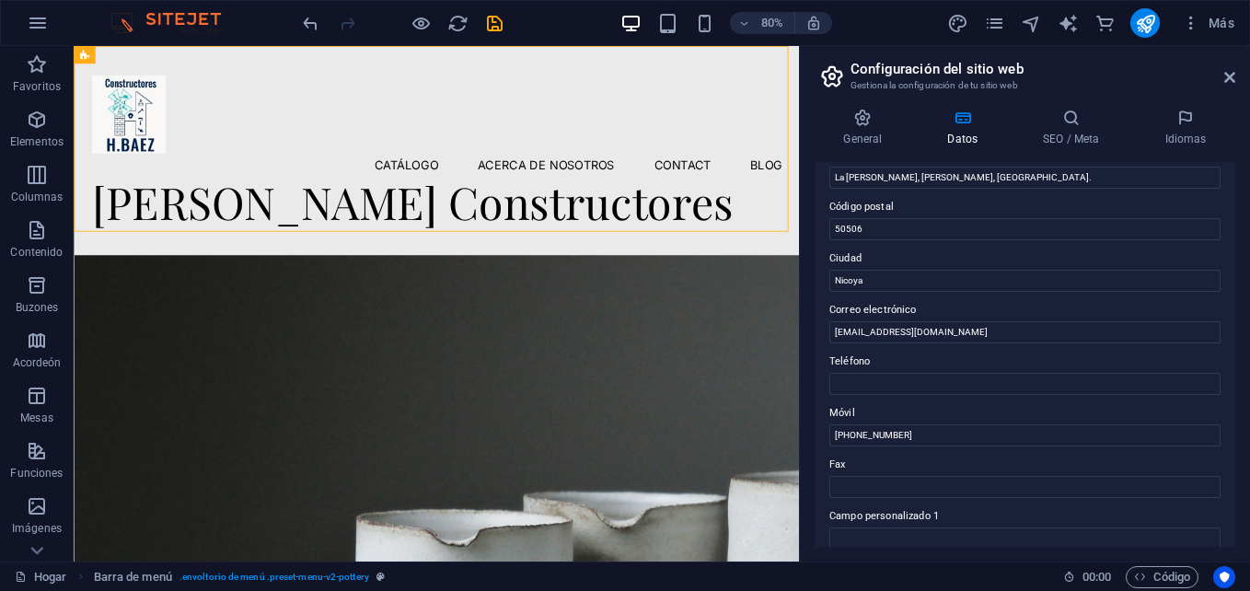
drag, startPoint x: 1237, startPoint y: 349, endPoint x: 1232, endPoint y: 381, distance: 32.5
click at [1232, 381] on div "General Datos SEO / Meta Idiomas Nombre del sitio web [DOMAIN_NAME] Logotipo Ar…" at bounding box center [1025, 327] width 450 height 467
drag, startPoint x: 1236, startPoint y: 372, endPoint x: 1230, endPoint y: 442, distance: 70.2
click at [1230, 442] on div "Datos de contacto de este sitio web. Esto se puede usar en cualquier lugar del …" at bounding box center [1024, 354] width 421 height 385
click at [1233, 401] on div "Datos de contacto de este sitio web. Esto se puede usar en cualquier lugar del …" at bounding box center [1024, 354] width 421 height 385
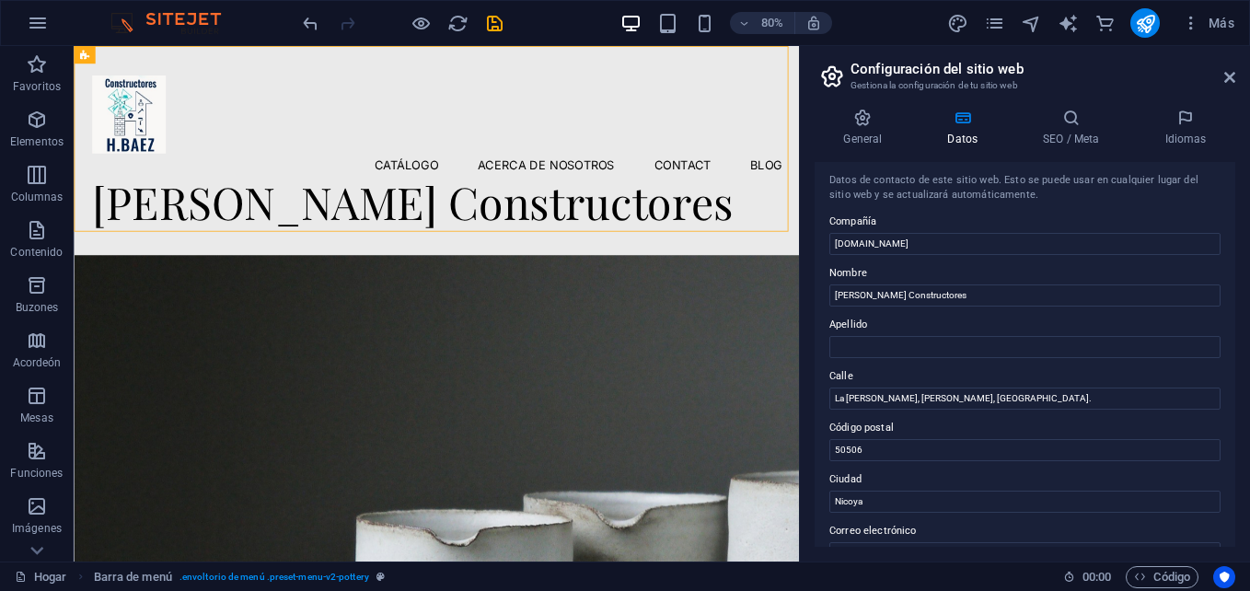
scroll to position [0, 0]
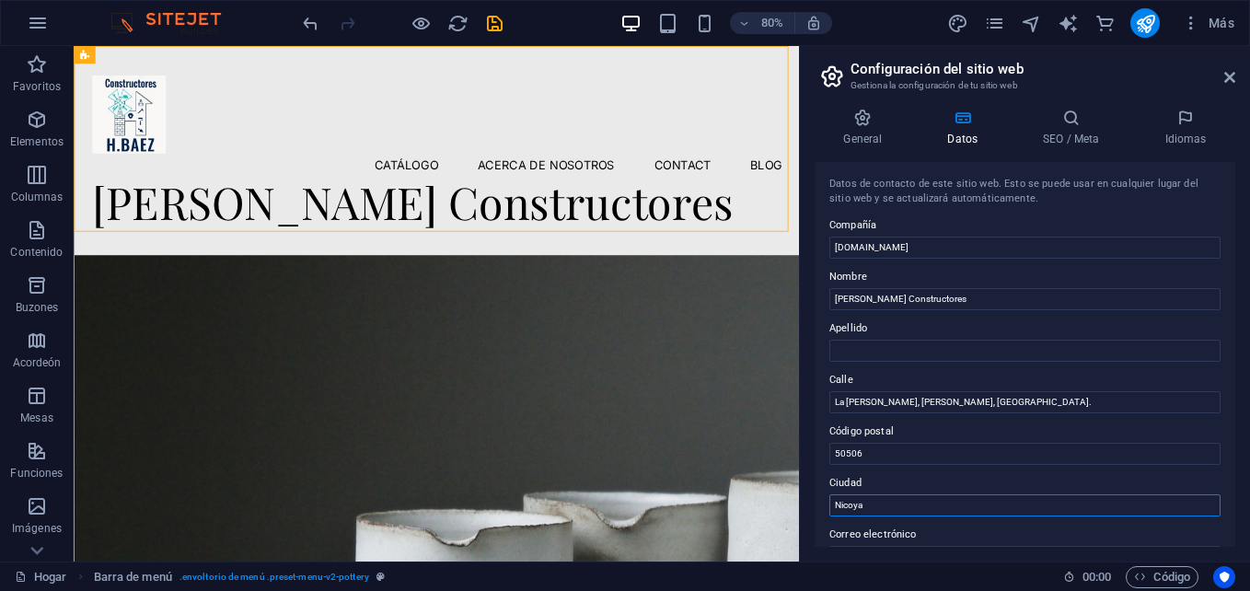
click at [962, 501] on input "Nicoya" at bounding box center [1024, 505] width 391 height 22
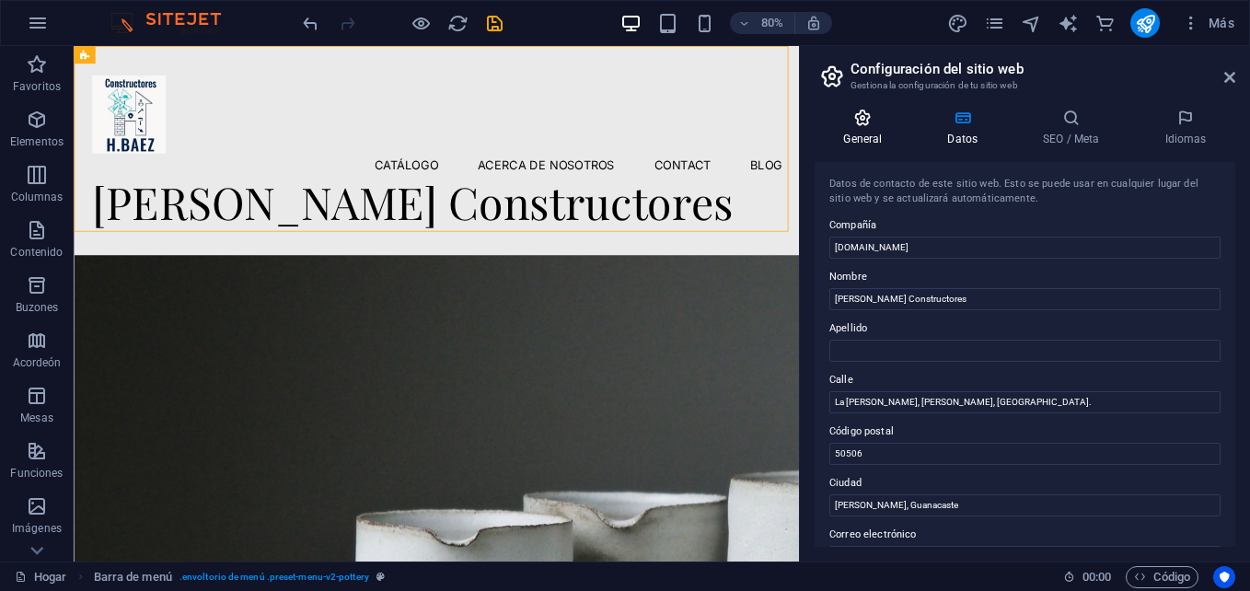
click at [881, 129] on h4 "General" at bounding box center [866, 128] width 104 height 39
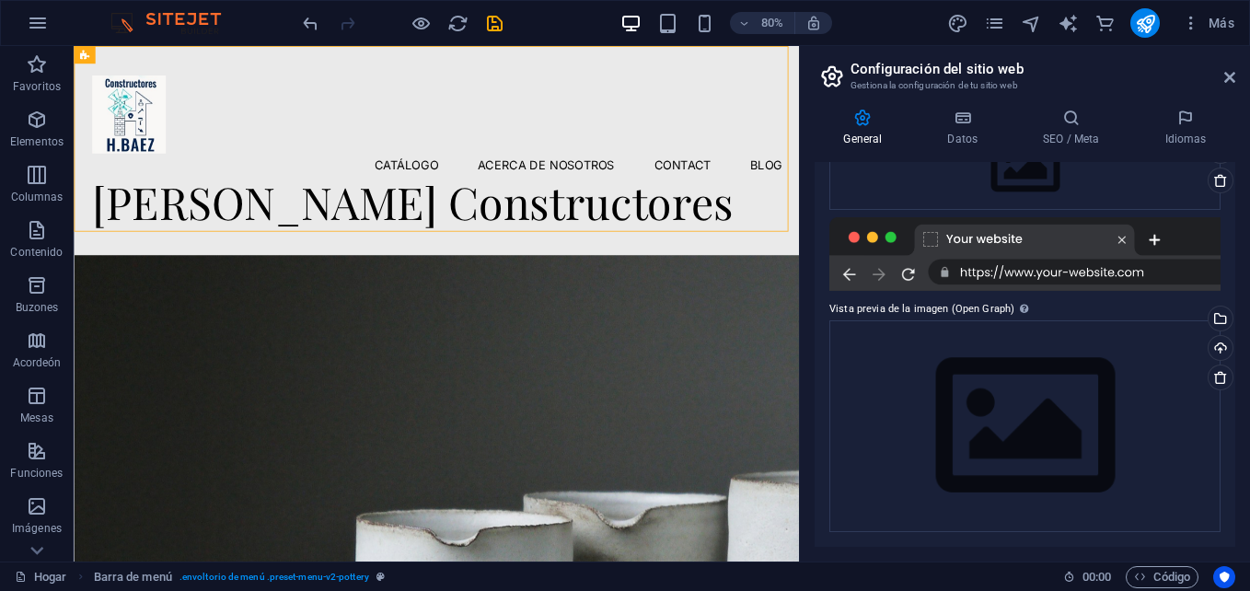
click at [1161, 275] on div at bounding box center [1024, 254] width 391 height 74
click at [1161, 271] on div at bounding box center [1024, 254] width 391 height 74
click at [1145, 273] on div at bounding box center [1024, 254] width 391 height 74
drag, startPoint x: 1144, startPoint y: 268, endPoint x: 1070, endPoint y: 283, distance: 75.1
click at [1075, 283] on div at bounding box center [1024, 254] width 391 height 74
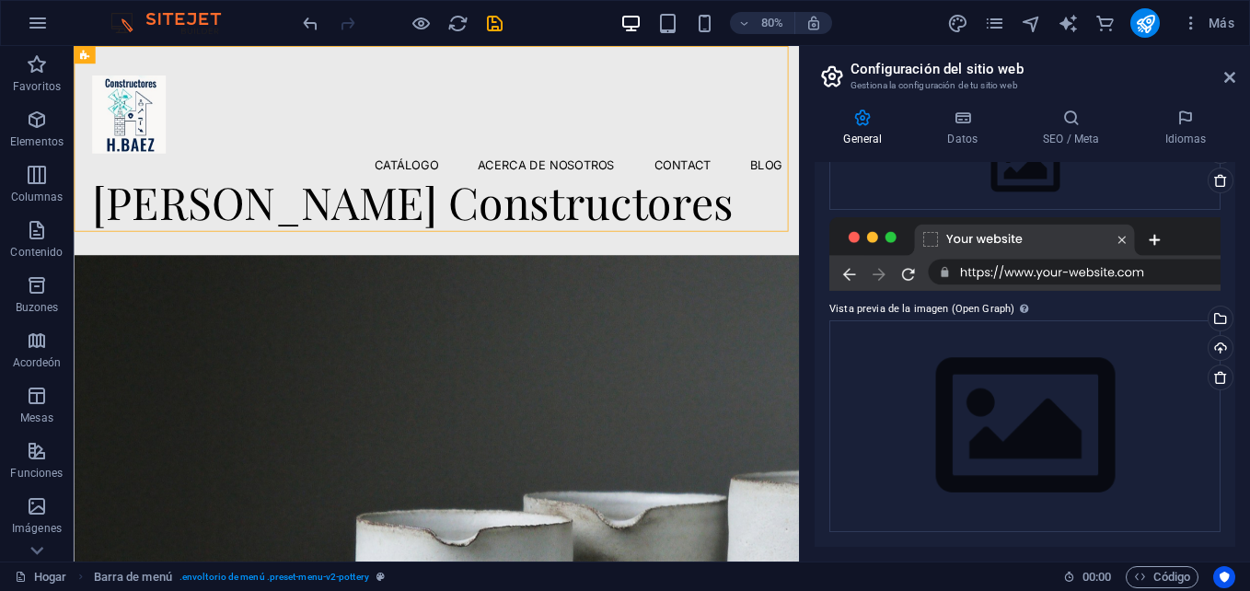
click at [1059, 283] on div at bounding box center [1024, 254] width 391 height 74
click at [1047, 277] on div at bounding box center [1024, 254] width 391 height 74
click at [1035, 391] on div "Arrastra archivos aquí, haz clic para elegir archivos o selecciona archivos de …" at bounding box center [1024, 425] width 391 height 211
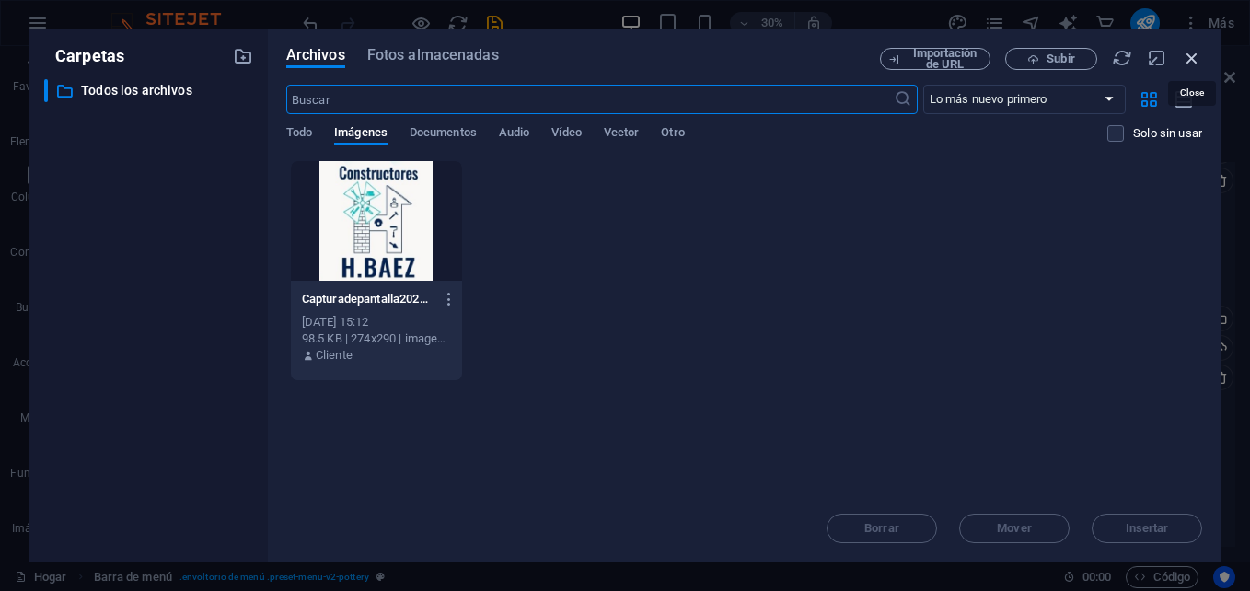
click at [1186, 56] on icon "button" at bounding box center [1192, 58] width 20 height 20
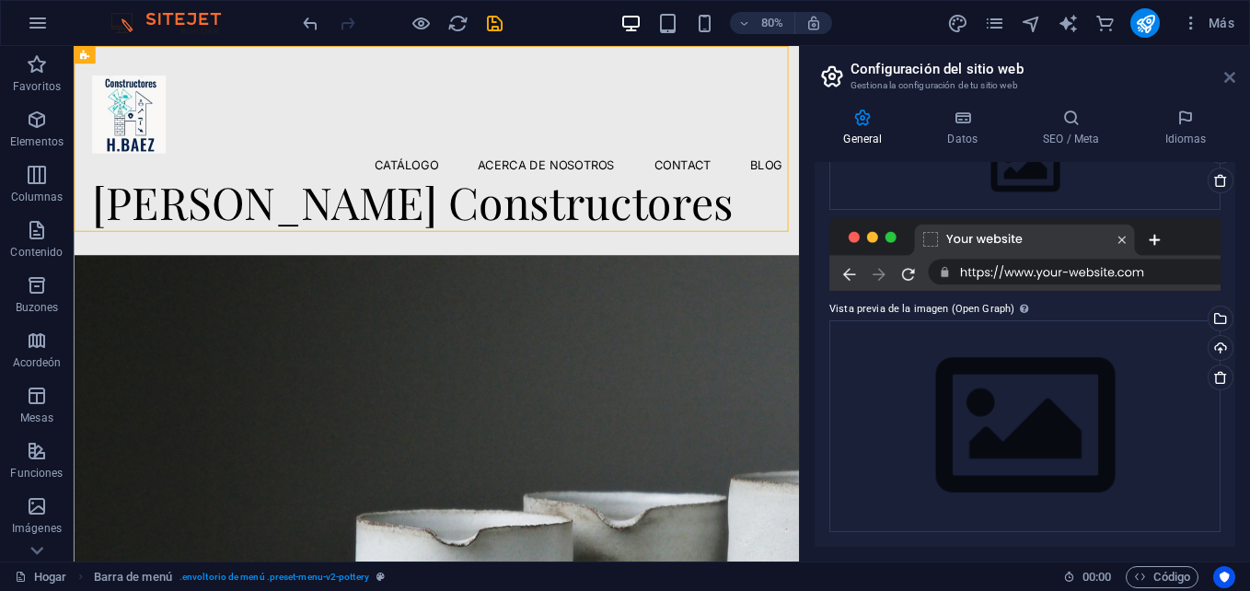
click at [1233, 73] on icon at bounding box center [1229, 77] width 11 height 15
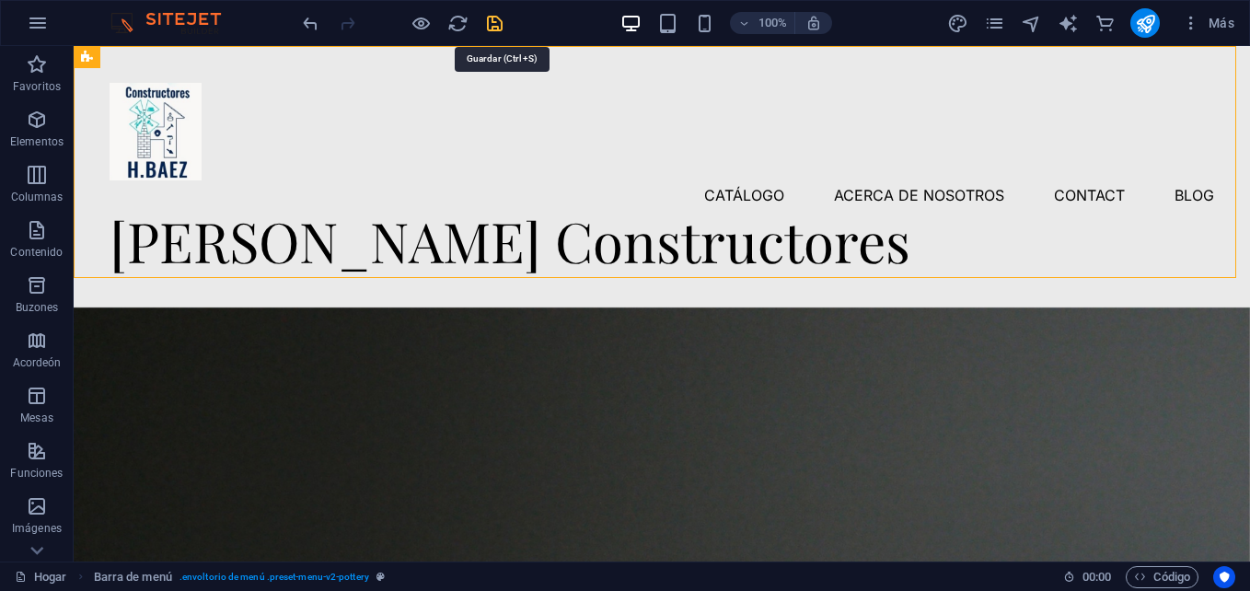
click at [492, 28] on icon "salvar" at bounding box center [494, 23] width 21 height 21
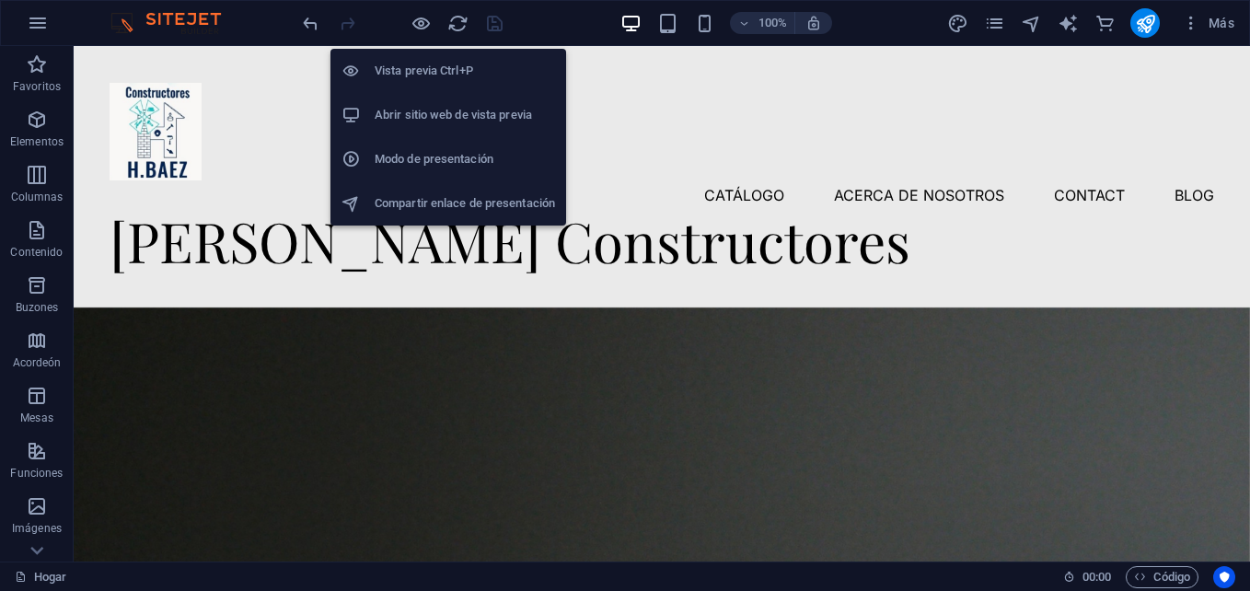
click at [436, 59] on li "Vista previa Ctrl+P" at bounding box center [448, 71] width 236 height 44
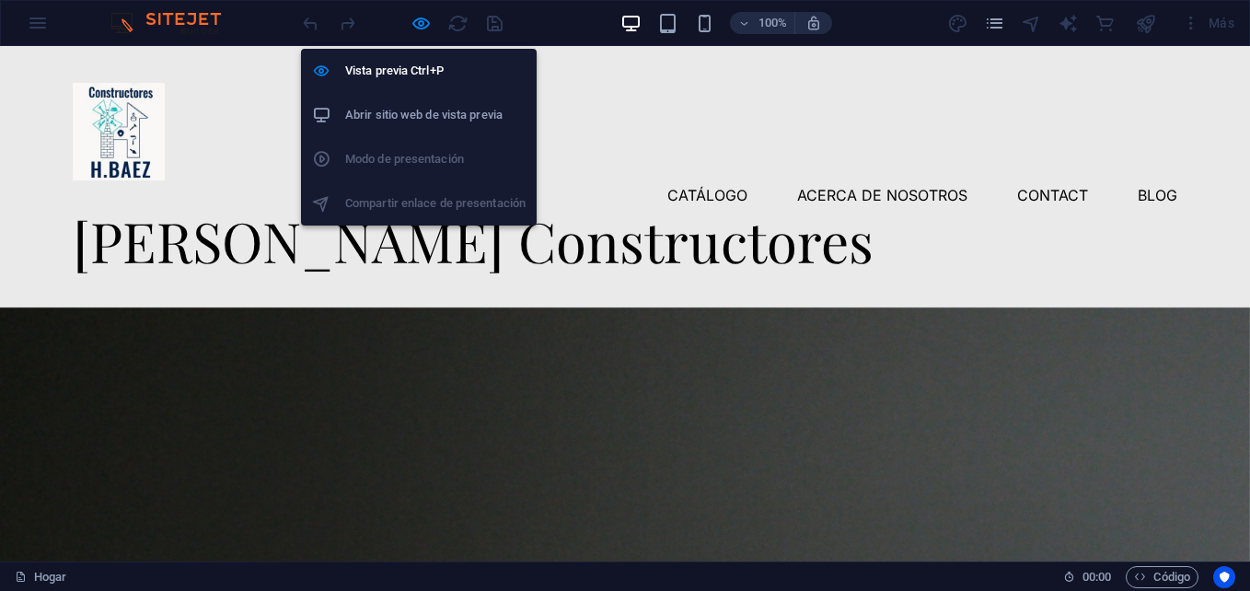
click at [439, 113] on h6 "Abrir sitio web de vista previa" at bounding box center [435, 115] width 180 height 22
